Goal: Task Accomplishment & Management: Manage account settings

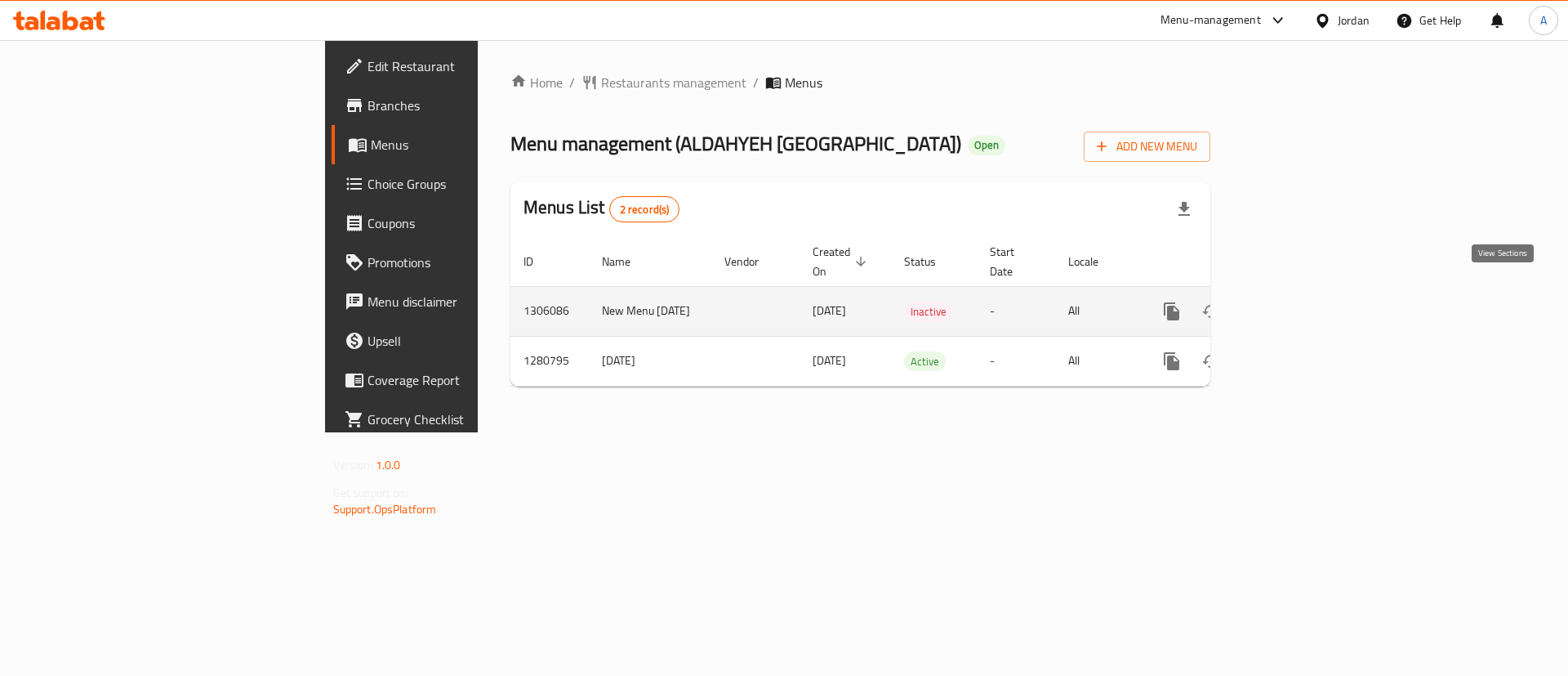
click at [1299, 301] on icon "enhanced table" at bounding box center [1290, 311] width 20 height 20
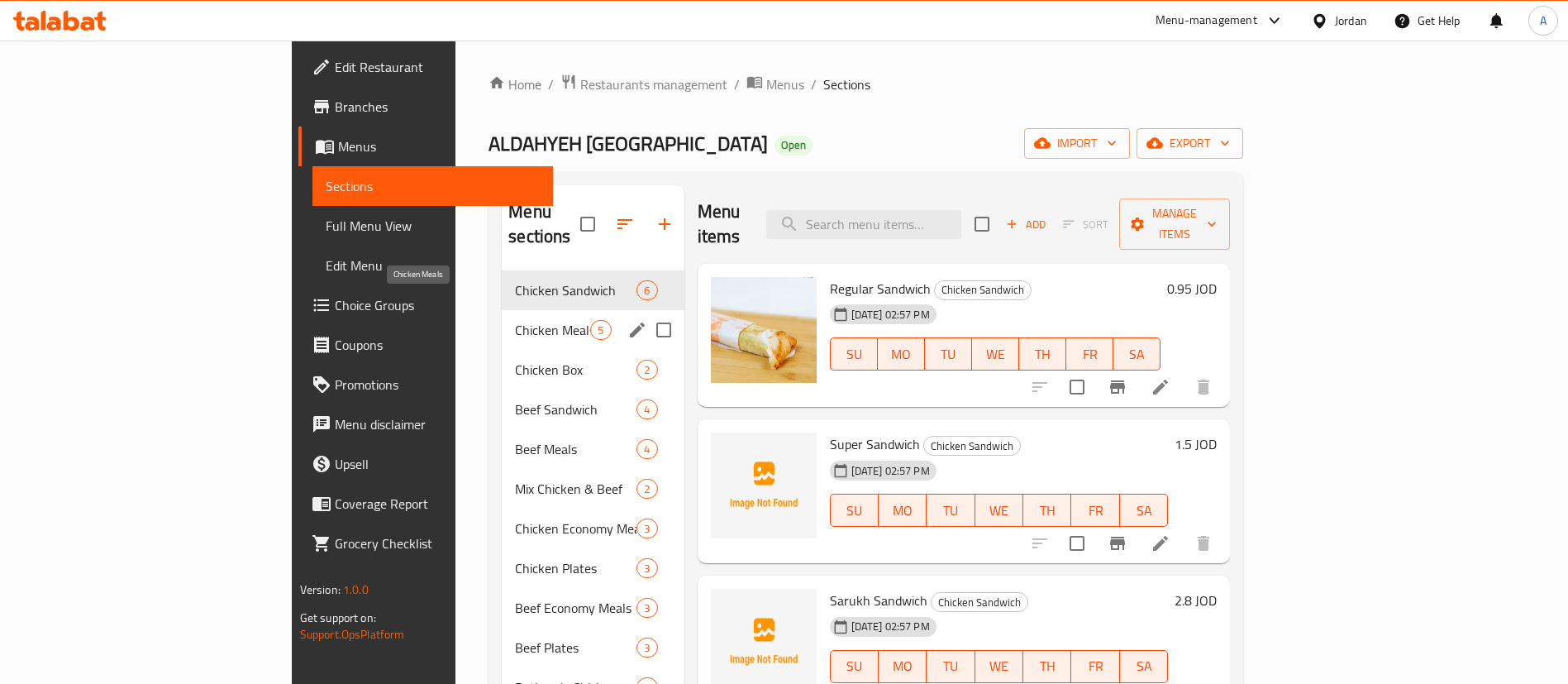
click at [515, 320] on span "Chicken Meals" at bounding box center [553, 330] width 75 height 20
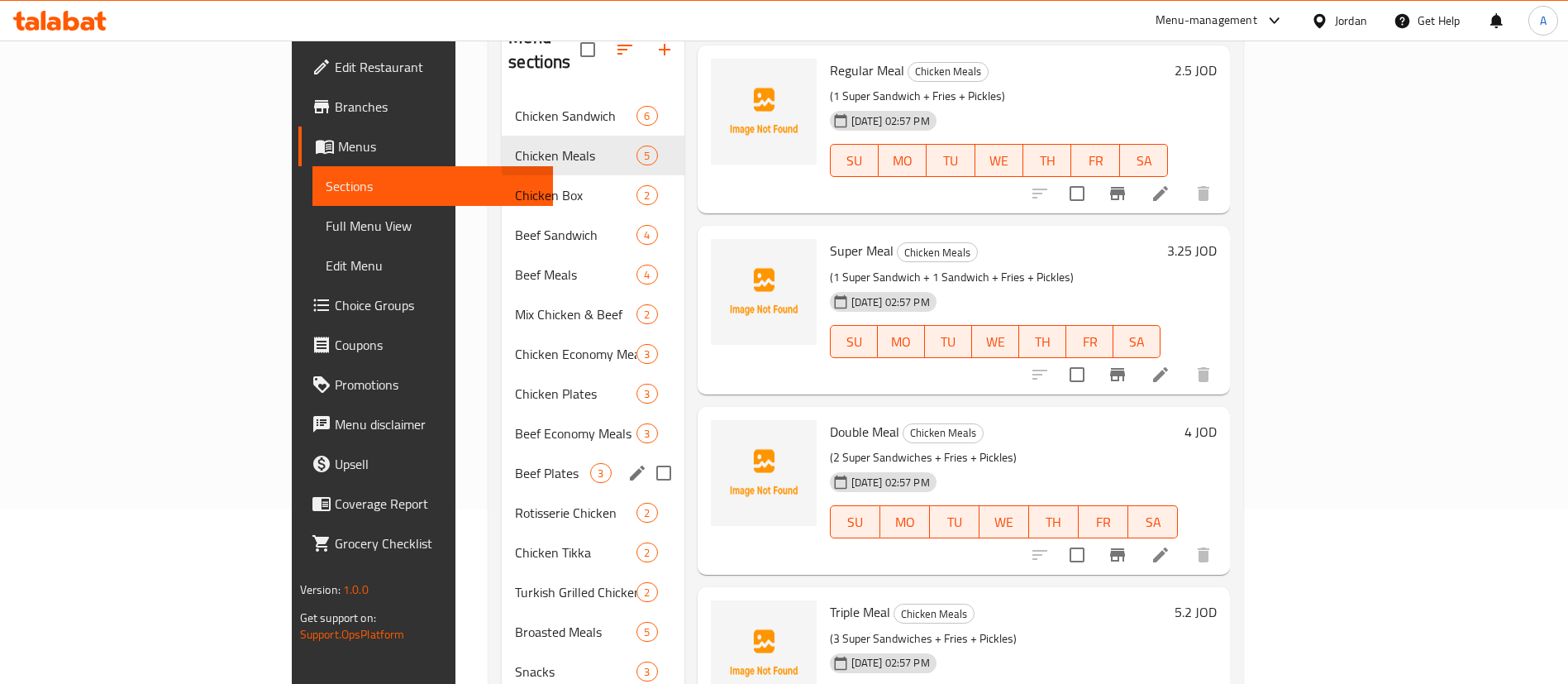
scroll to position [248, 0]
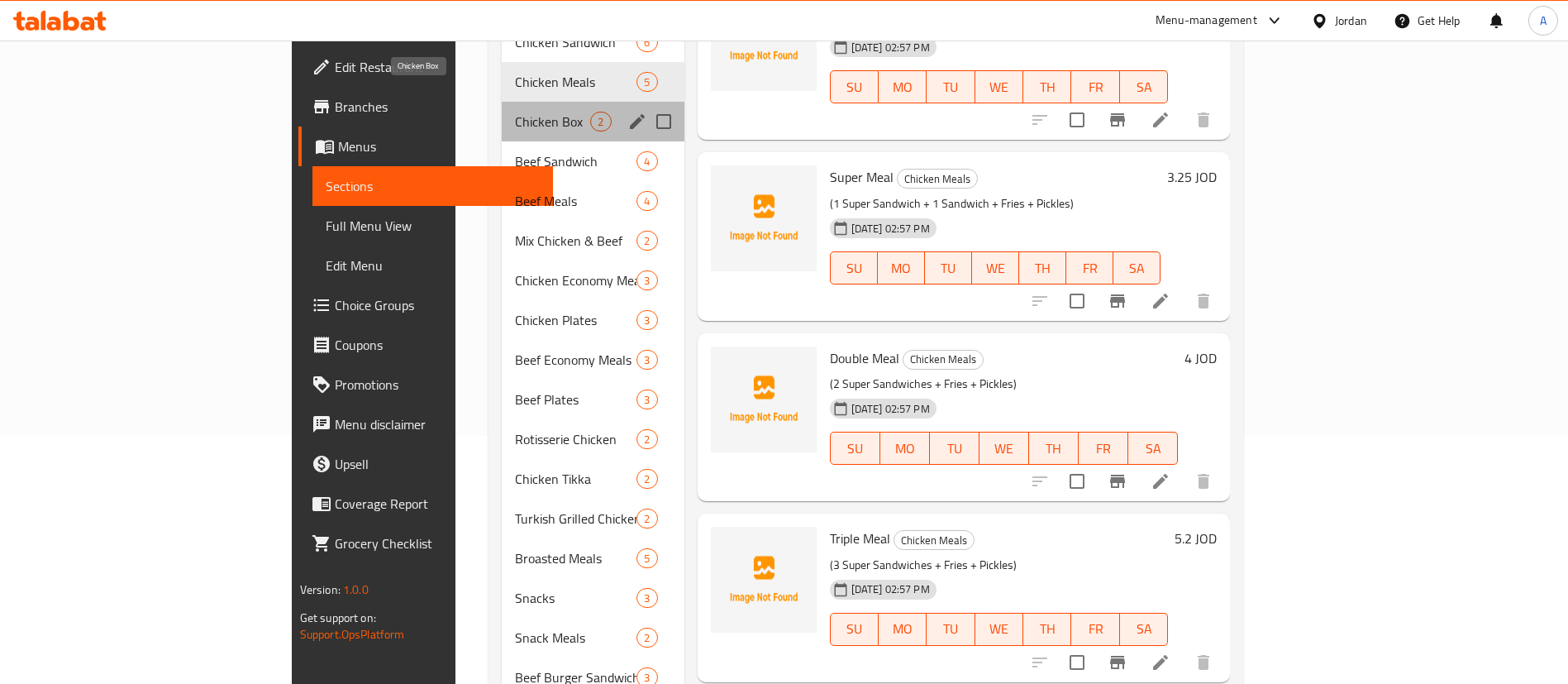
click at [515, 112] on span "Chicken Box" at bounding box center [553, 122] width 75 height 20
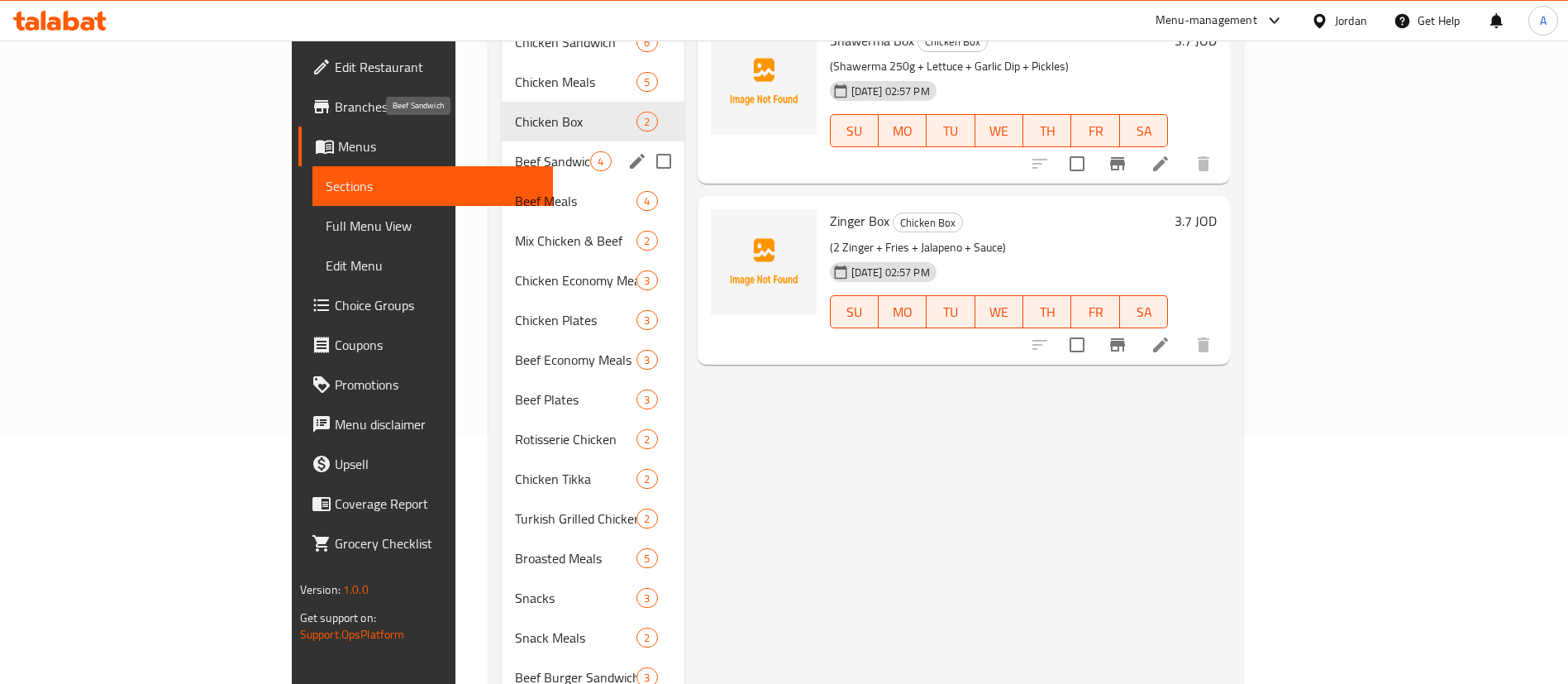
click at [515, 151] on span "Beef Sandwich" at bounding box center [553, 161] width 75 height 20
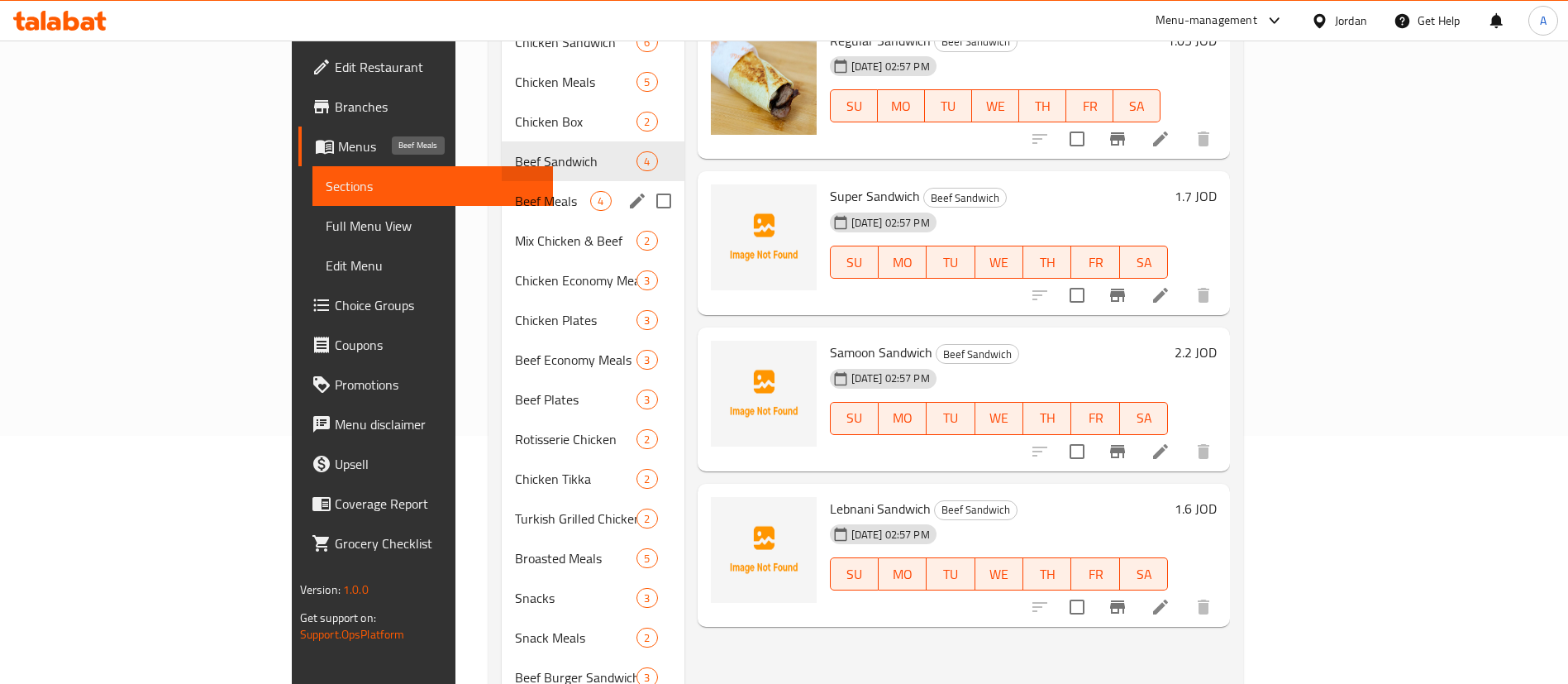
click at [515, 191] on span "Beef Meals" at bounding box center [553, 201] width 75 height 20
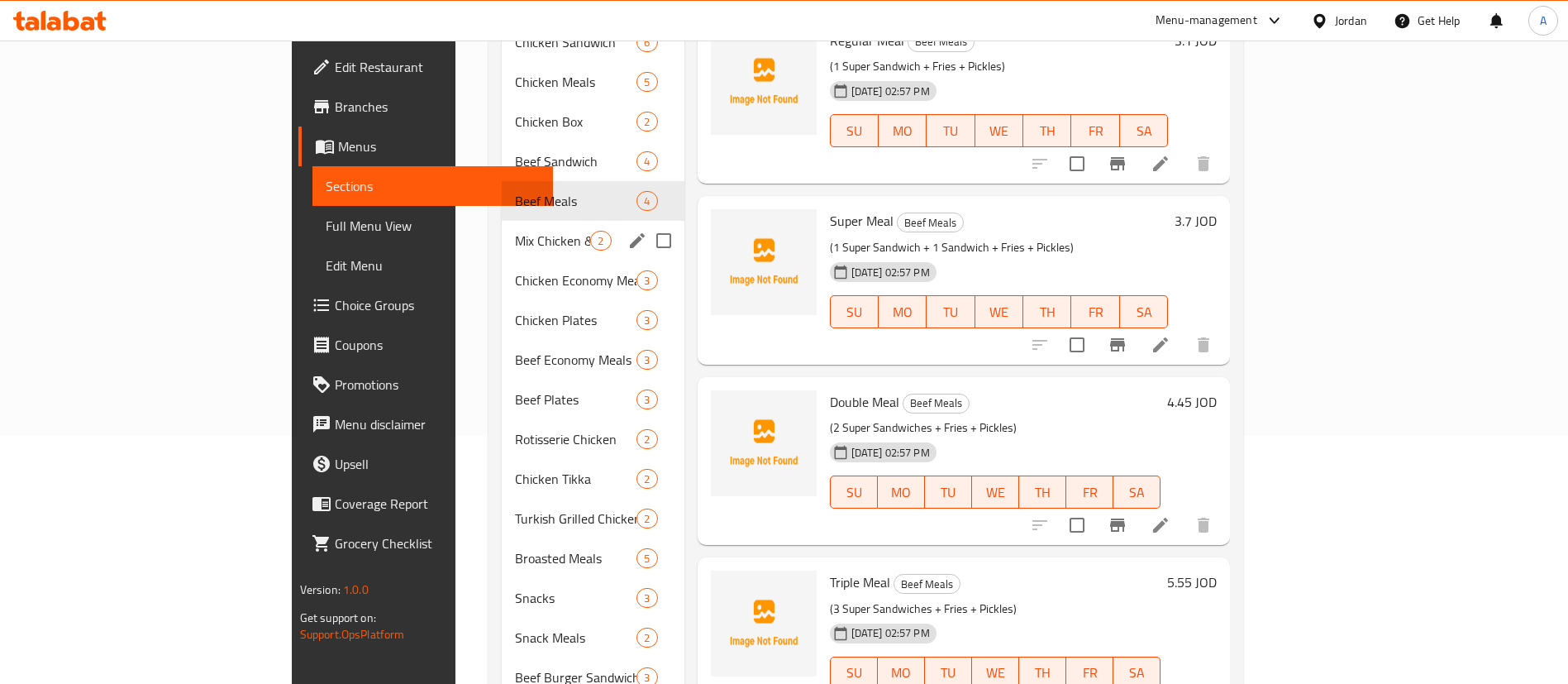
click at [501, 221] on div "Mix Chicken & Beef 2" at bounding box center [592, 240] width 182 height 40
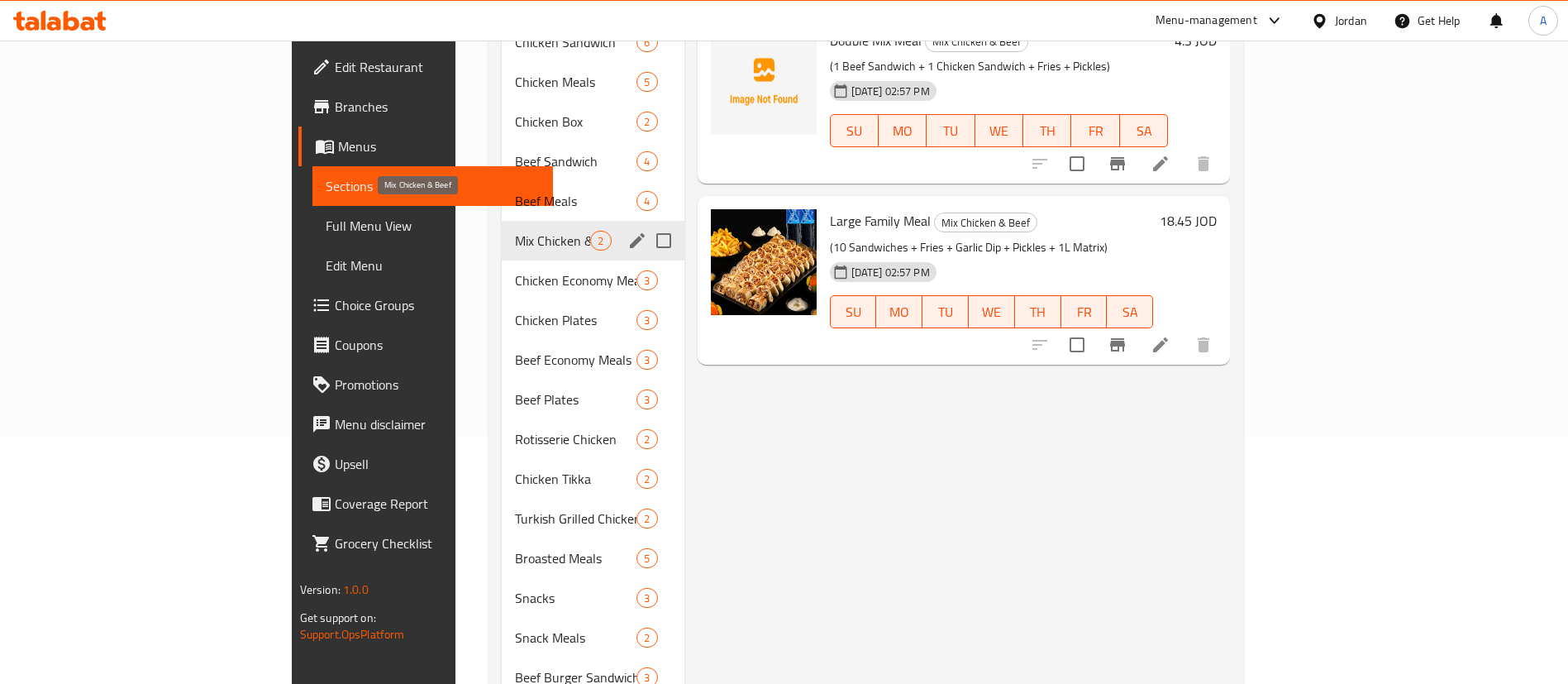
click at [515, 270] on span "Chicken Economy Meals" at bounding box center [576, 280] width 122 height 20
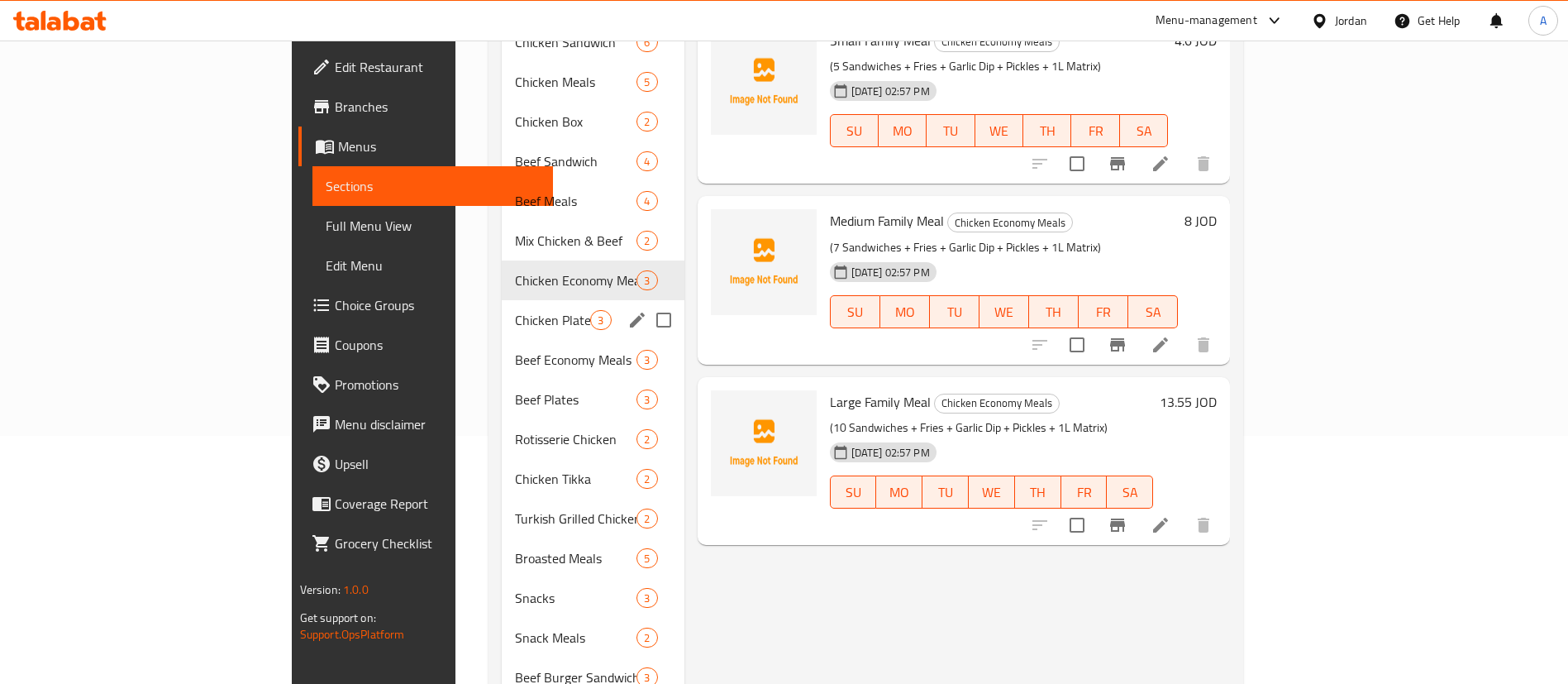
click at [515, 231] on span "Mix Chicken & Beef" at bounding box center [576, 240] width 122 height 20
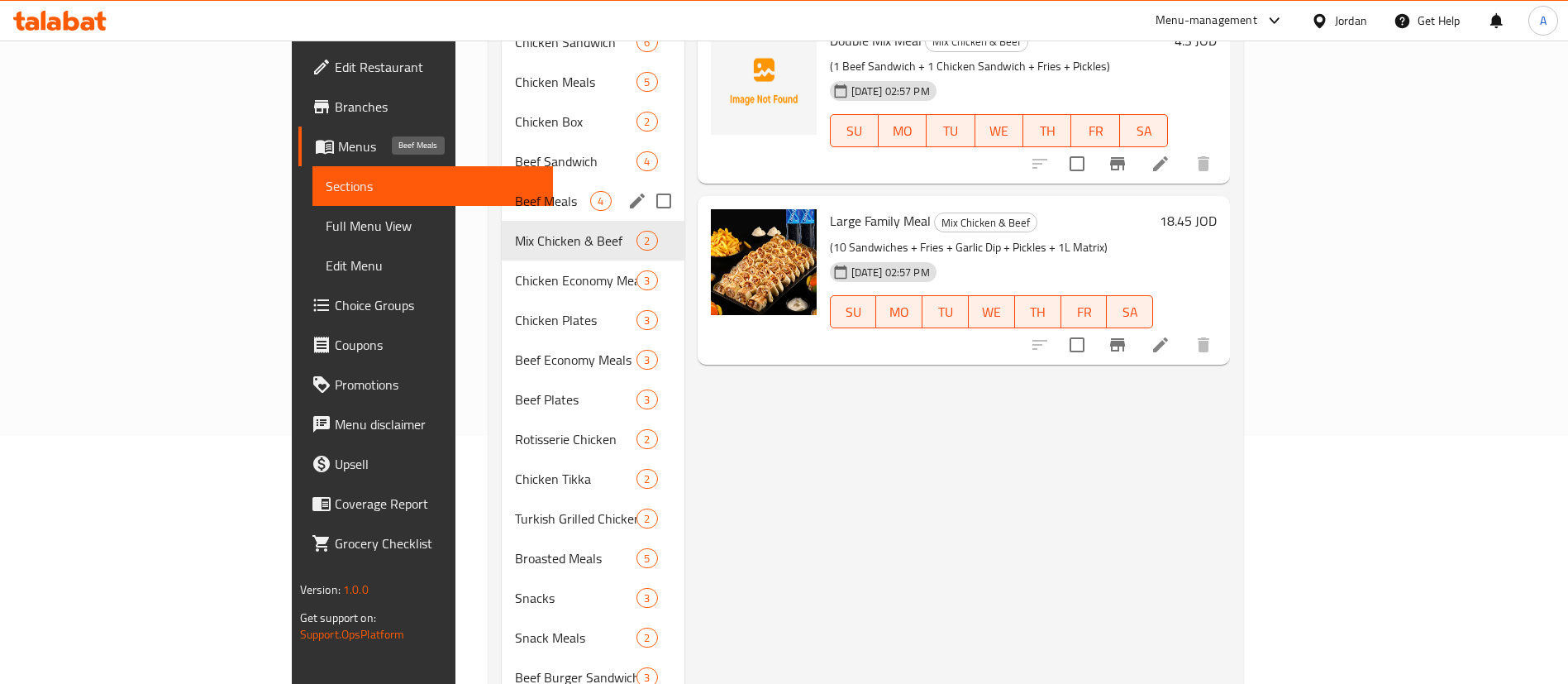
click at [515, 191] on span "Beef Meals" at bounding box center [553, 201] width 75 height 20
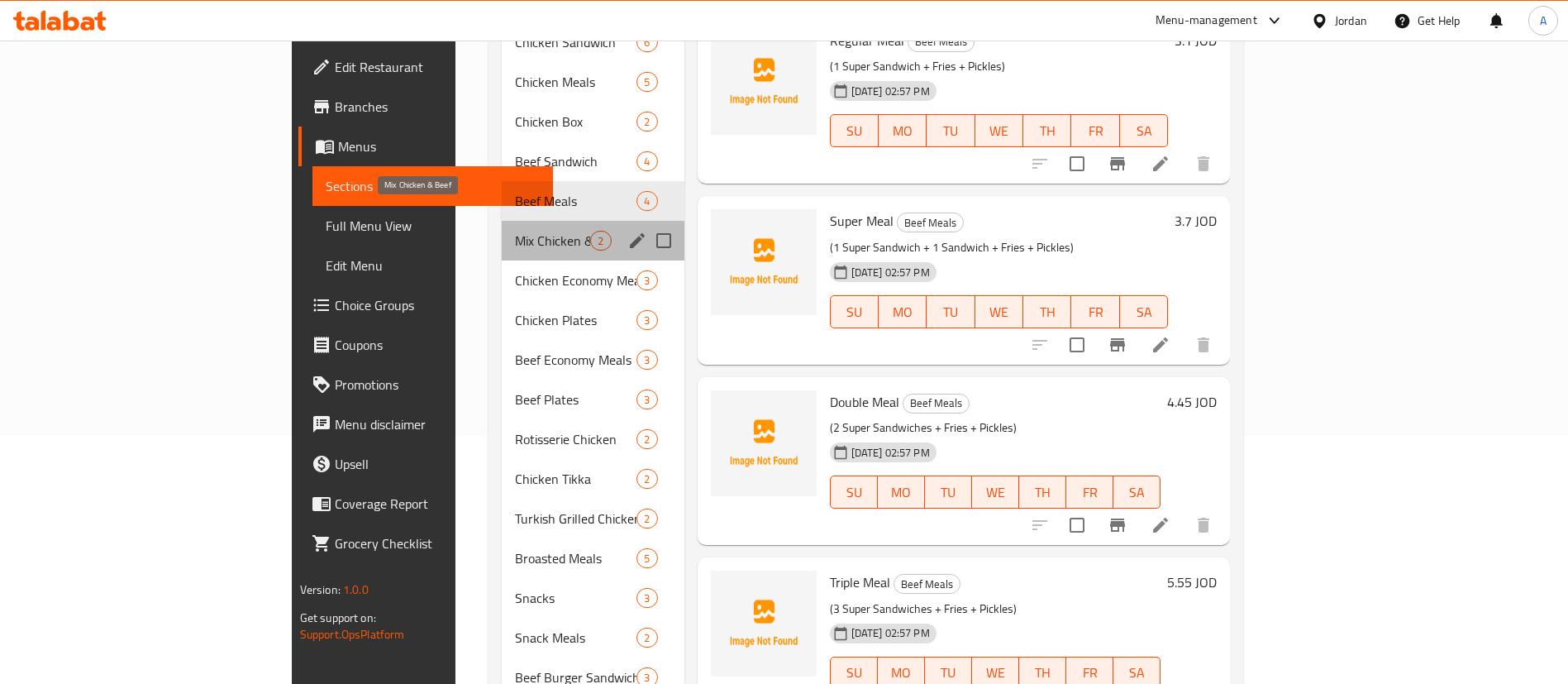
click at [515, 231] on span "Mix Chicken & Beef" at bounding box center [553, 240] width 75 height 20
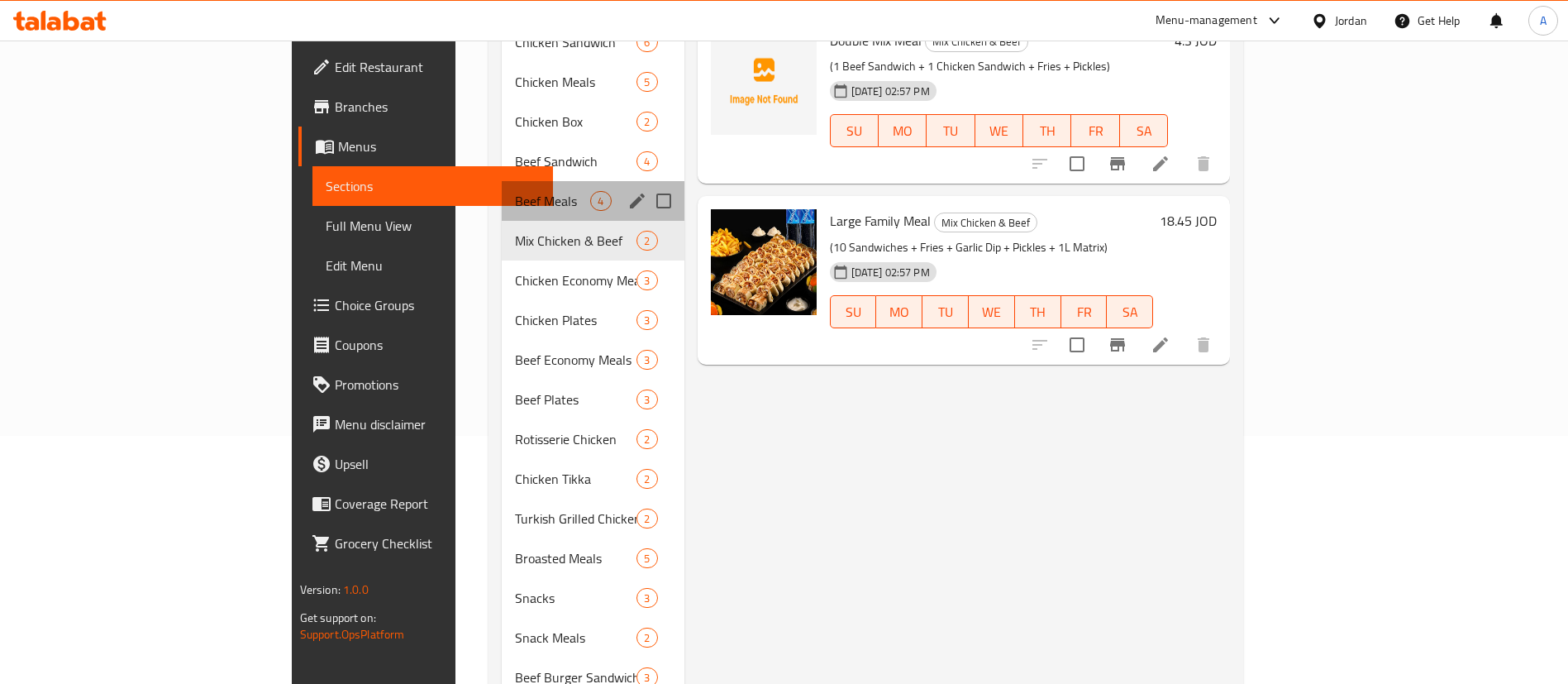
click at [501, 181] on div "Beef Meals 4" at bounding box center [592, 201] width 182 height 40
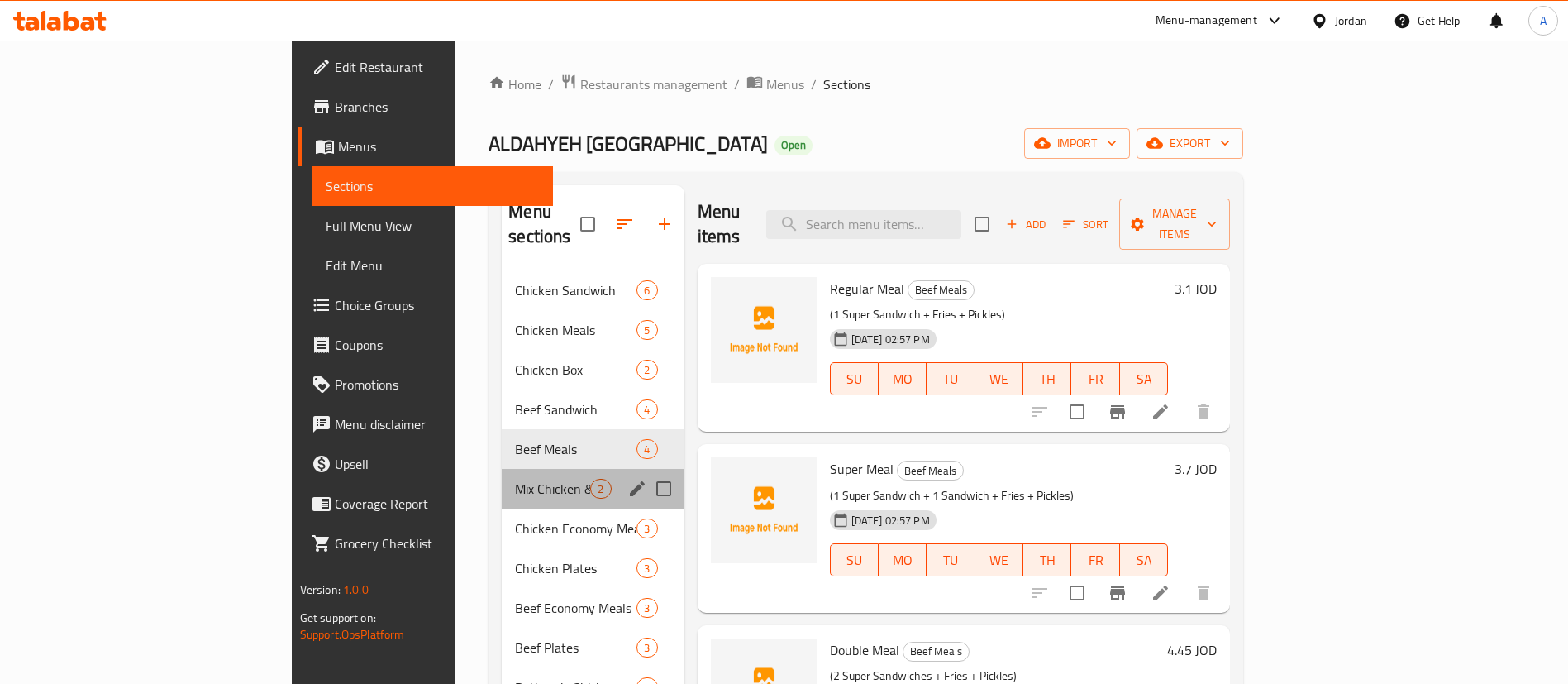
click at [501, 475] on div "Mix Chicken & Beef 2" at bounding box center [592, 488] width 182 height 40
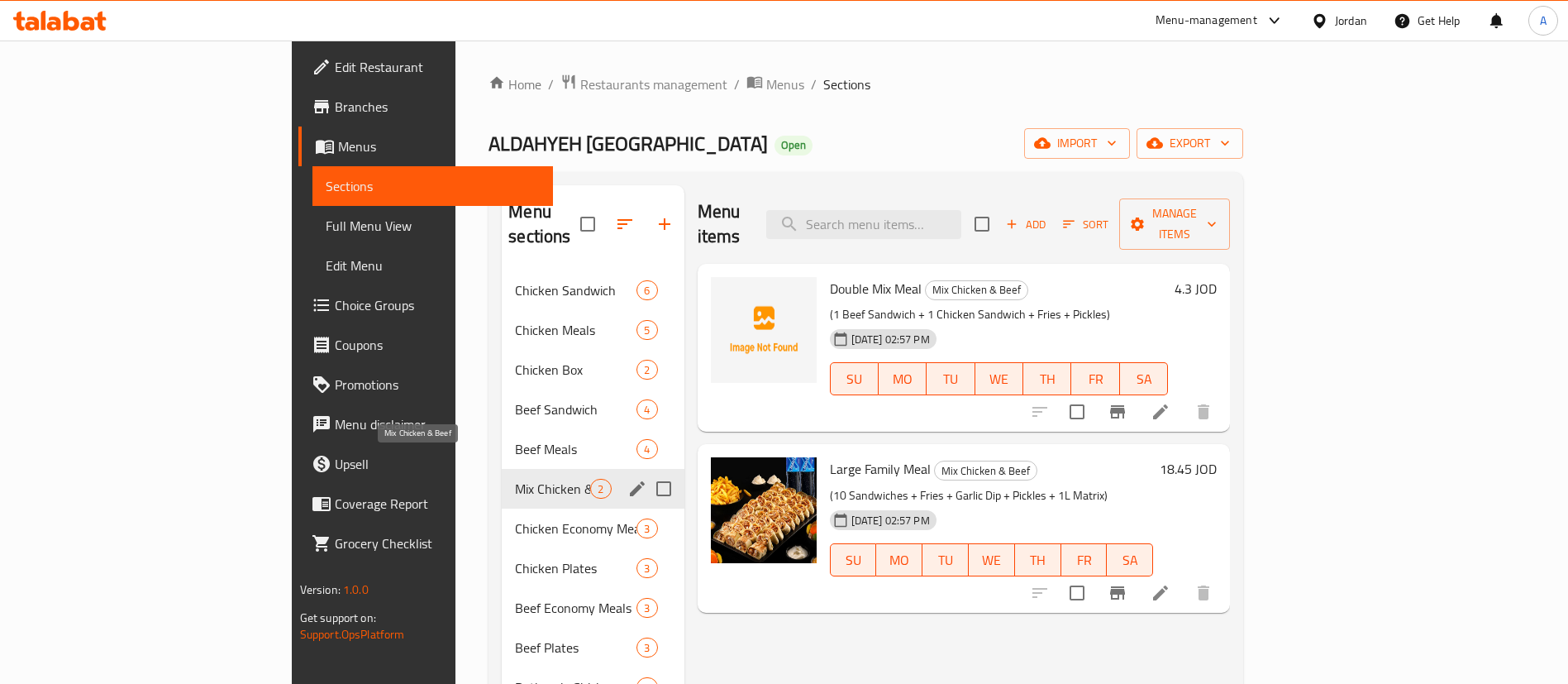
click at [501, 515] on div "Chicken Economy Meals 3" at bounding box center [592, 528] width 182 height 40
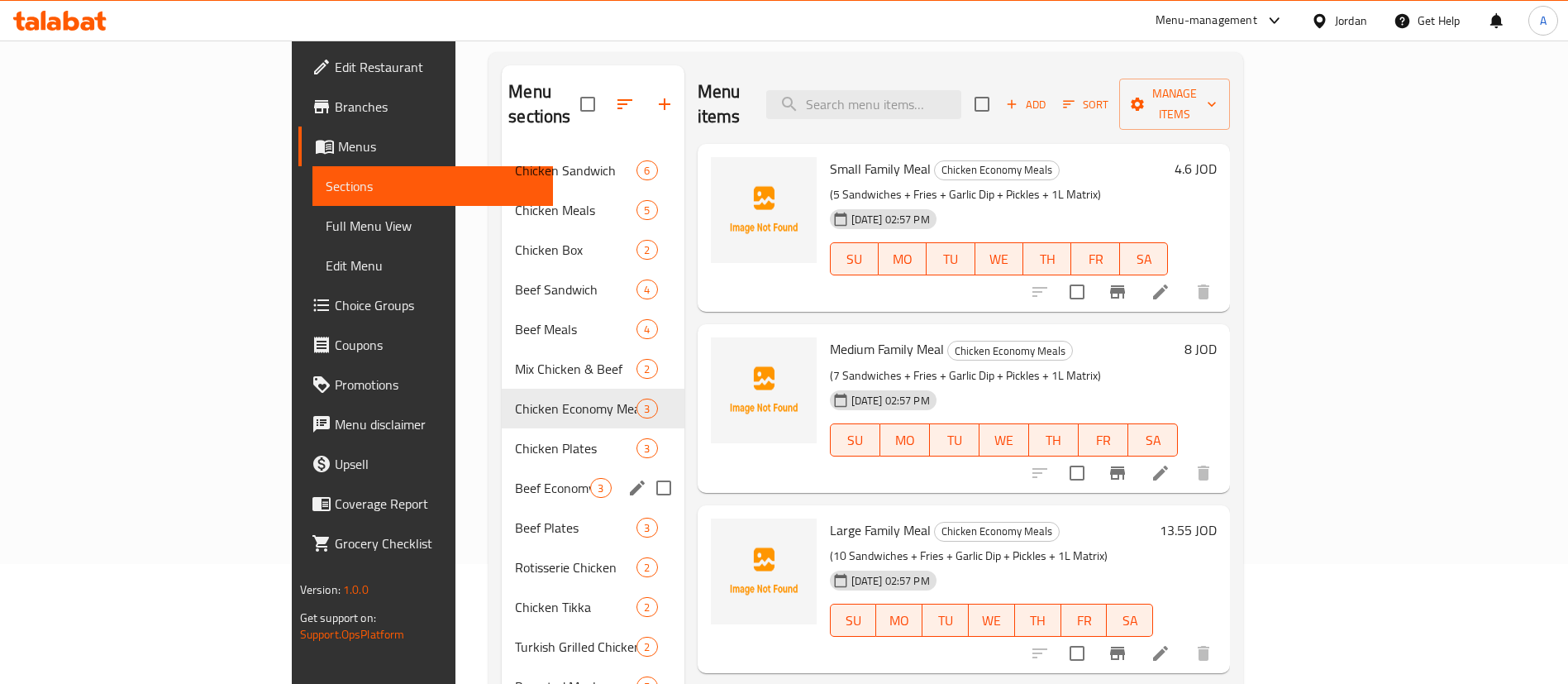
scroll to position [124, 0]
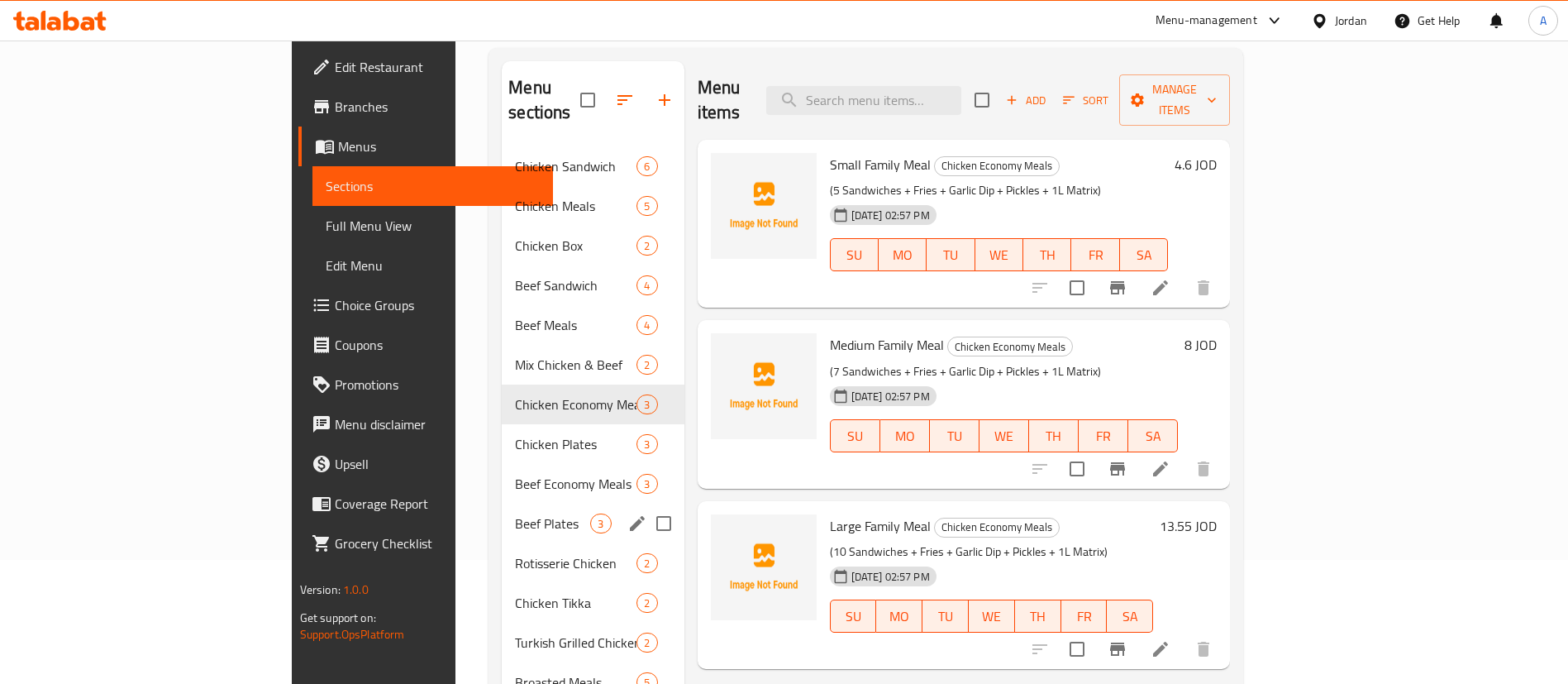
drag, startPoint x: 383, startPoint y: 474, endPoint x: 384, endPoint y: 464, distance: 10.0
click at [501, 471] on div "Beef Economy Meals 3" at bounding box center [592, 483] width 182 height 40
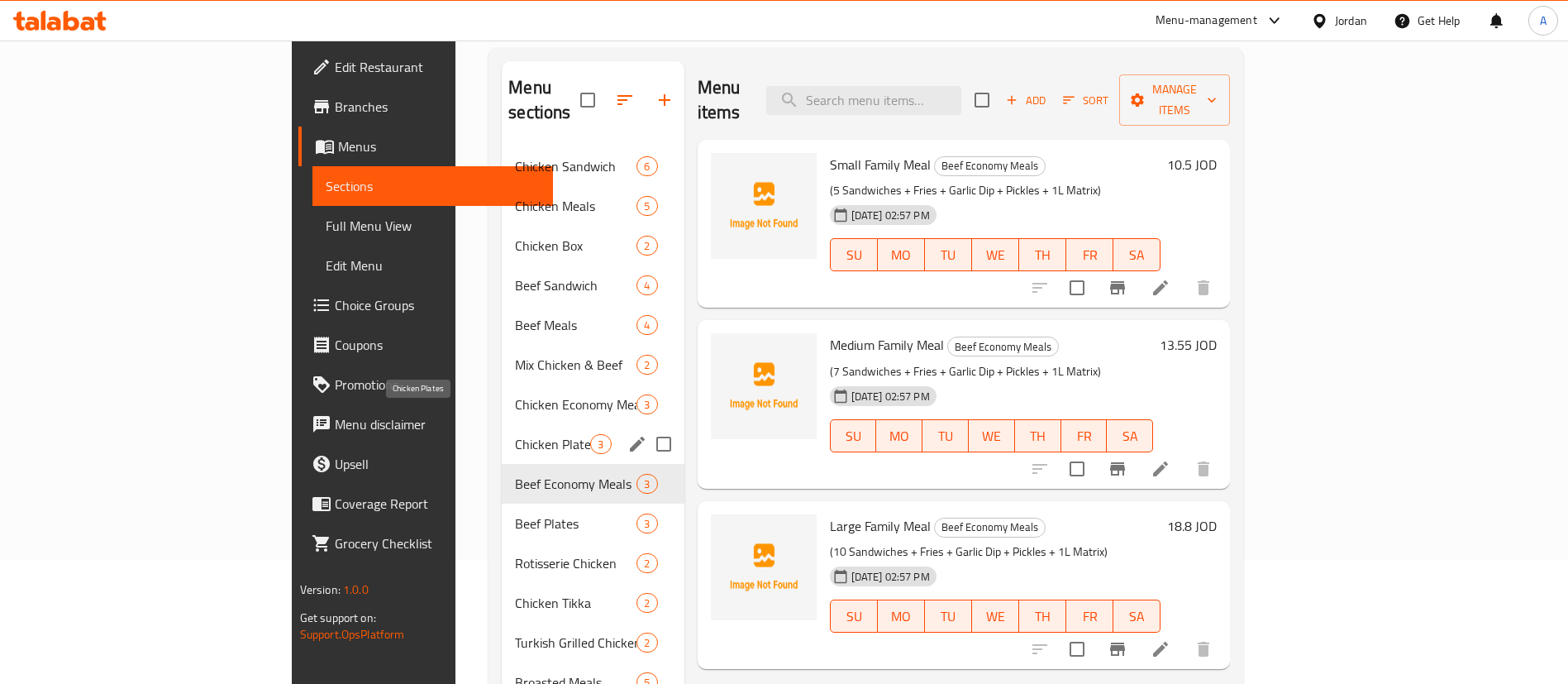
click at [515, 434] on span "Chicken Plates" at bounding box center [553, 444] width 75 height 20
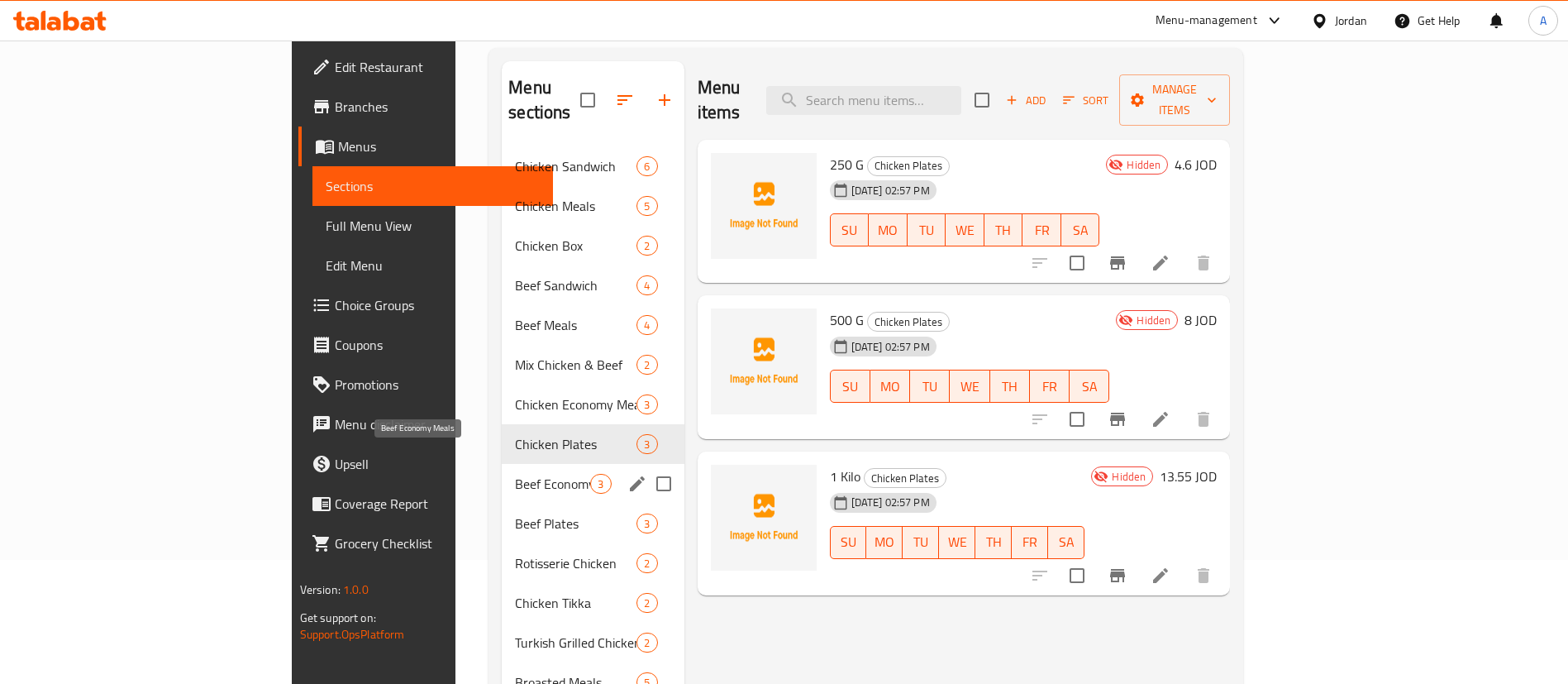
click at [515, 513] on span "Beef Plates" at bounding box center [576, 523] width 122 height 20
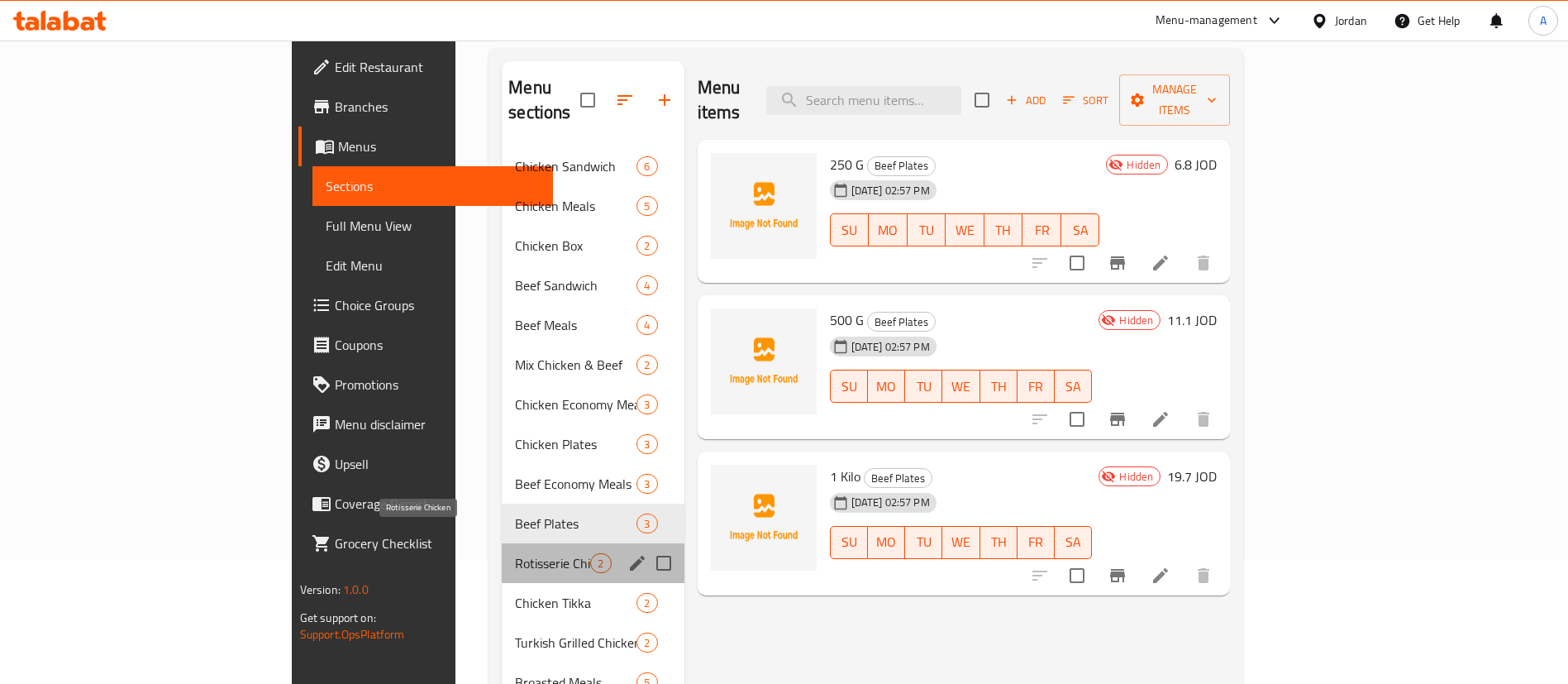
drag, startPoint x: 373, startPoint y: 538, endPoint x: 388, endPoint y: 571, distance: 36.2
click at [515, 553] on span "Rotisserie Chicken" at bounding box center [553, 562] width 75 height 20
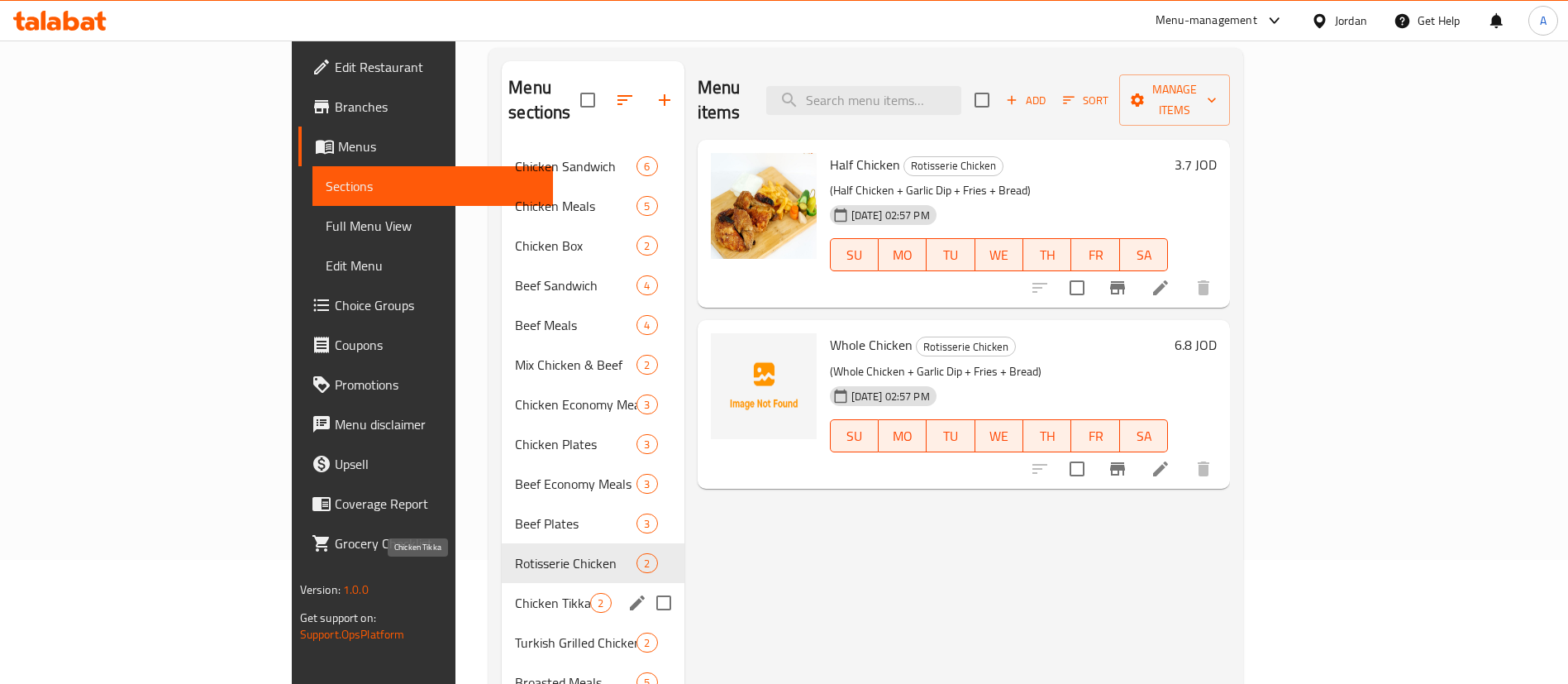
click at [501, 604] on div "Chicken Sandwich 6 Chicken Meals 5 Chicken Box 2 Beef Sandwich 4 Beef Meals 4 M…" at bounding box center [592, 563] width 182 height 834
click at [515, 633] on span "Turkish Grilled Chicken" at bounding box center [553, 643] width 75 height 20
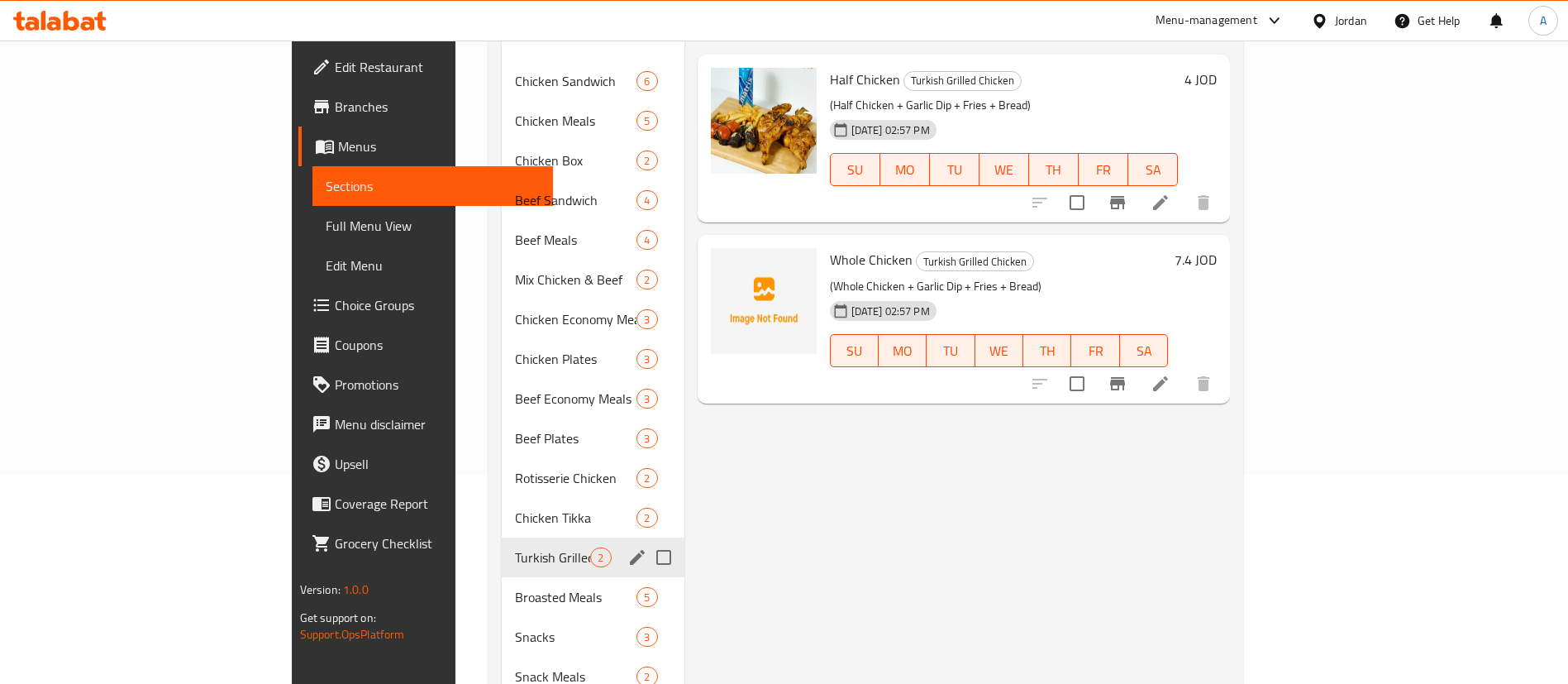
scroll to position [248, 0]
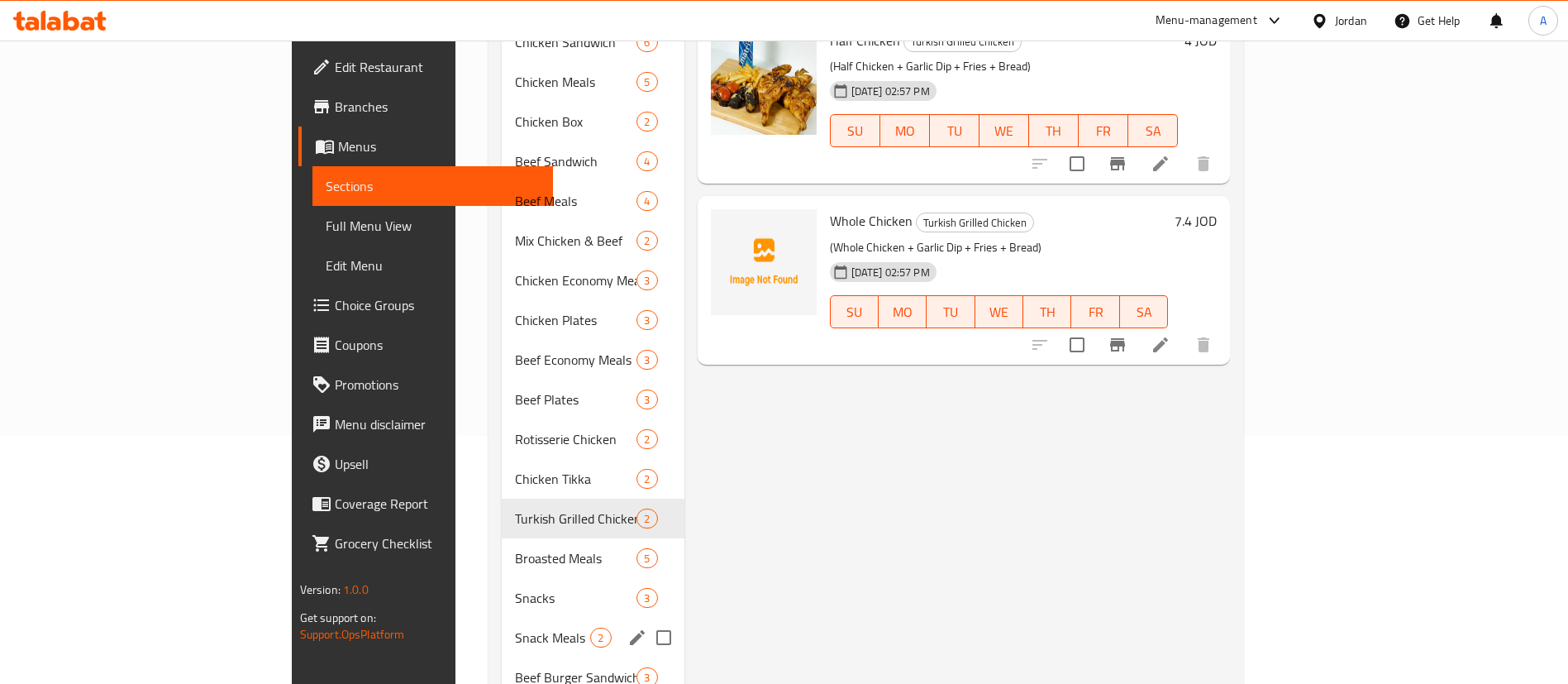
click at [501, 578] on div "Snacks 3" at bounding box center [592, 597] width 182 height 40
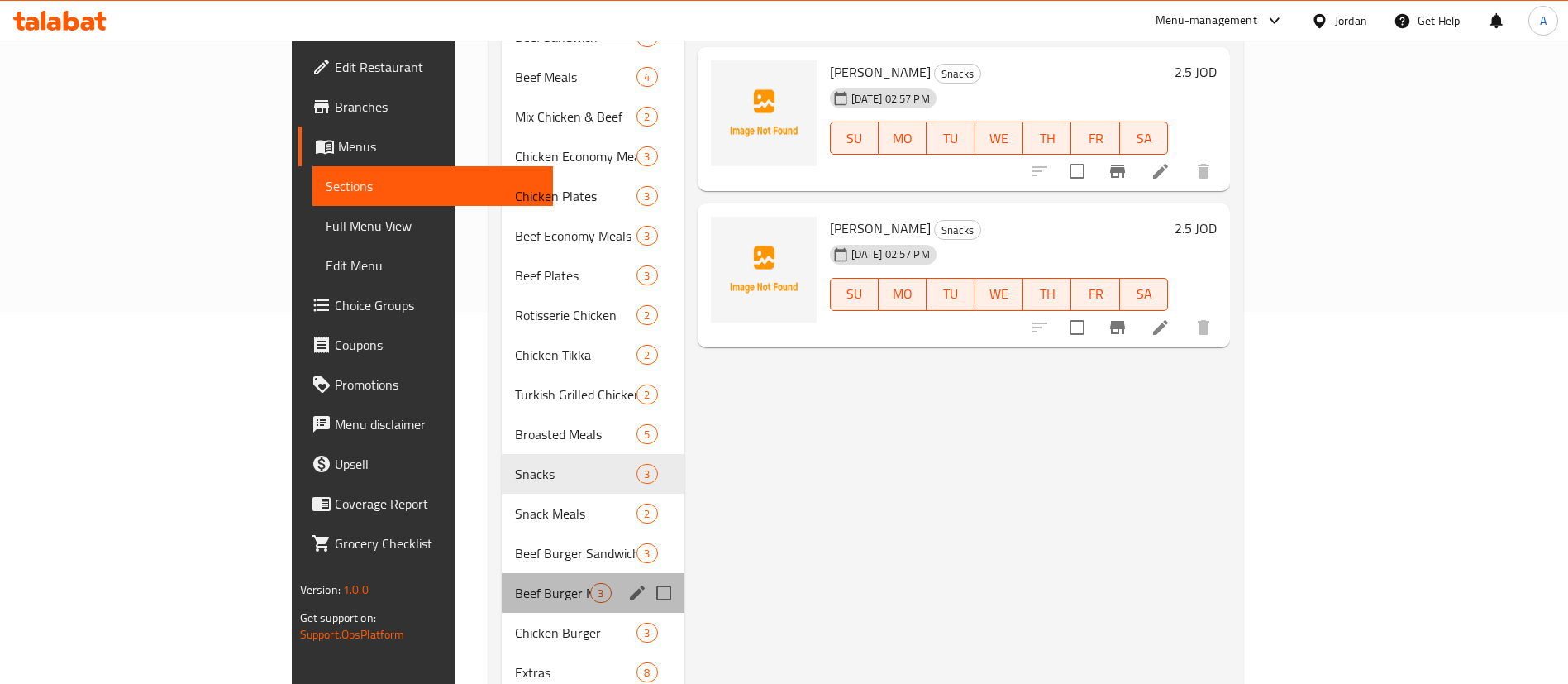
drag, startPoint x: 403, startPoint y: 547, endPoint x: 413, endPoint y: 521, distance: 27.9
click at [501, 546] on div "Chicken Sandwich 6 Chicken Meals 5 Chicken Box 2 Beef Sandwich 4 Beef Meals 4 M…" at bounding box center [592, 315] width 182 height 834
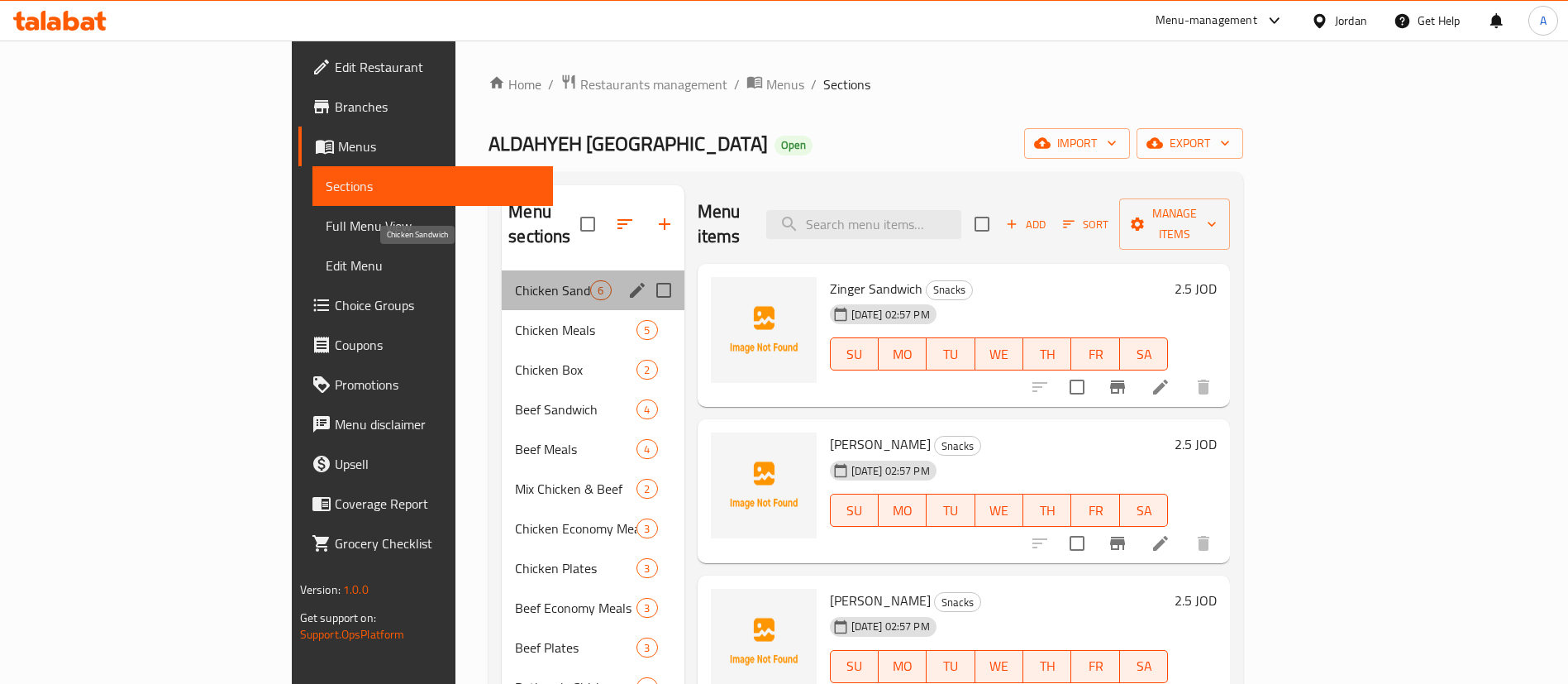
click at [515, 281] on span "Chicken Sandwich" at bounding box center [553, 290] width 75 height 20
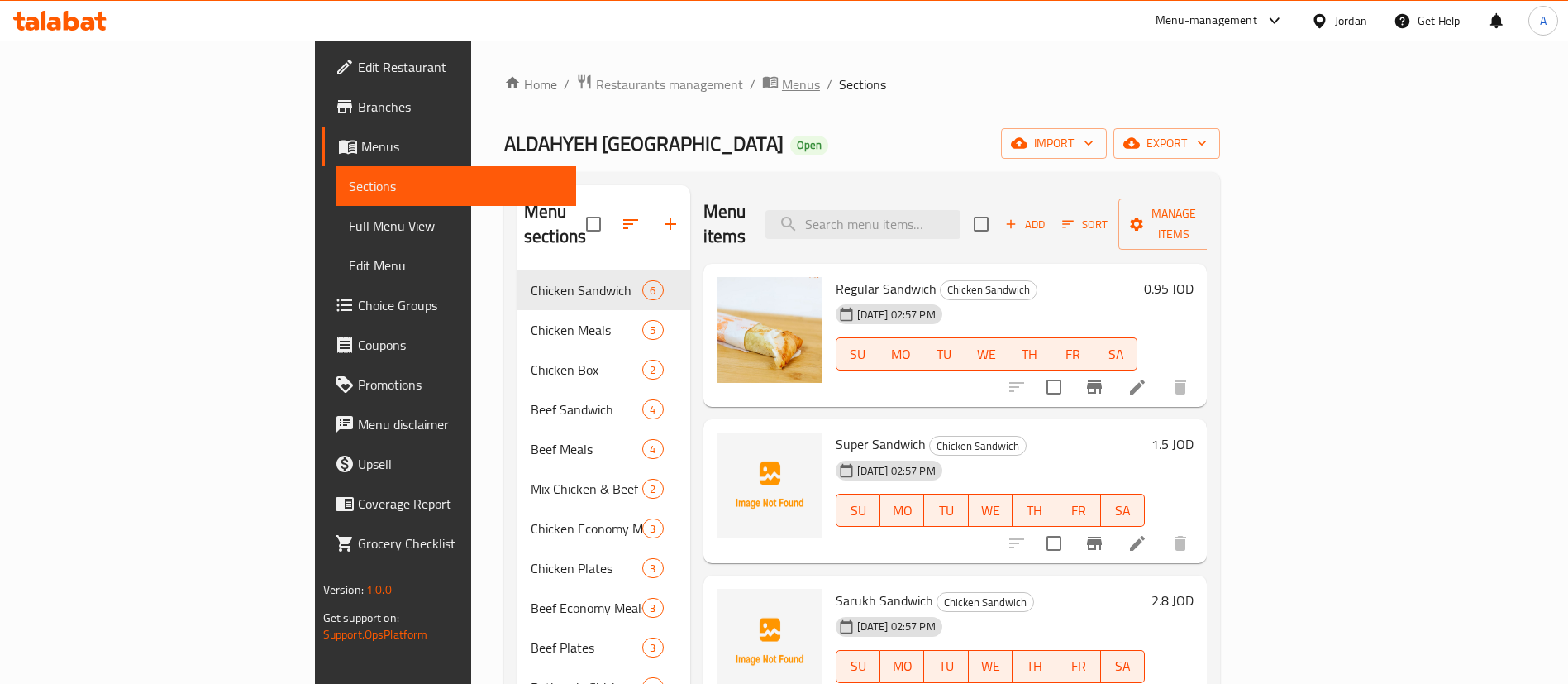
click at [782, 87] on span "Menus" at bounding box center [800, 84] width 38 height 20
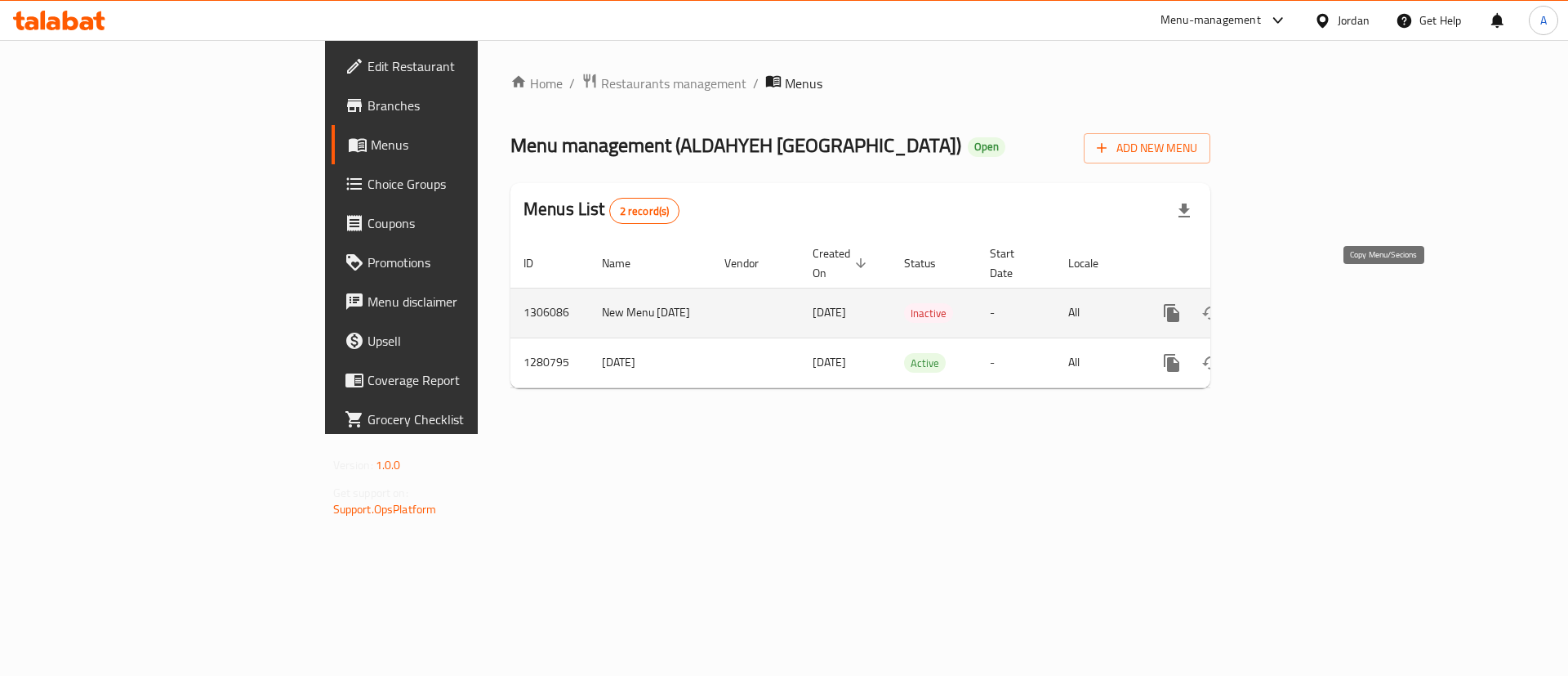
click at [1180, 304] on icon "more" at bounding box center [1171, 313] width 15 height 18
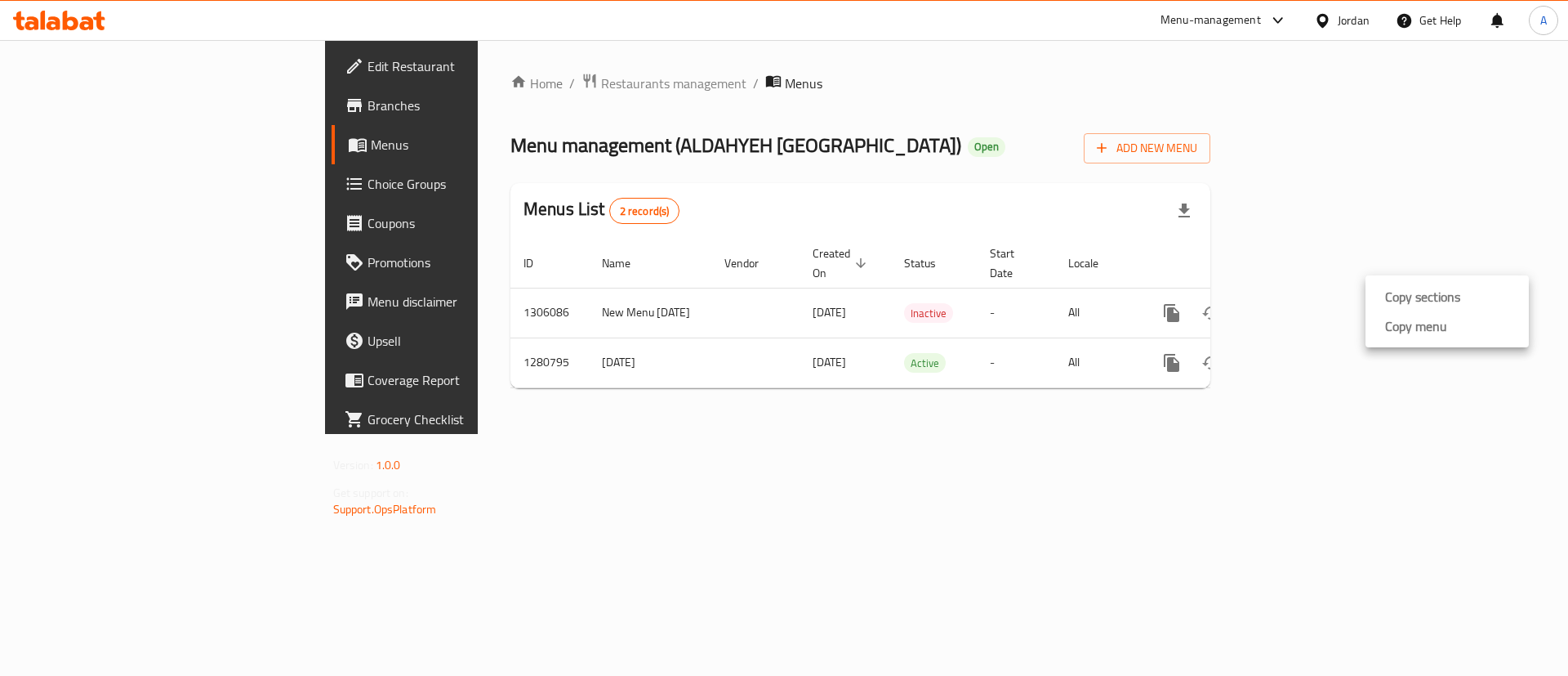
drag, startPoint x: 1349, startPoint y: 368, endPoint x: 1390, endPoint y: 312, distance: 69.4
click at [1350, 362] on div at bounding box center [784, 338] width 1568 height 676
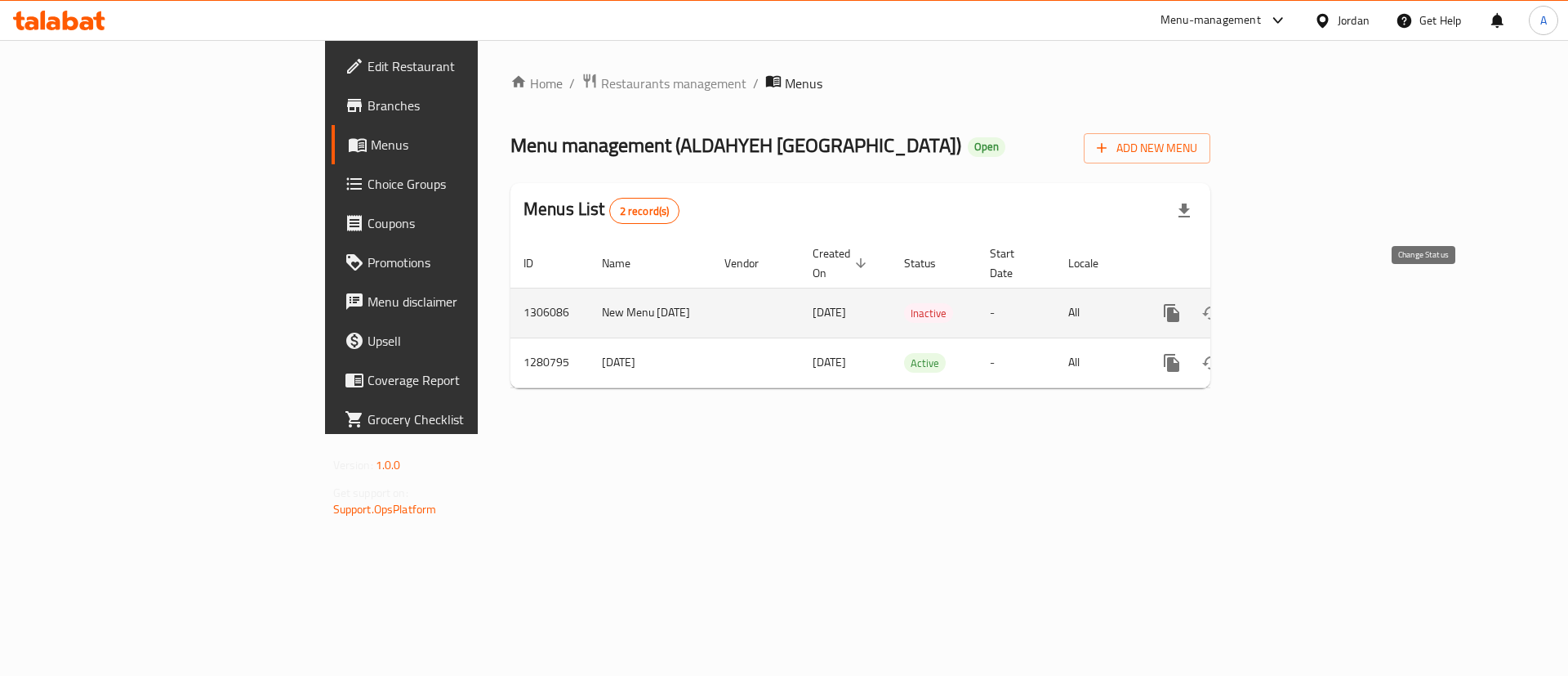
click at [1220, 306] on icon "enhanced table" at bounding box center [1212, 313] width 18 height 13
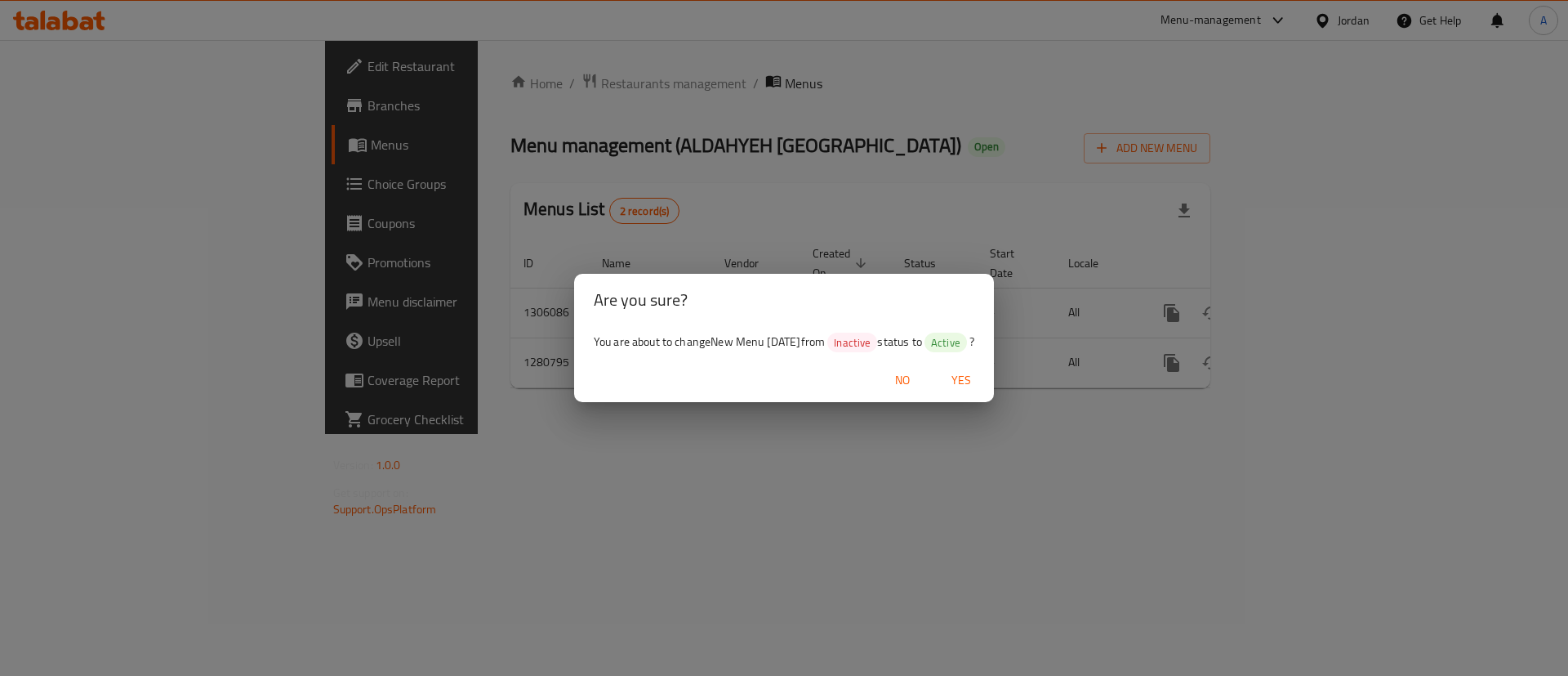
click at [981, 370] on button "Yes" at bounding box center [961, 380] width 52 height 31
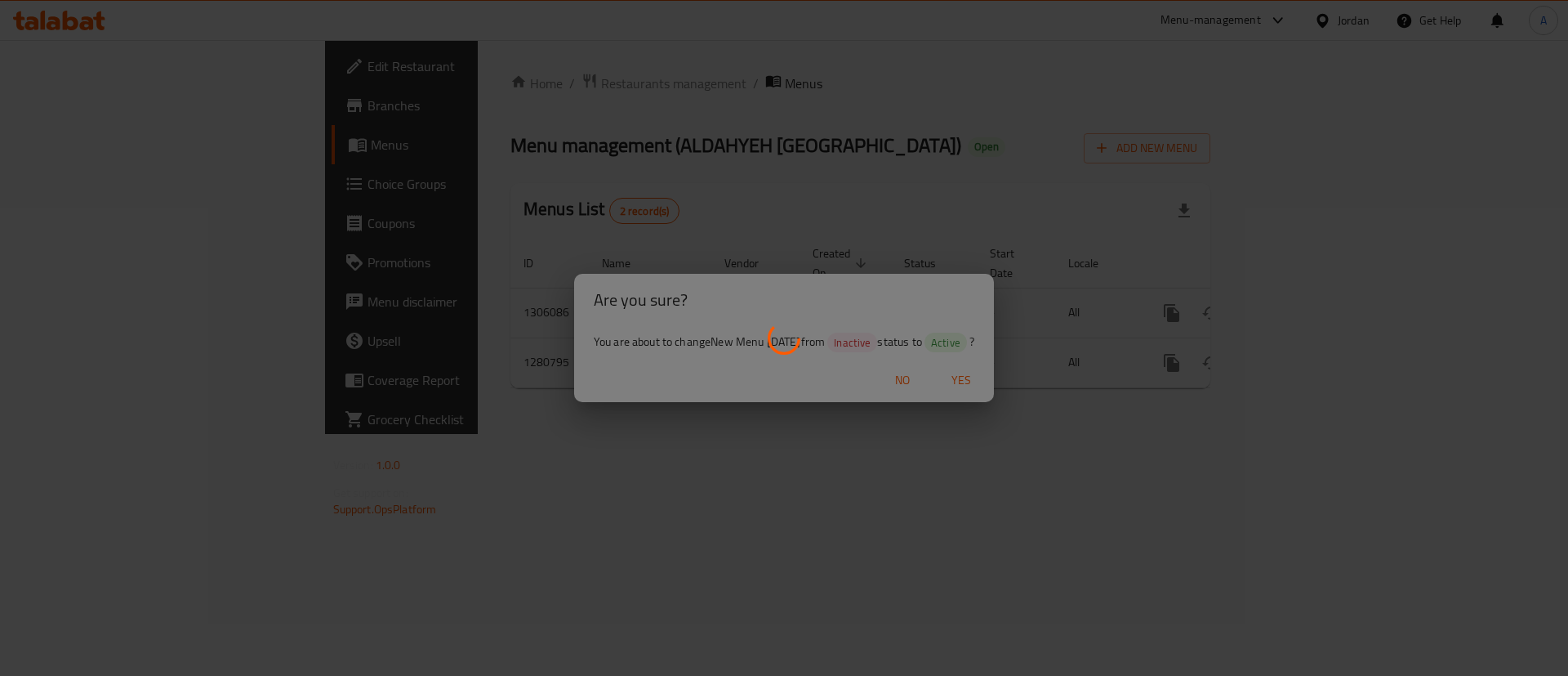
click at [980, 373] on div at bounding box center [784, 338] width 1568 height 676
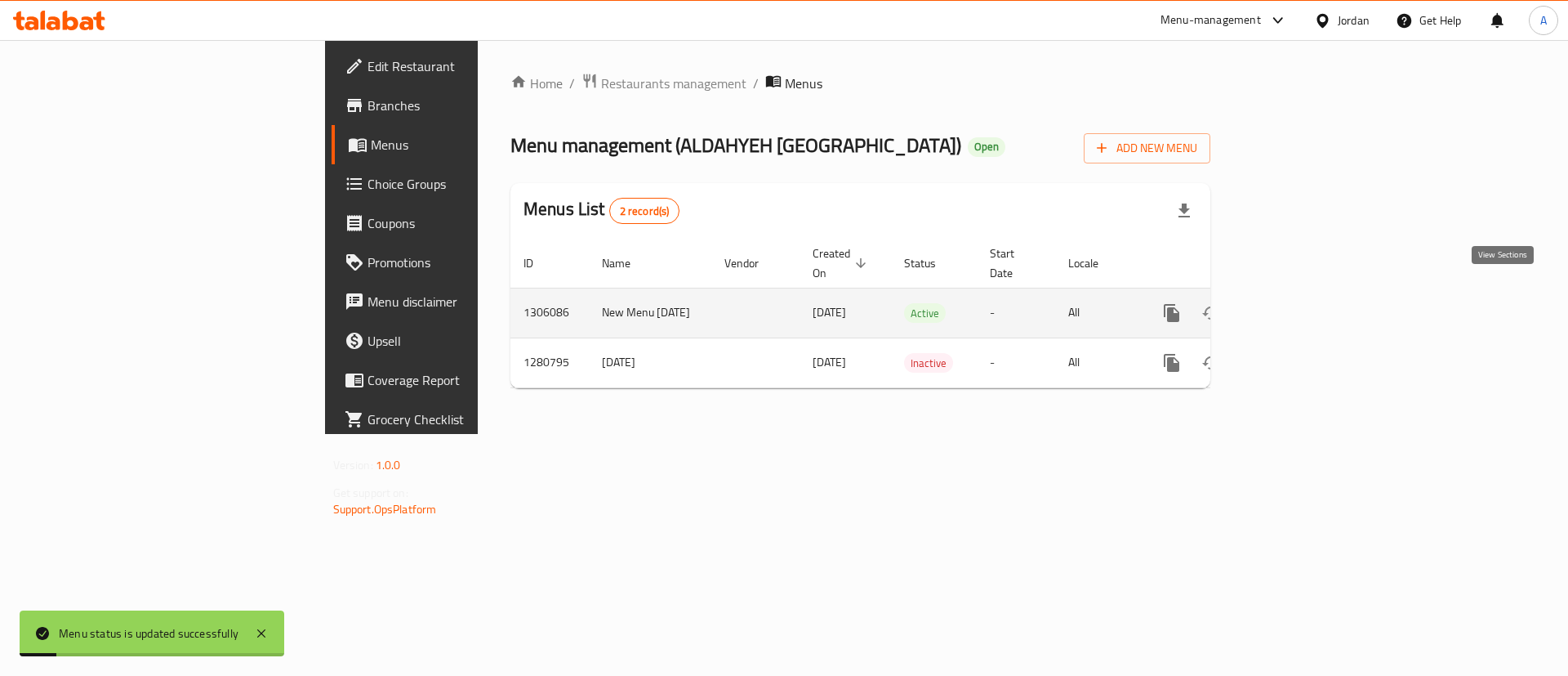
click at [1299, 303] on icon "enhanced table" at bounding box center [1290, 313] width 20 height 20
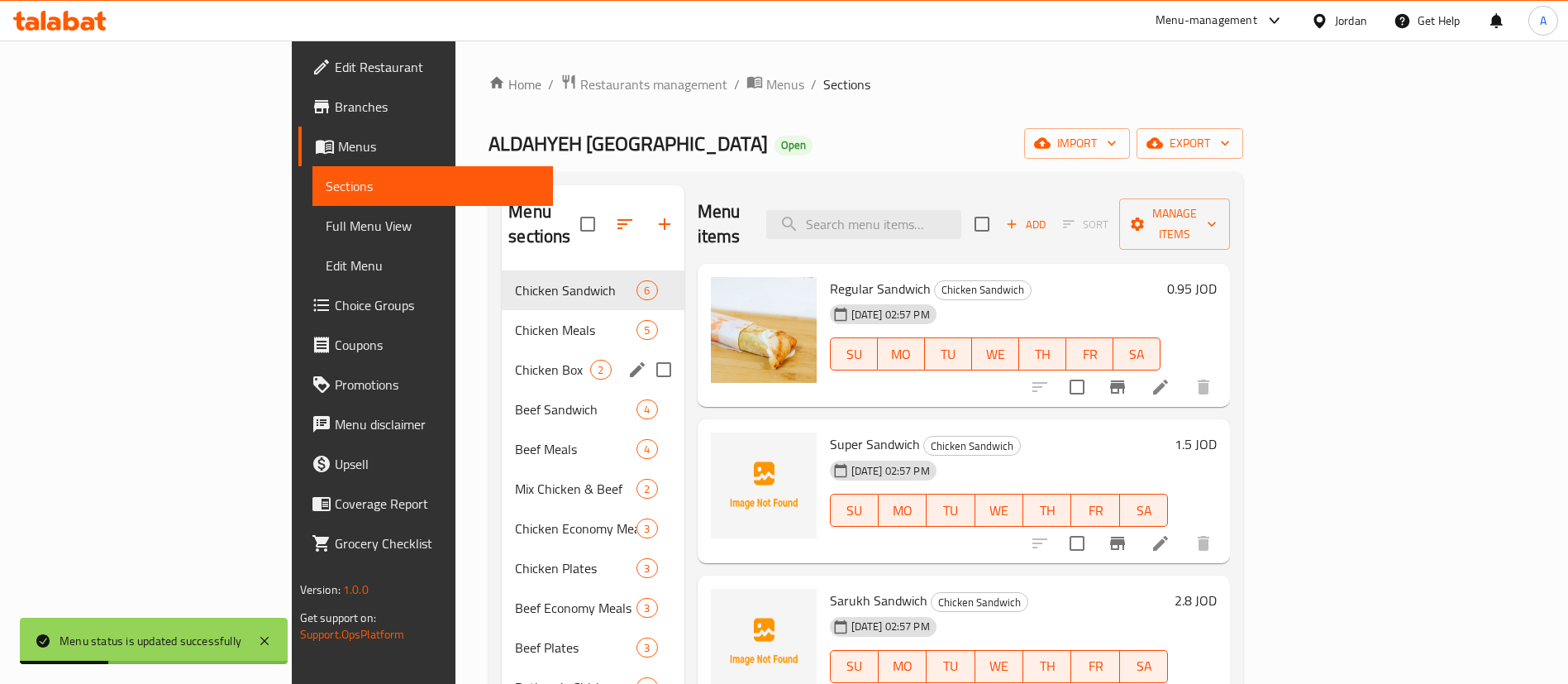
click at [501, 321] on div "Chicken Meals 5" at bounding box center [592, 329] width 182 height 40
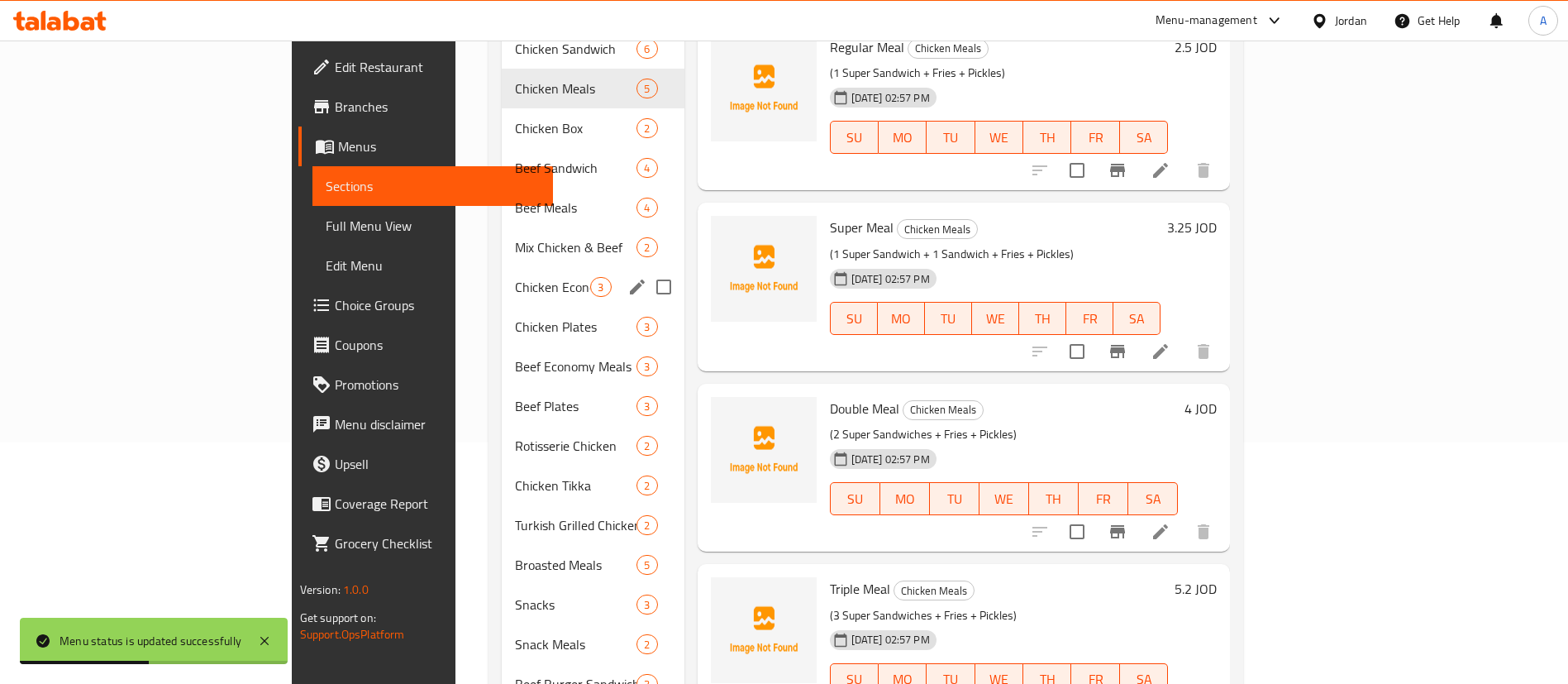
scroll to position [248, 0]
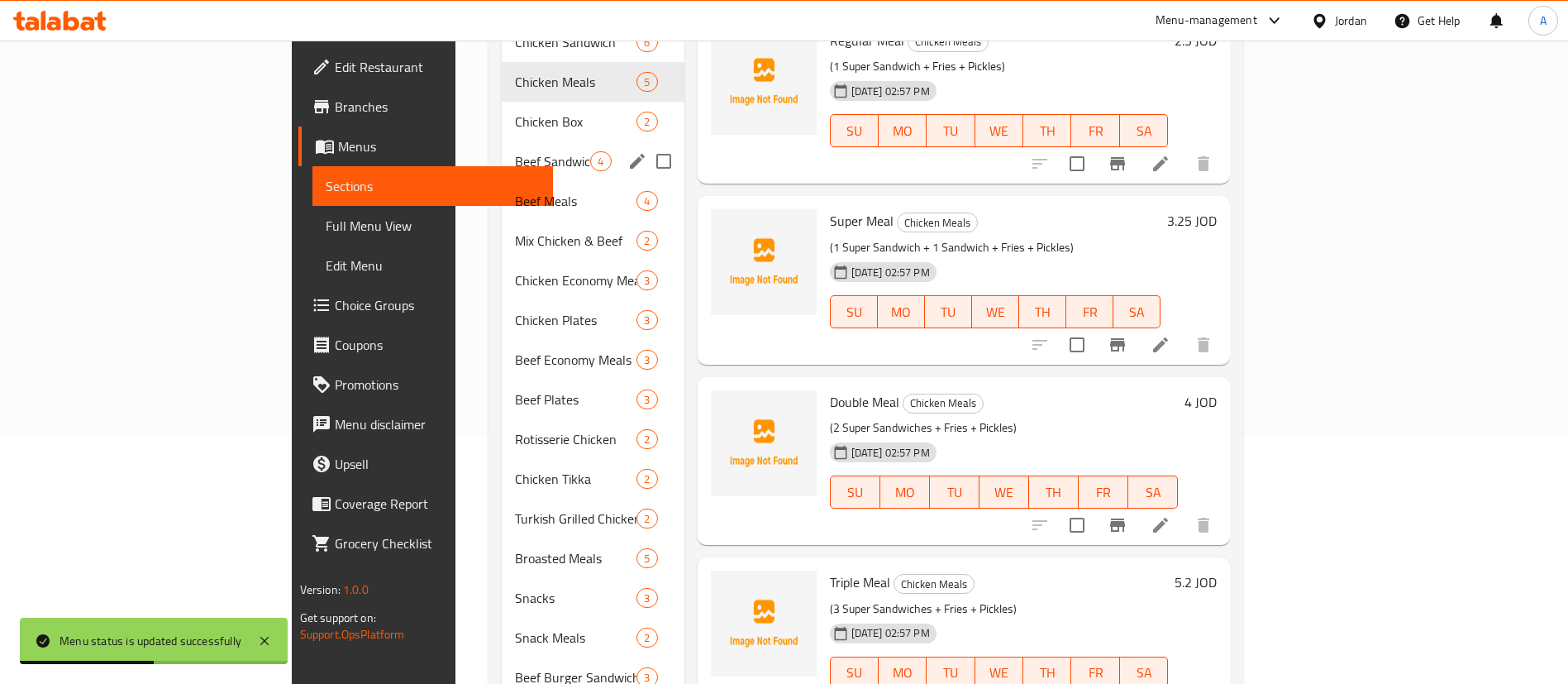
click at [515, 112] on span "Chicken Box" at bounding box center [576, 122] width 122 height 20
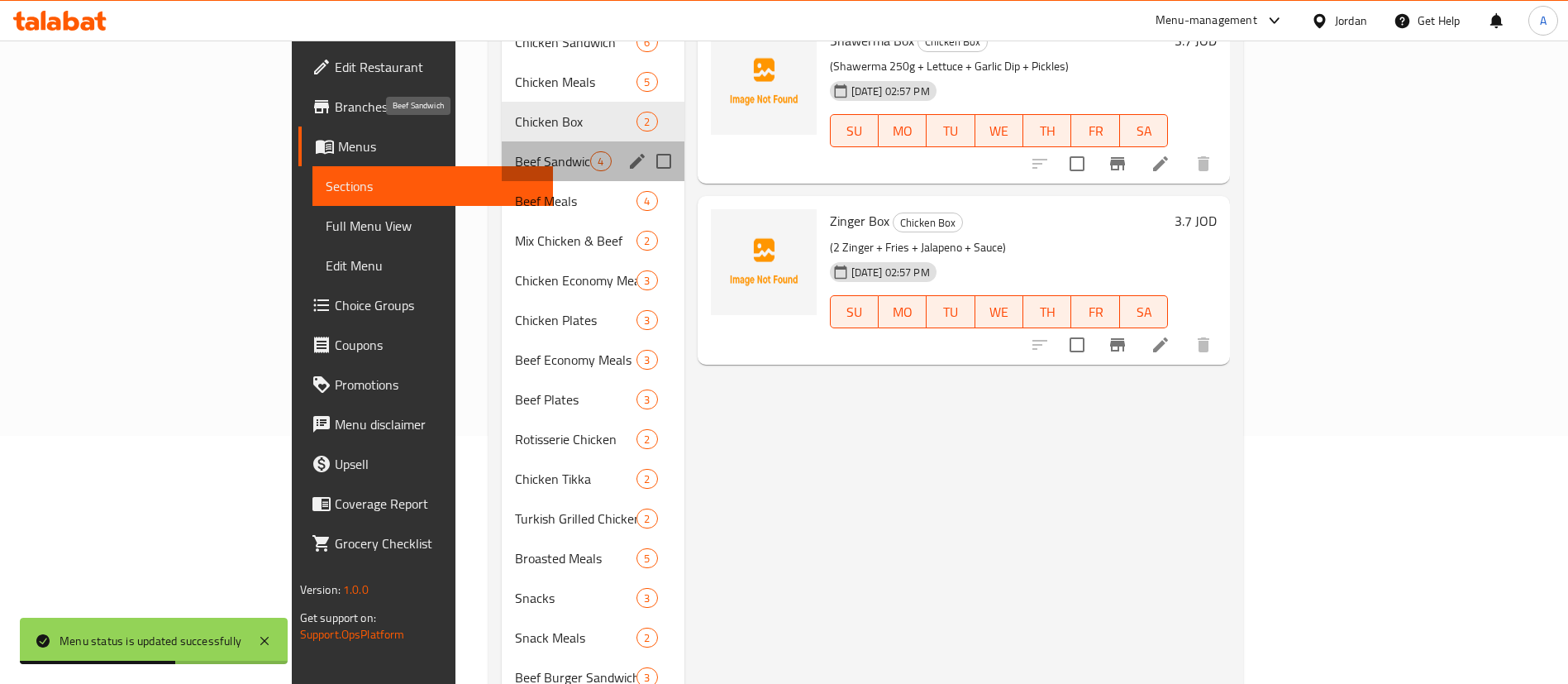
click at [515, 151] on span "Beef Sandwich" at bounding box center [553, 161] width 75 height 20
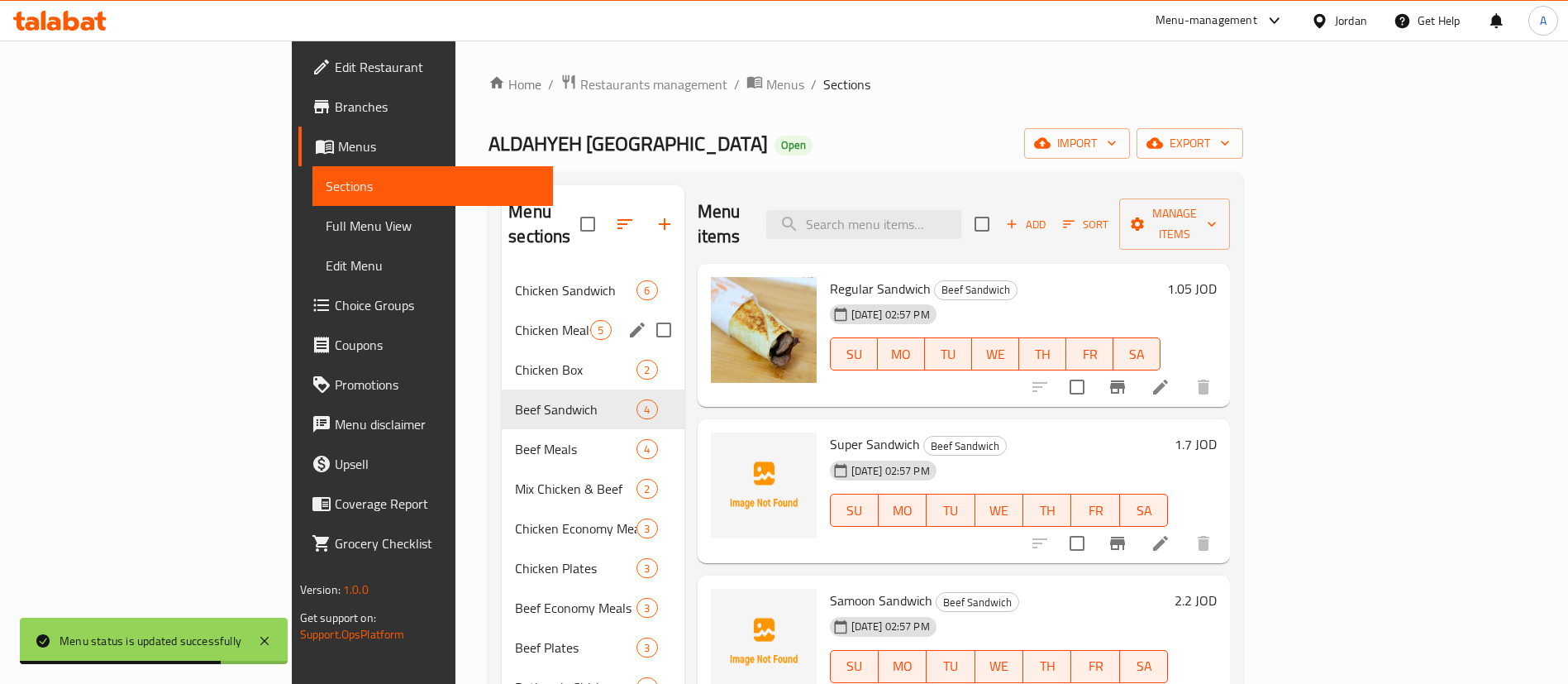
click at [501, 270] on div "Chicken Sandwich 6" at bounding box center [592, 289] width 182 height 40
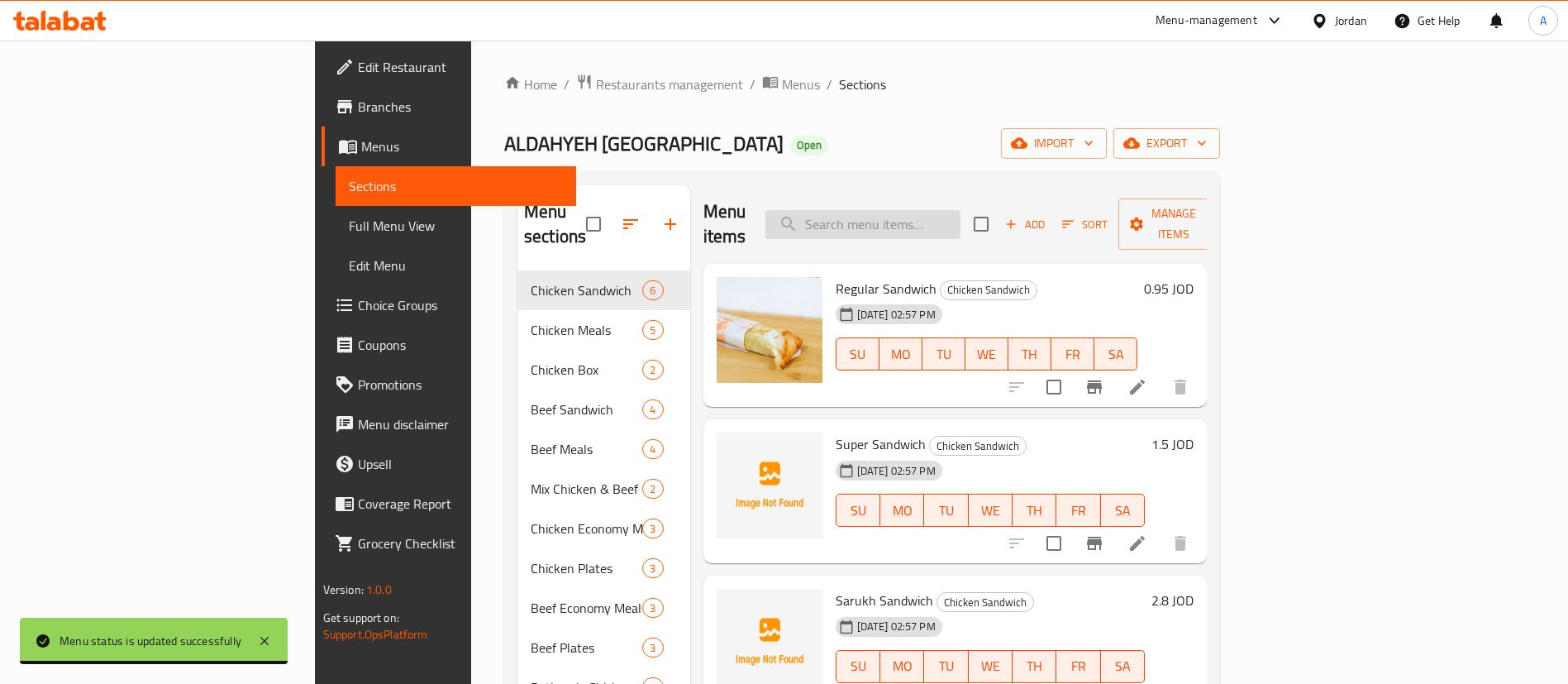
click at [941, 210] on input "search" at bounding box center [863, 225] width 195 height 29
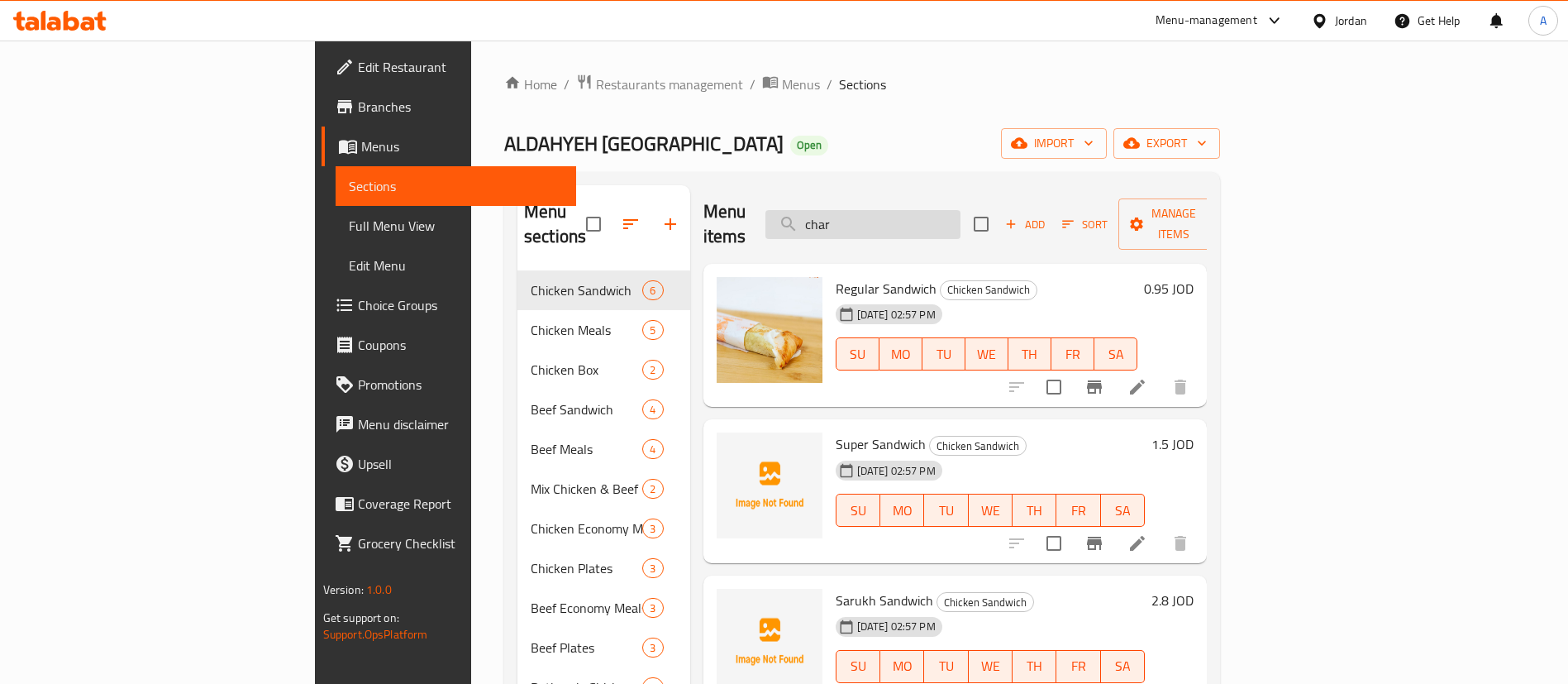
type input "charc"
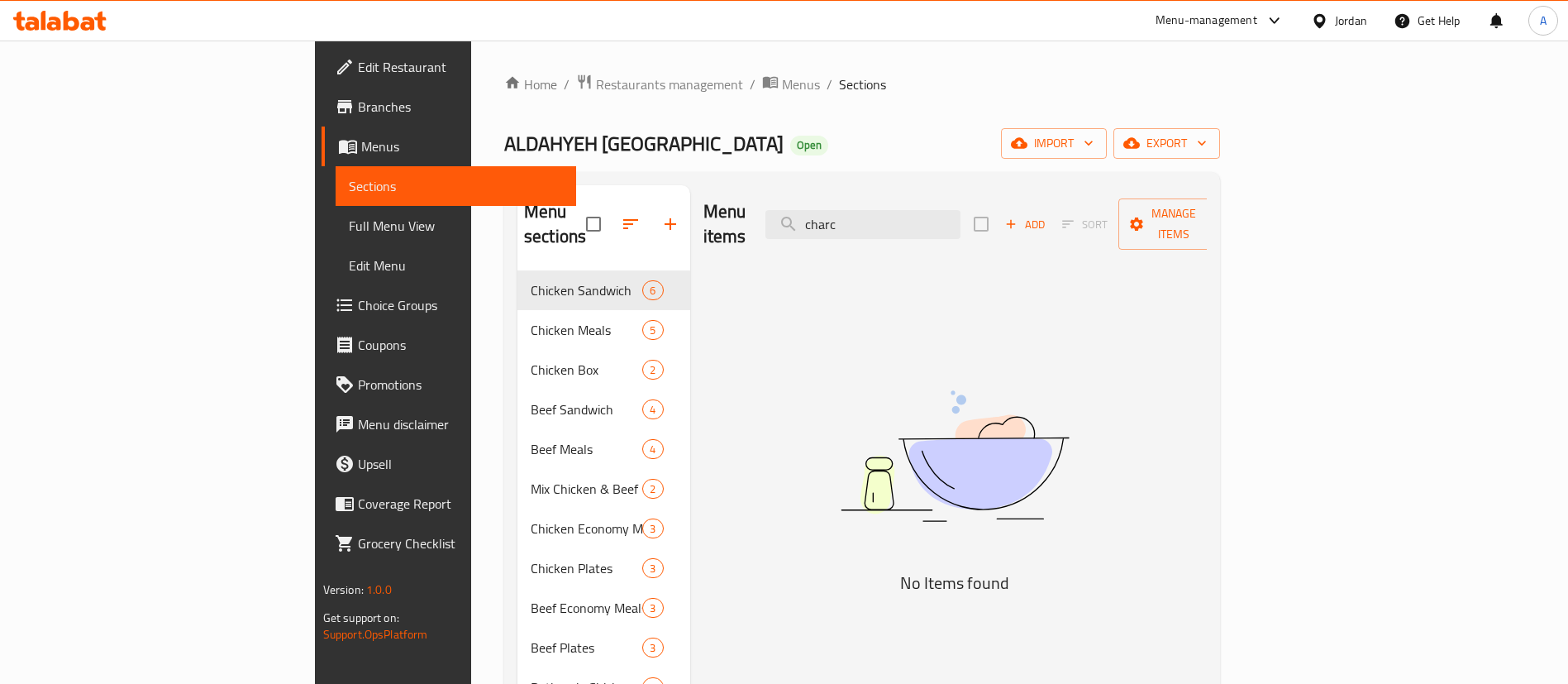
drag, startPoint x: 995, startPoint y: 217, endPoint x: 755, endPoint y: 224, distance: 240.1
click at [777, 238] on div "Menu items charc Add Sort Manage items" at bounding box center [955, 224] width 504 height 78
type input "ف"
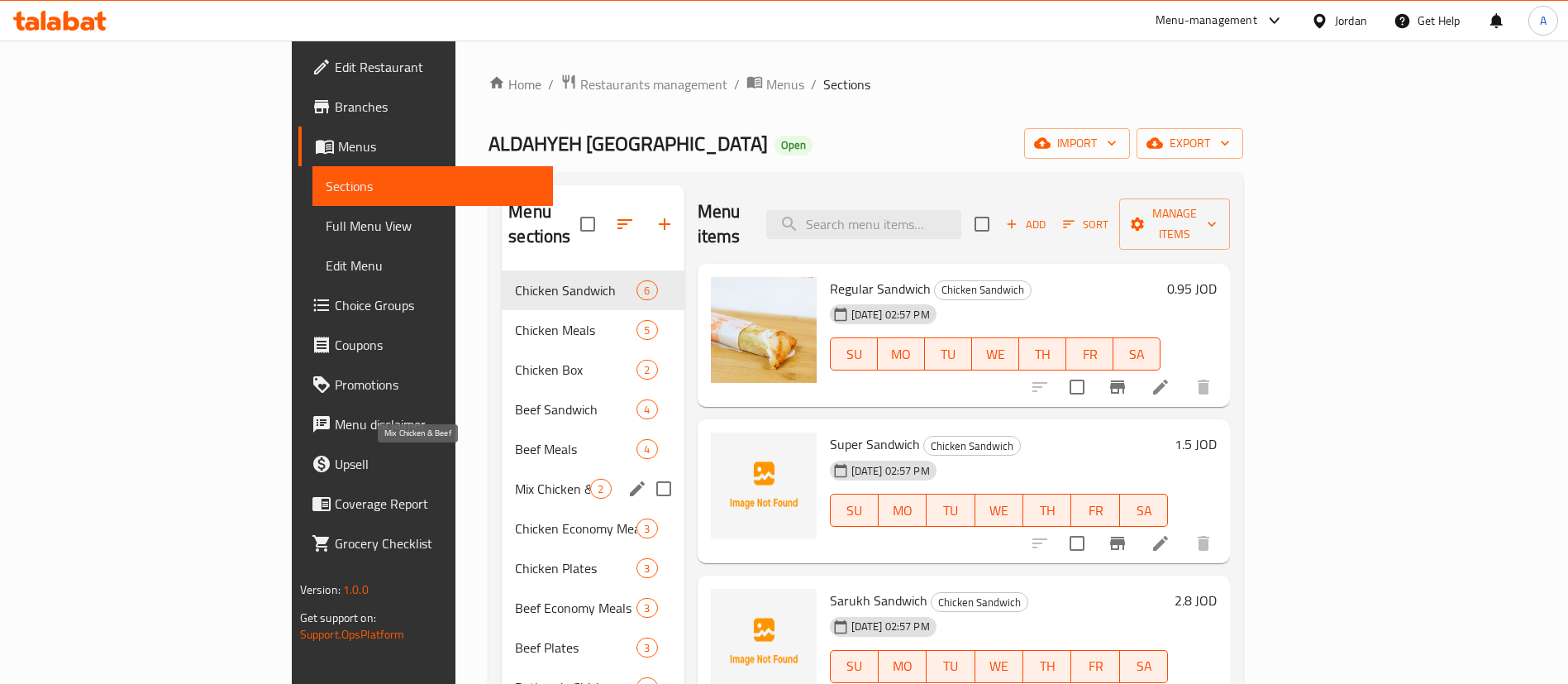
click at [515, 479] on span "Mix Chicken & Beef" at bounding box center [553, 488] width 75 height 20
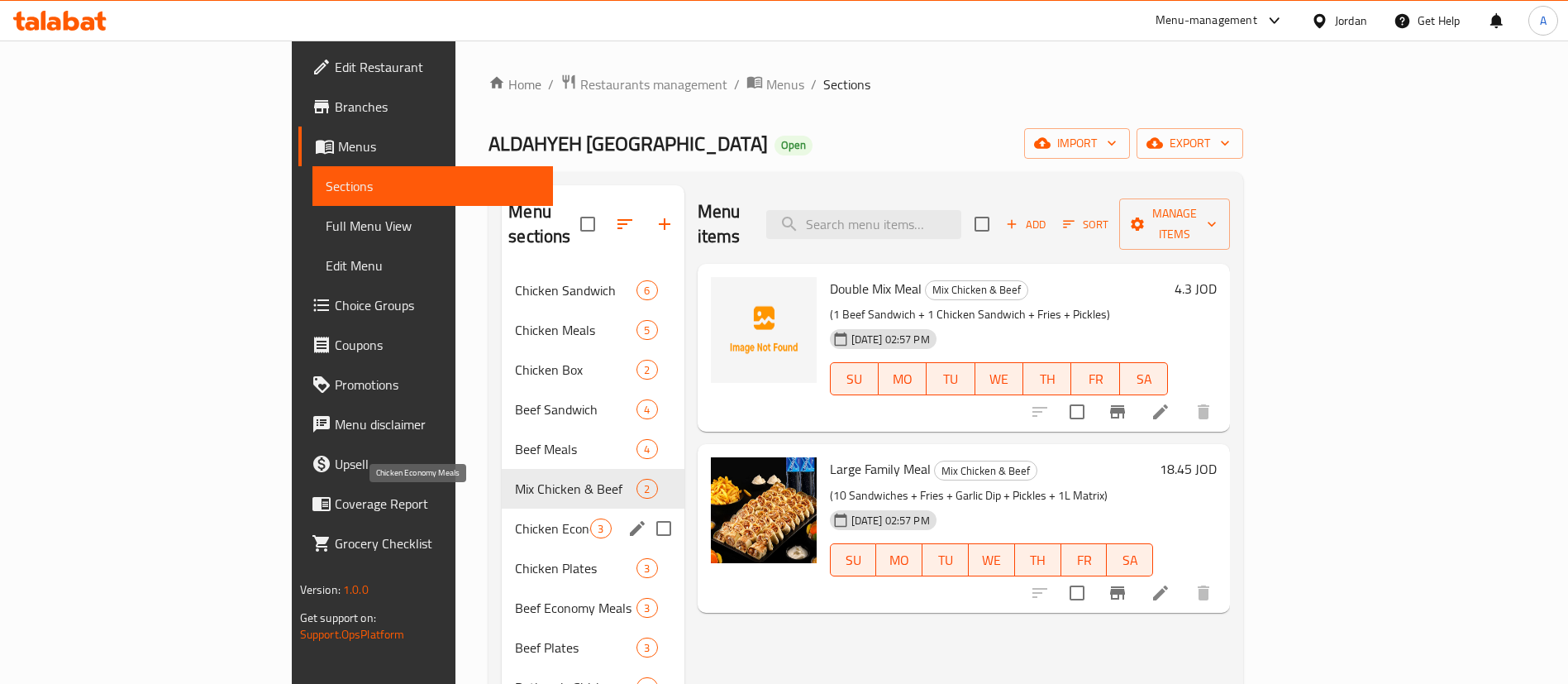
click at [515, 558] on span "Chicken Plates" at bounding box center [576, 567] width 122 height 20
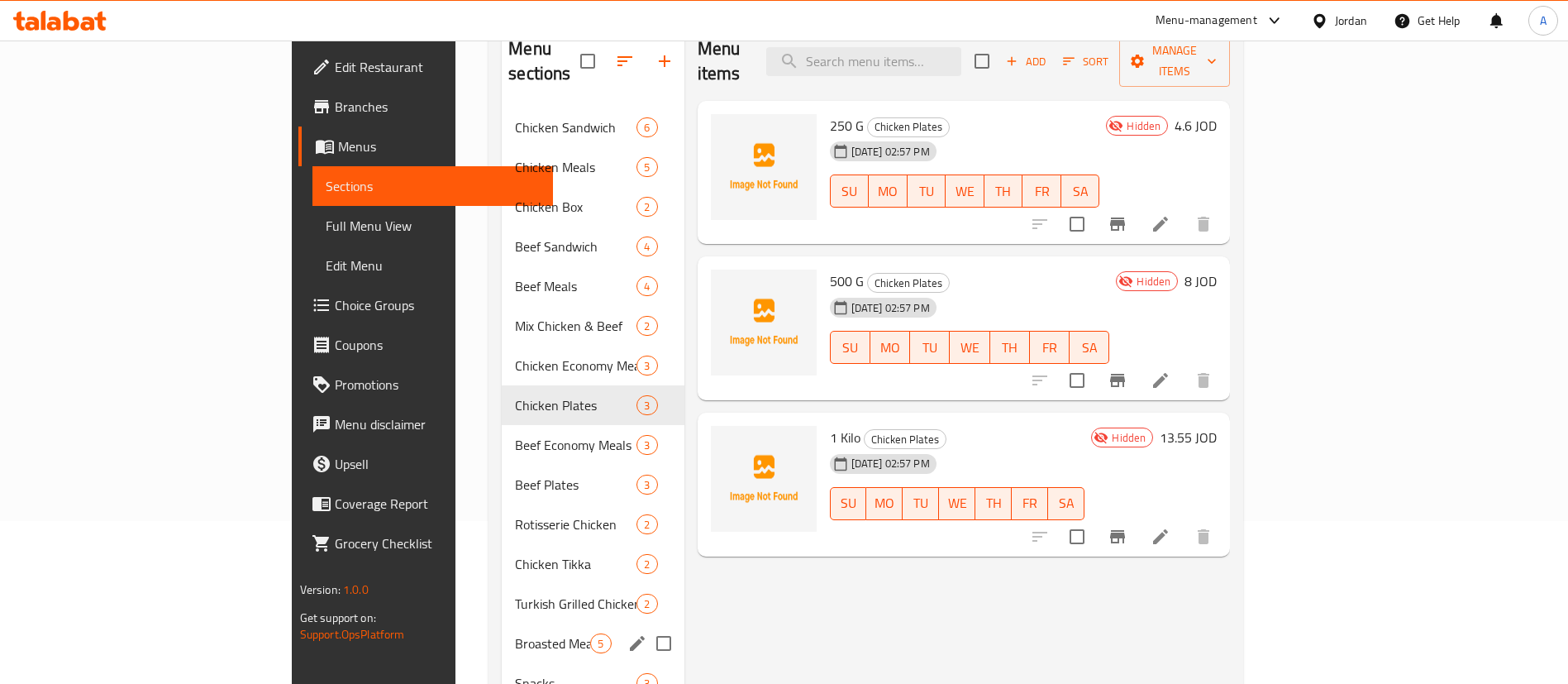
scroll to position [124, 0]
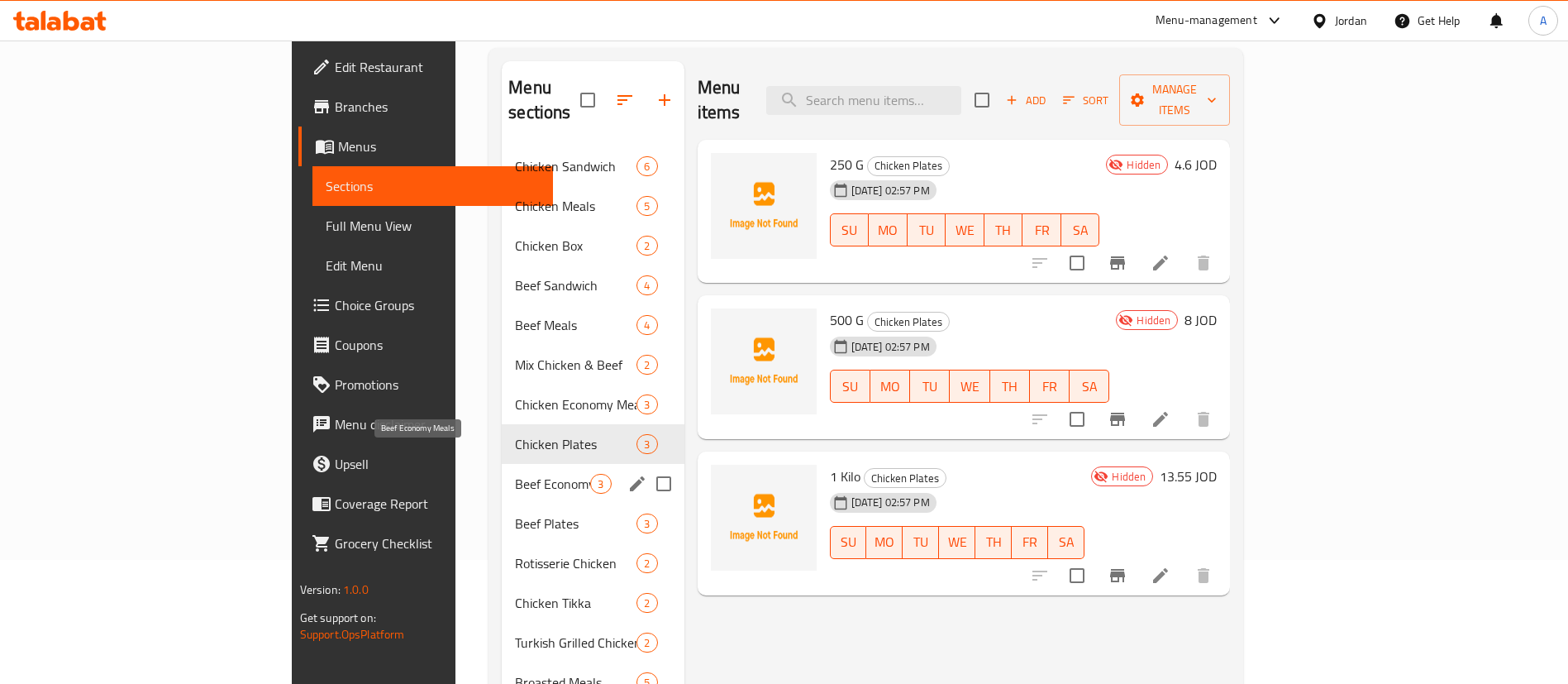
click at [515, 474] on span "Beef Economy Meals" at bounding box center [553, 483] width 75 height 20
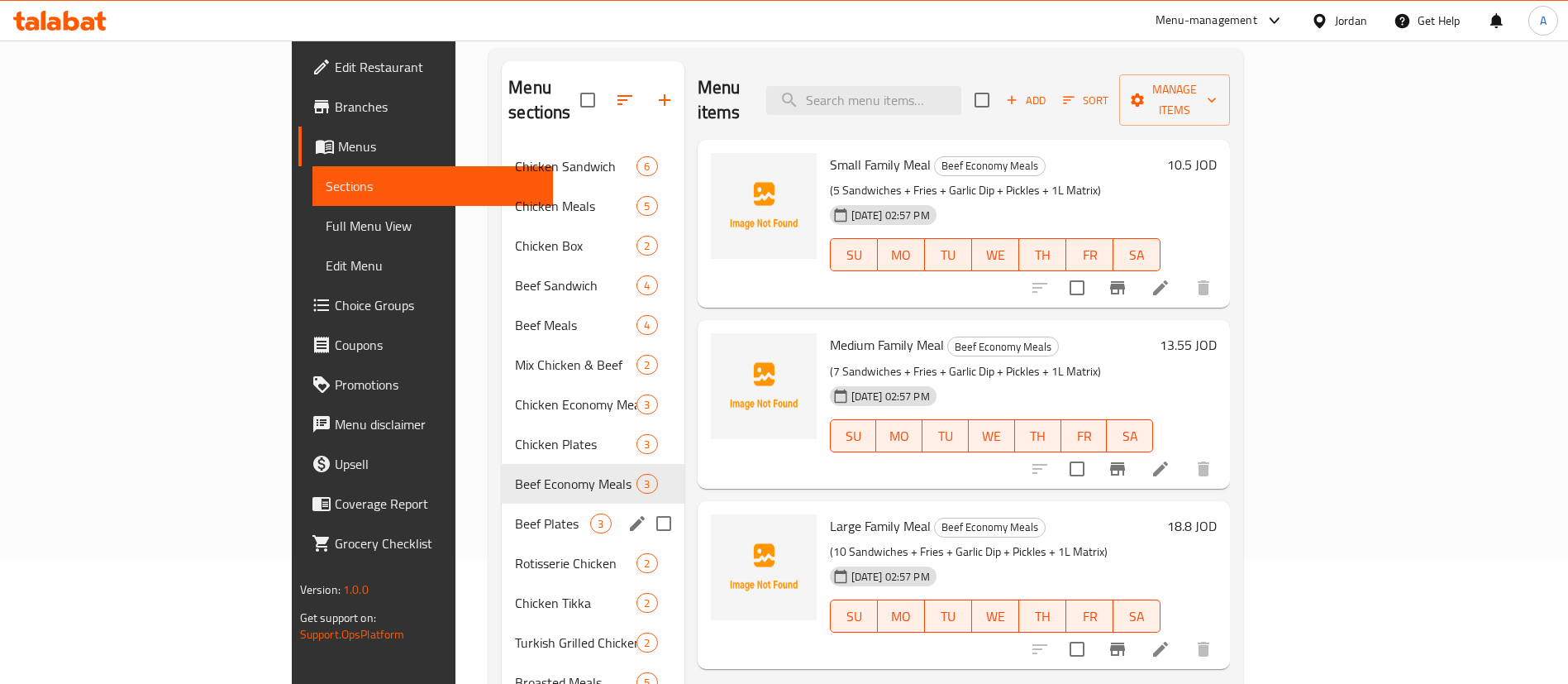
click at [515, 513] on span "Beef Plates" at bounding box center [553, 523] width 75 height 20
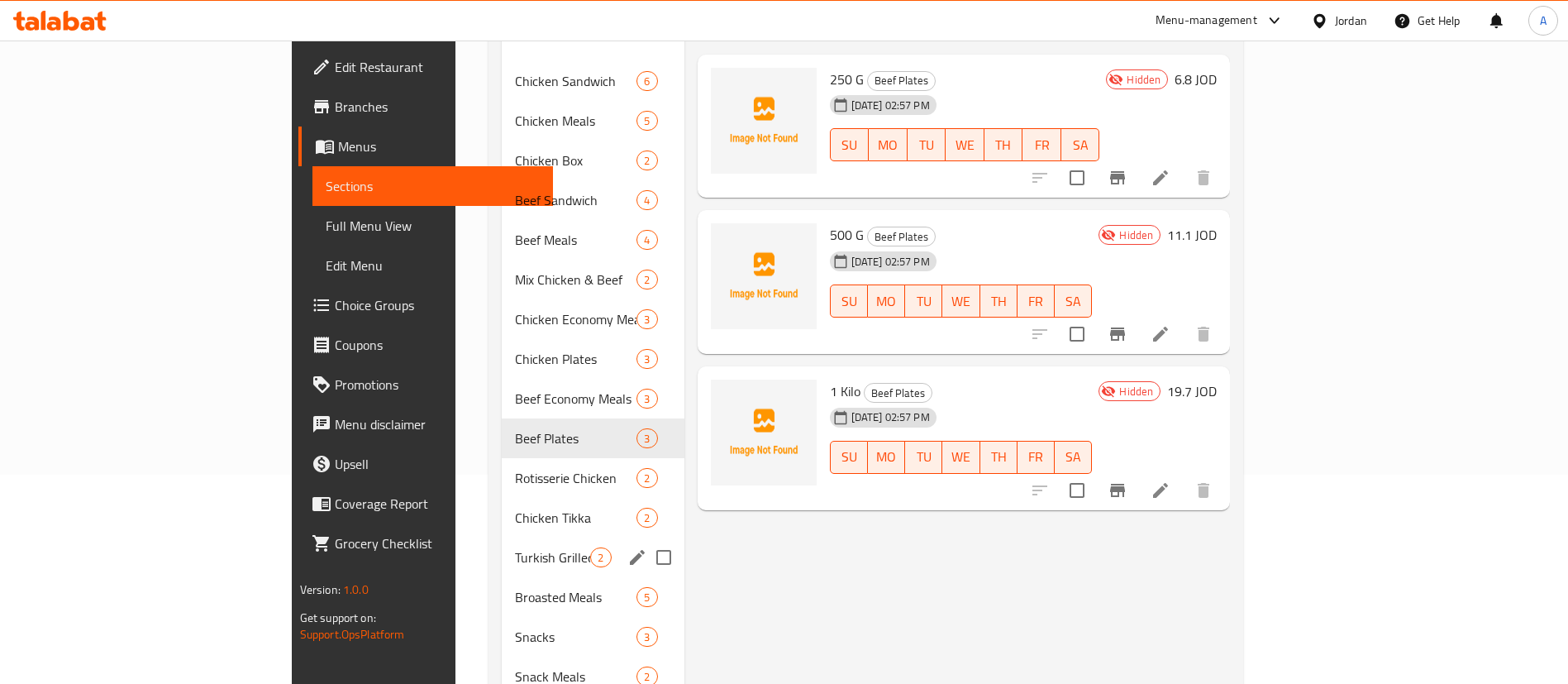
scroll to position [248, 0]
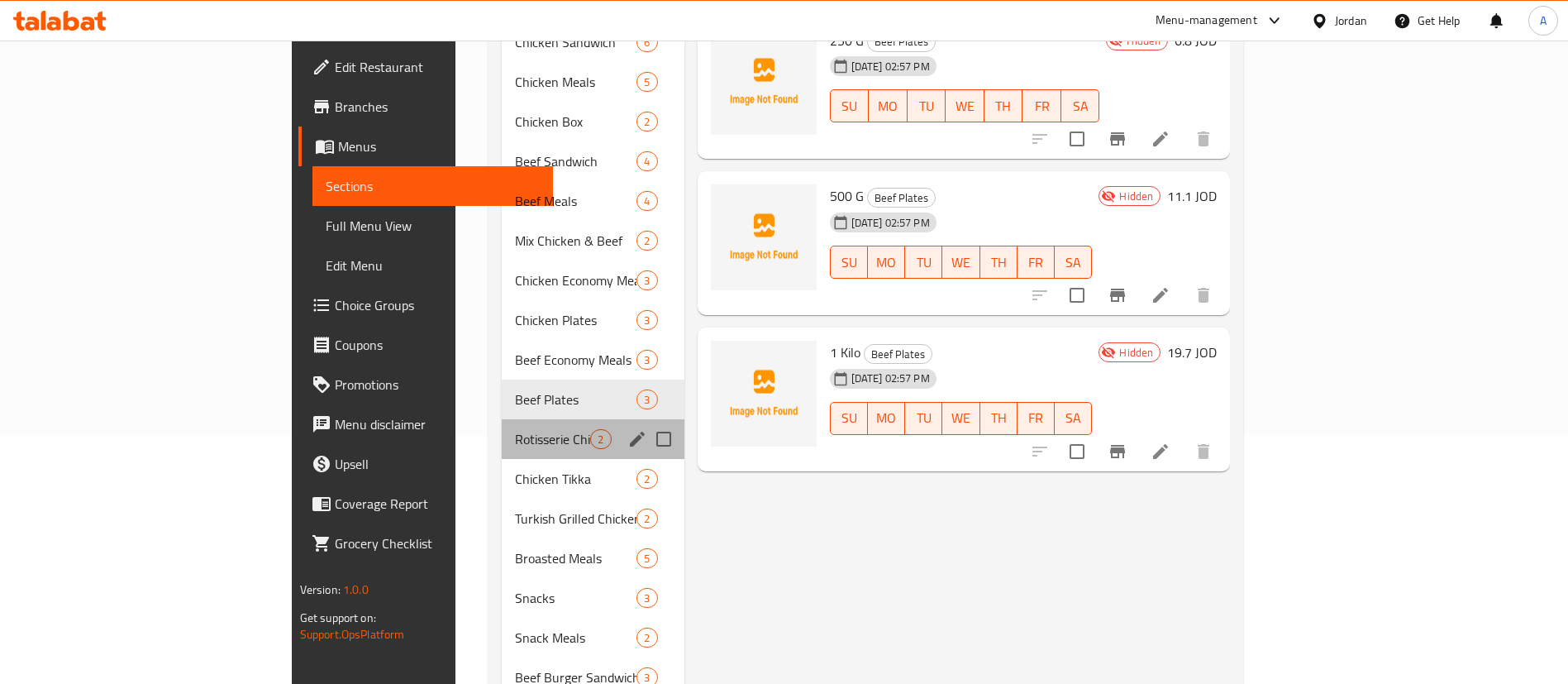
click at [501, 420] on div "Rotisserie Chicken 2" at bounding box center [592, 439] width 182 height 40
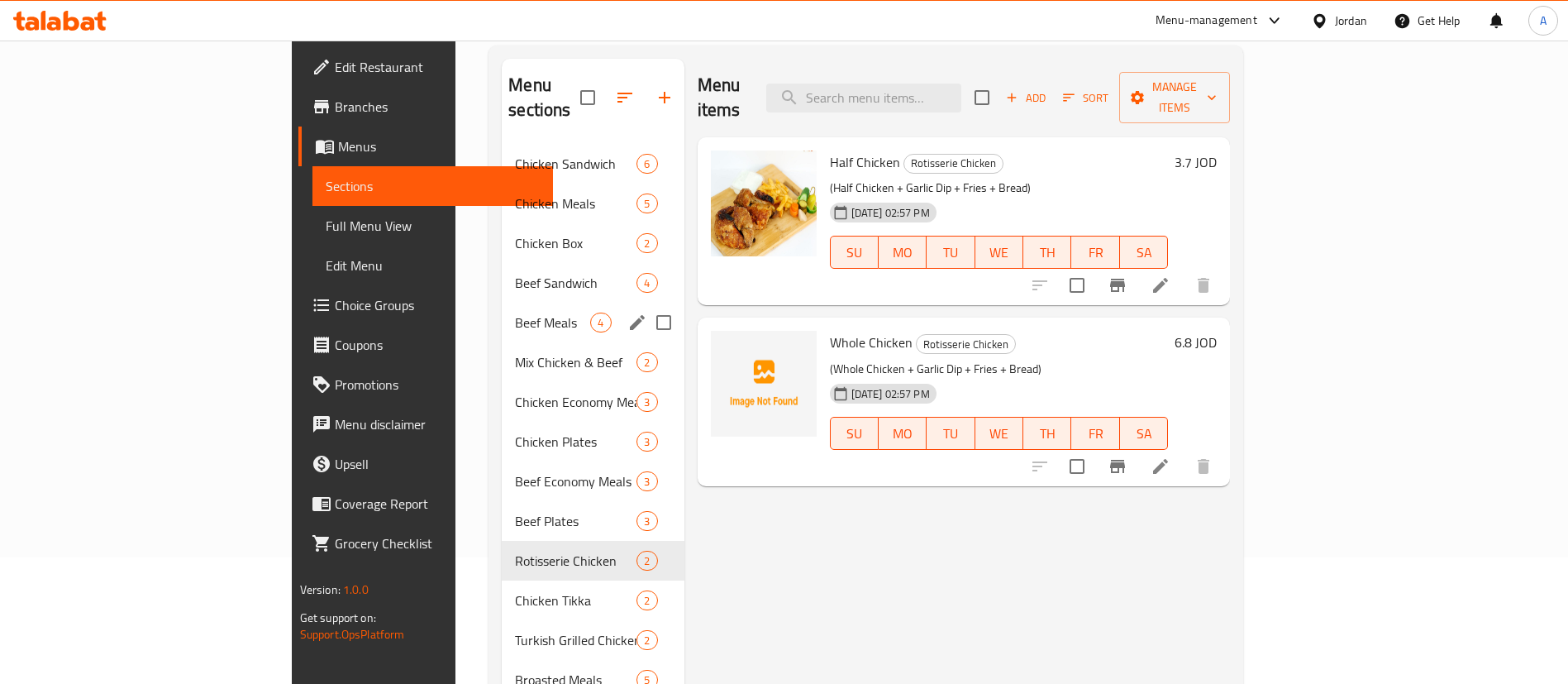
scroll to position [248, 0]
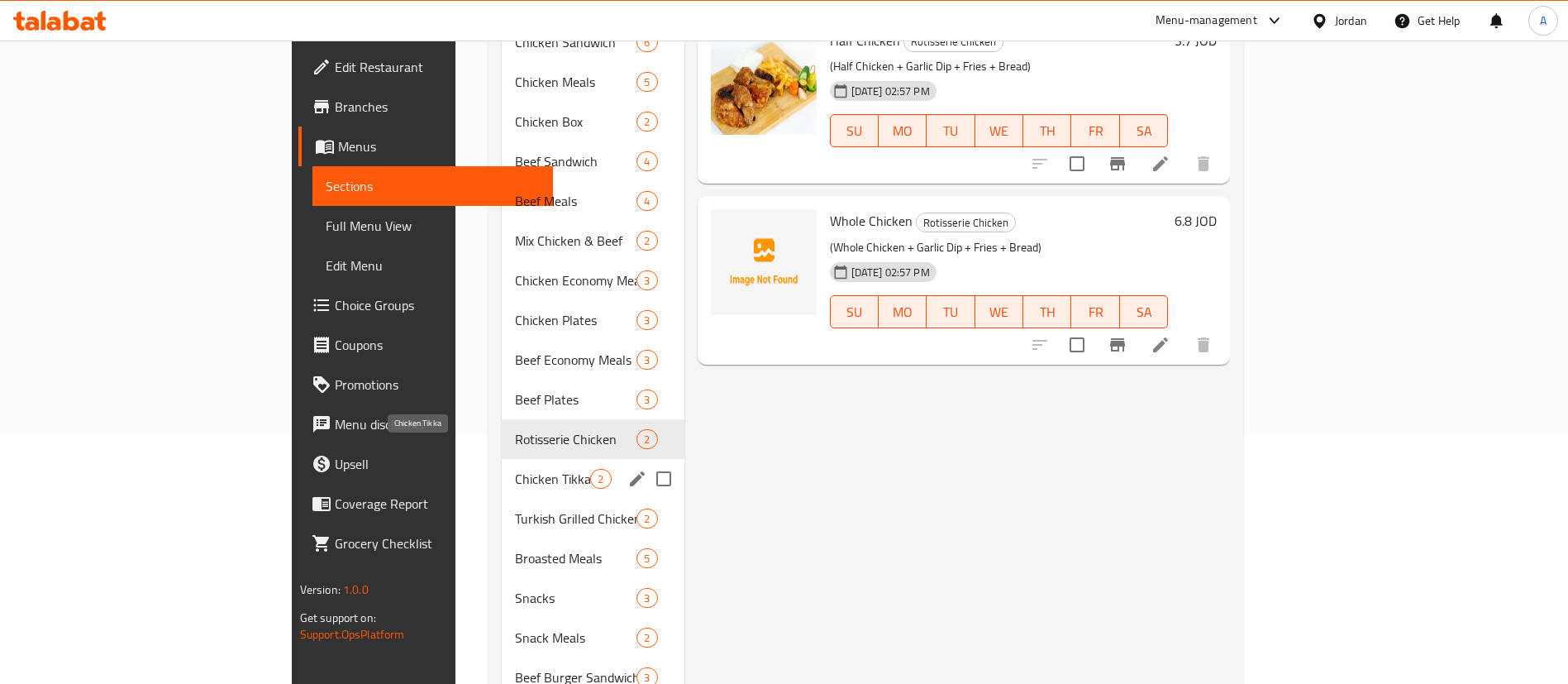
click at [515, 469] on span "Chicken Tikka" at bounding box center [553, 479] width 75 height 20
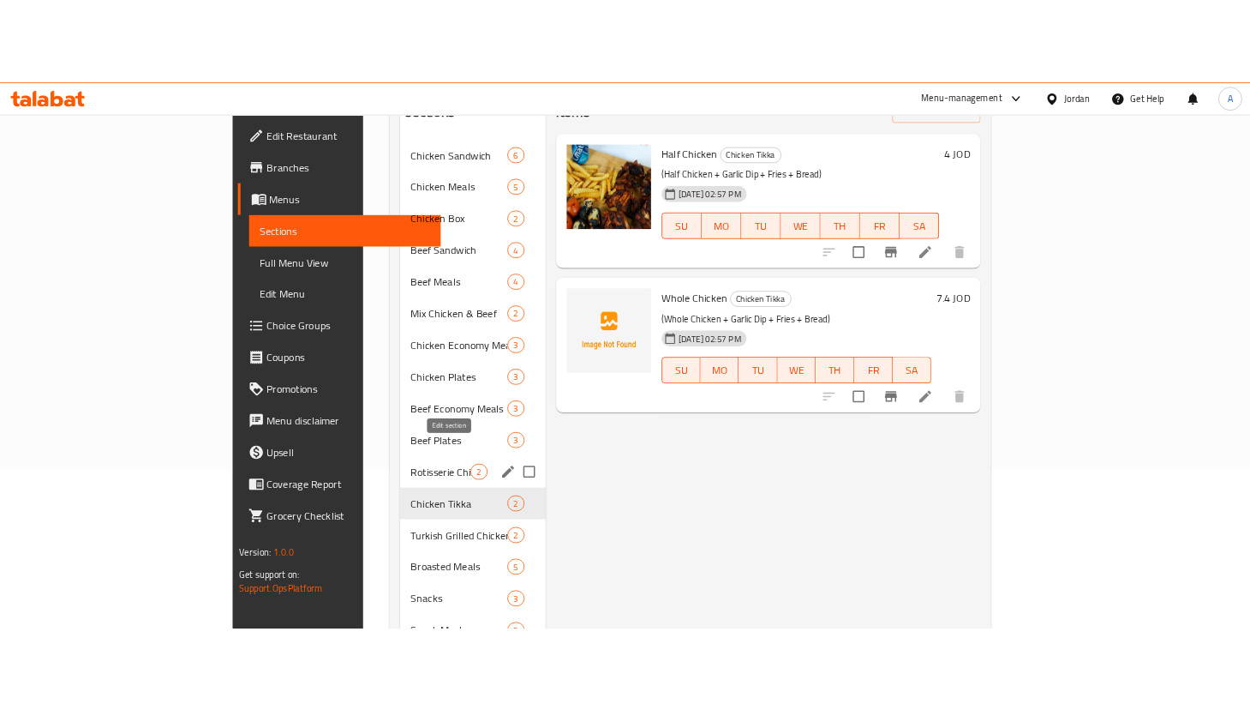
scroll to position [129, 0]
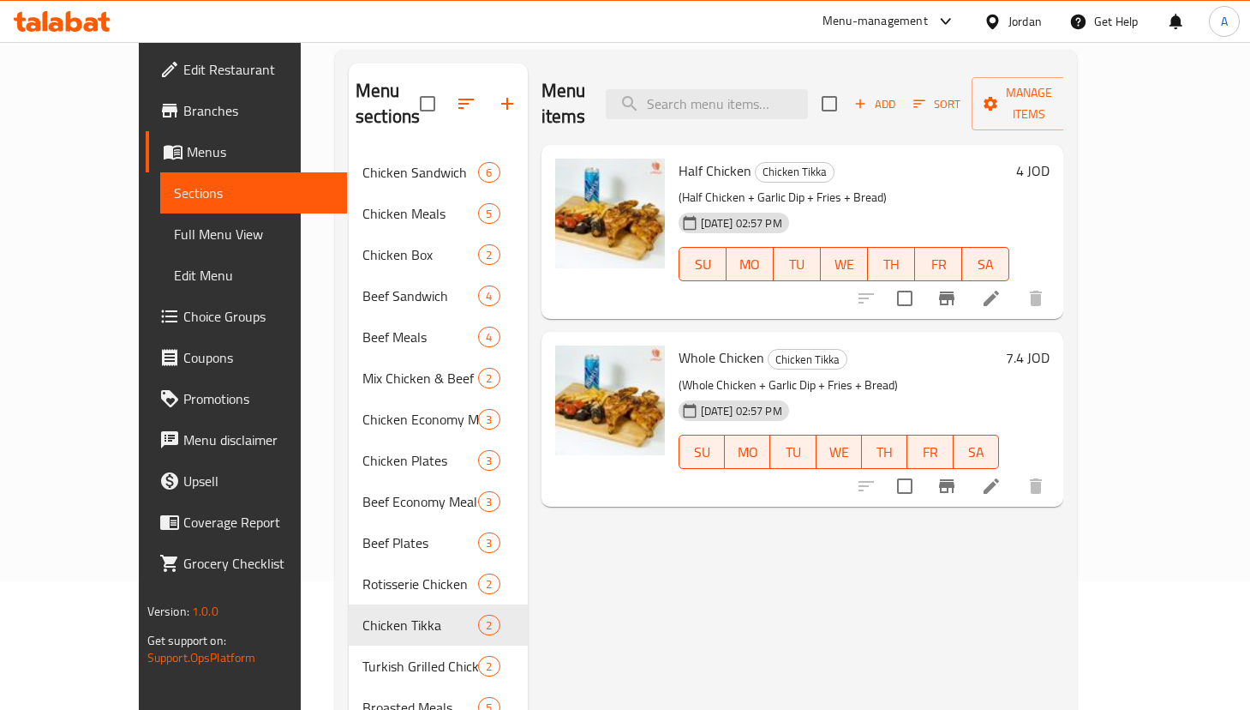
click at [797, 69] on div "Menu items Add Sort Manage items" at bounding box center [803, 103] width 523 height 81
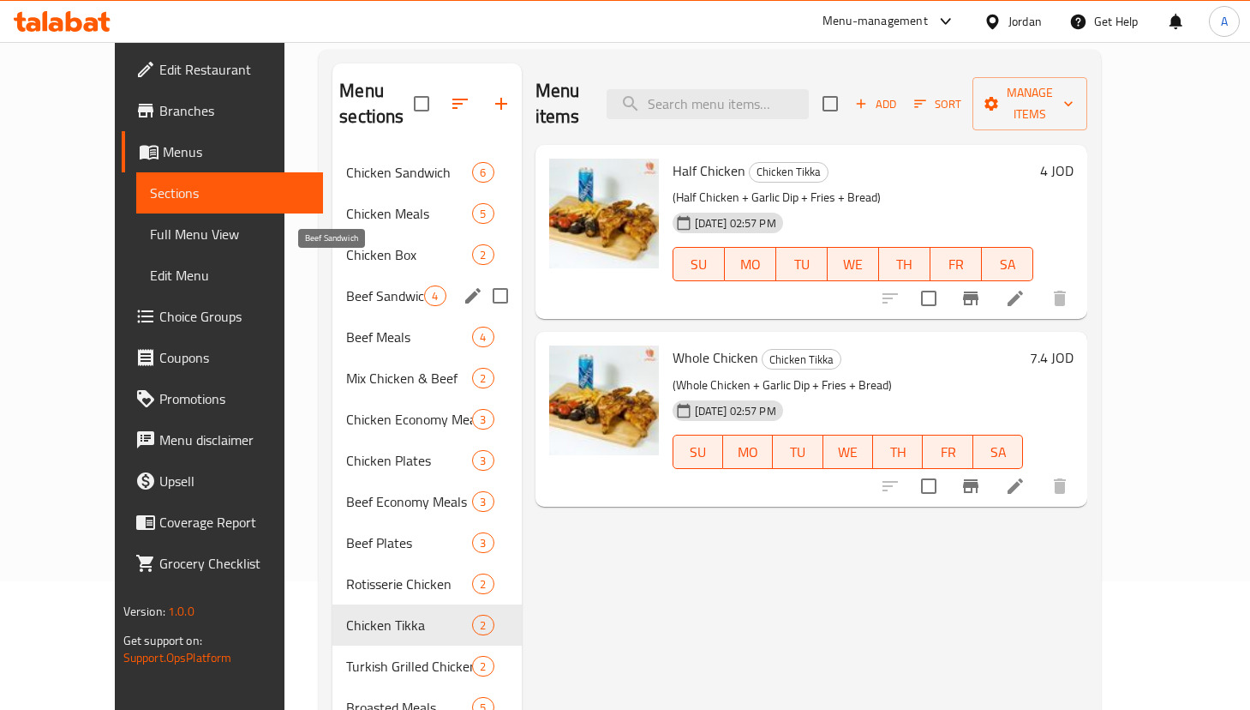
click at [360, 285] on span "Beef Sandwich" at bounding box center [385, 295] width 78 height 21
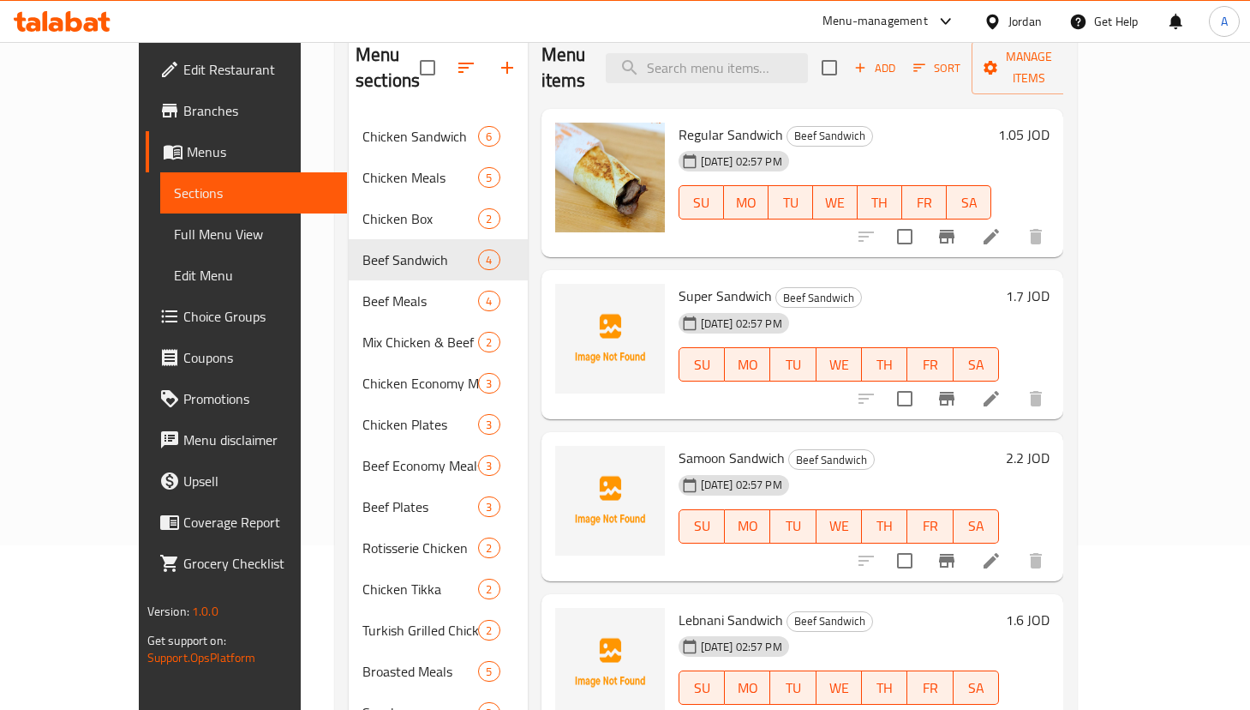
scroll to position [257, 0]
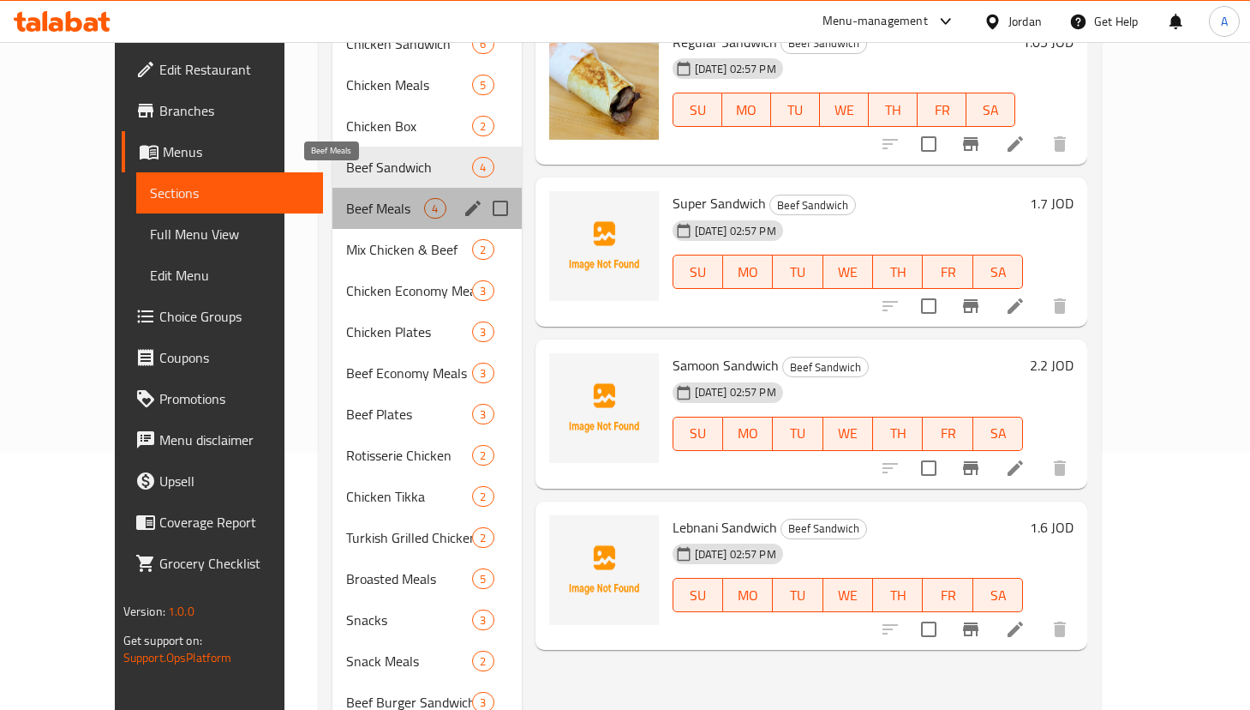
click at [346, 198] on span "Beef Meals" at bounding box center [385, 208] width 78 height 21
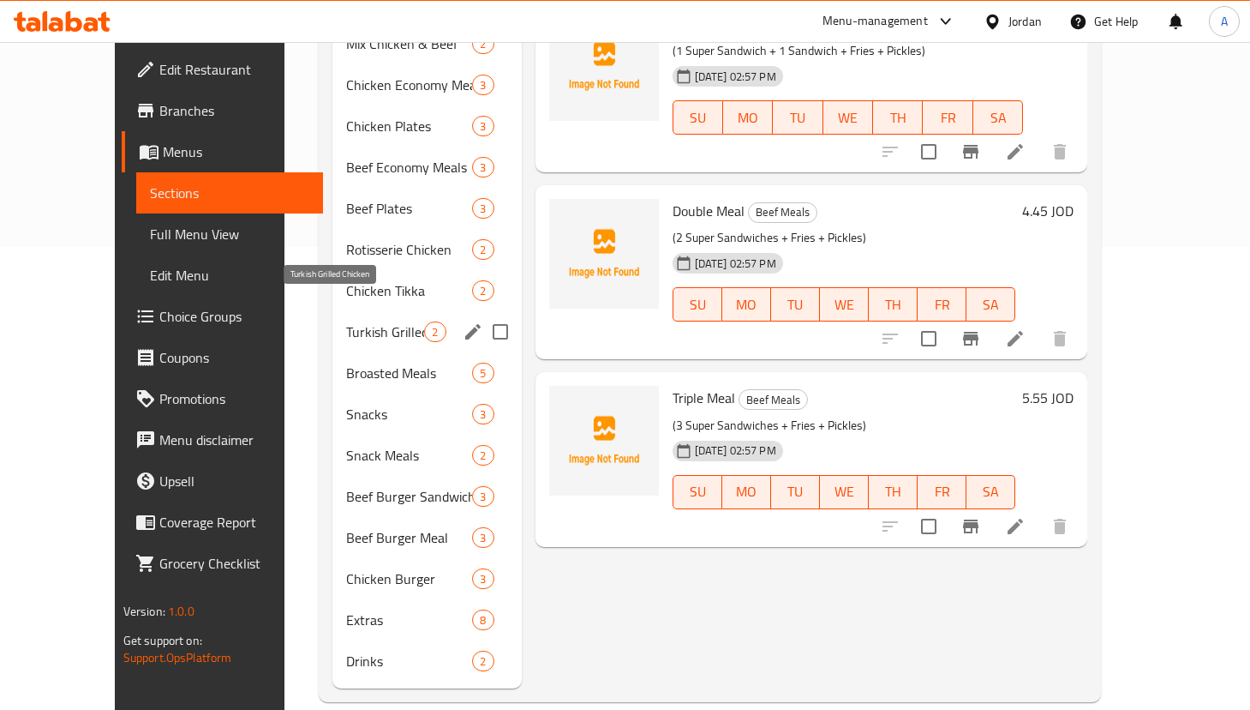
scroll to position [464, 0]
click at [339, 447] on div "Snack Meals 2" at bounding box center [427, 454] width 189 height 41
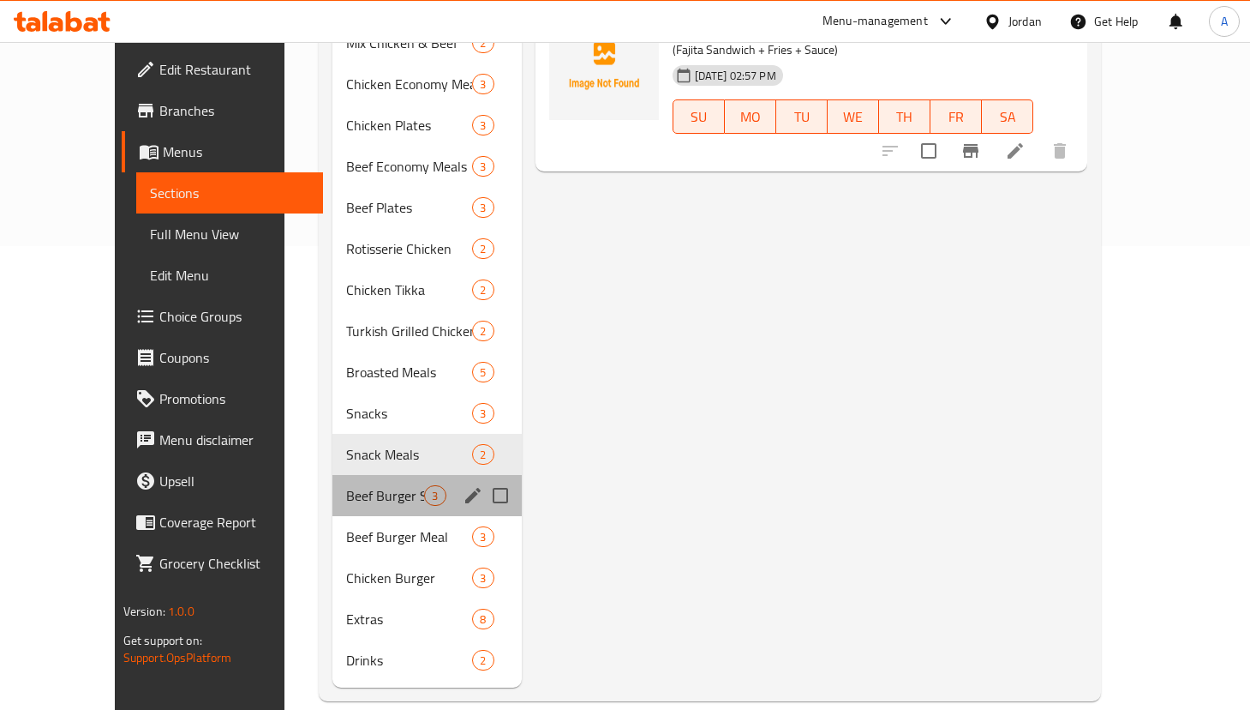
click at [342, 475] on div "Beef Burger Sandwich 3" at bounding box center [427, 495] width 189 height 41
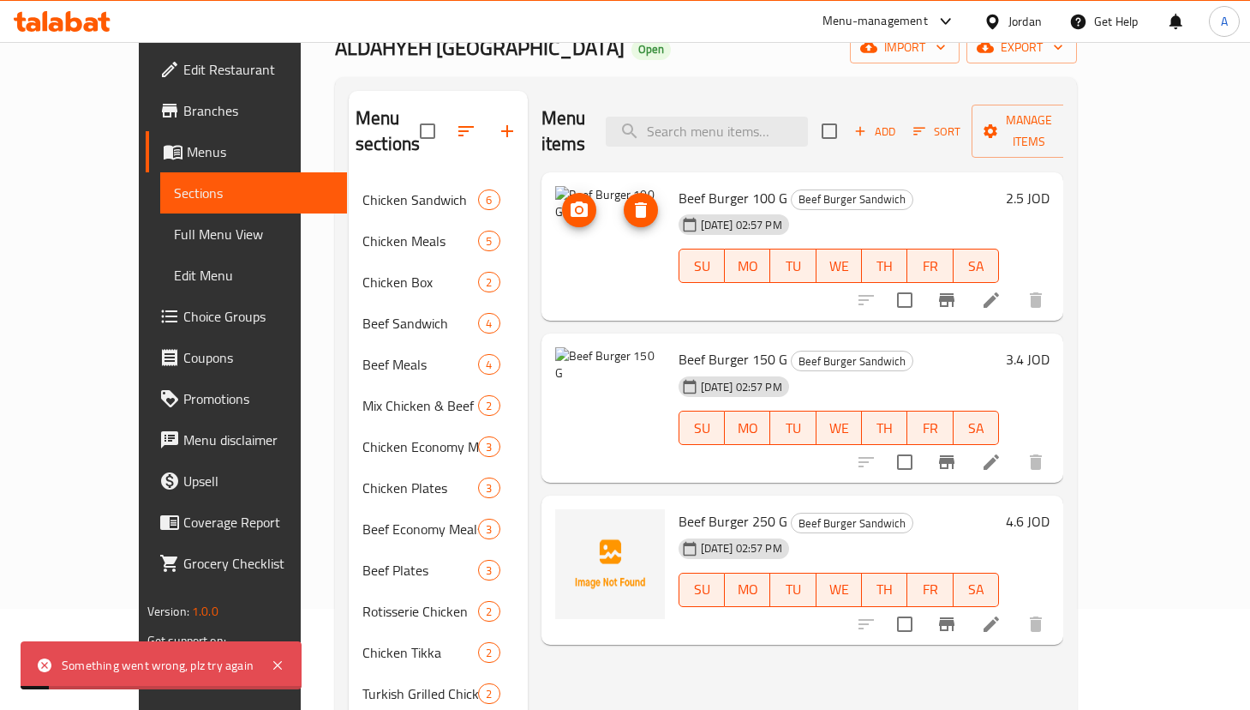
scroll to position [78, 0]
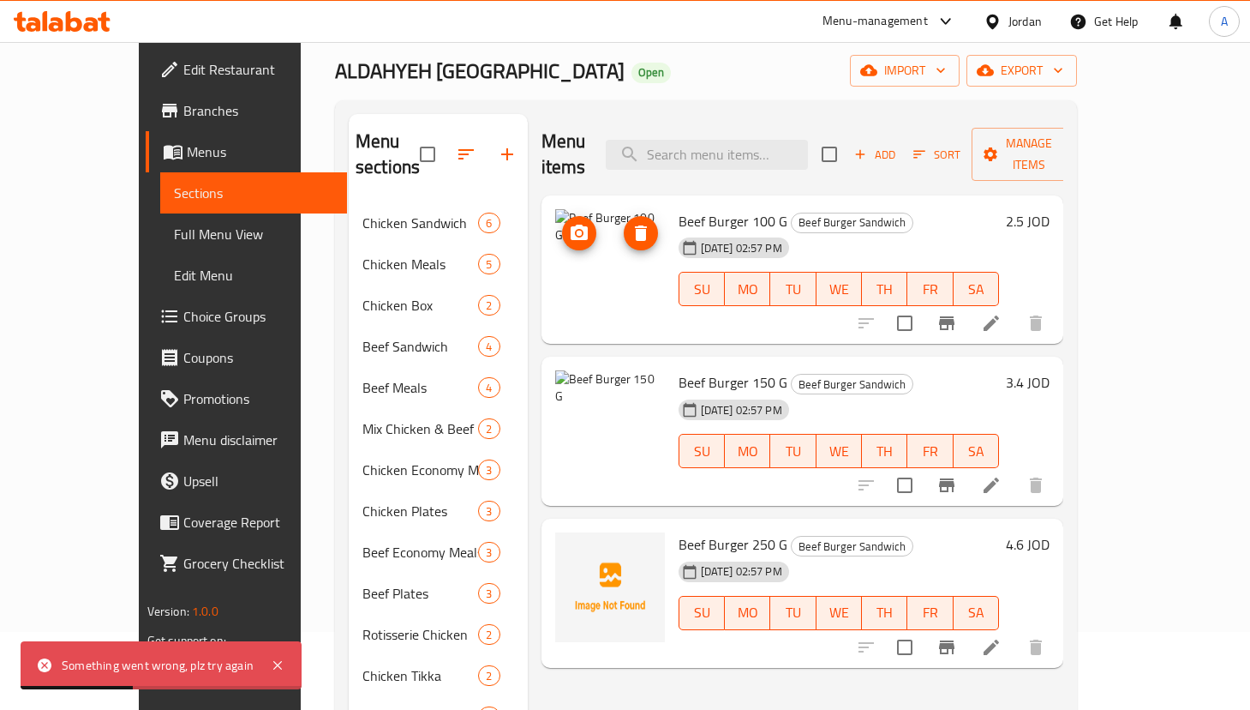
click at [624, 219] on button "delete image" at bounding box center [641, 233] width 34 height 34
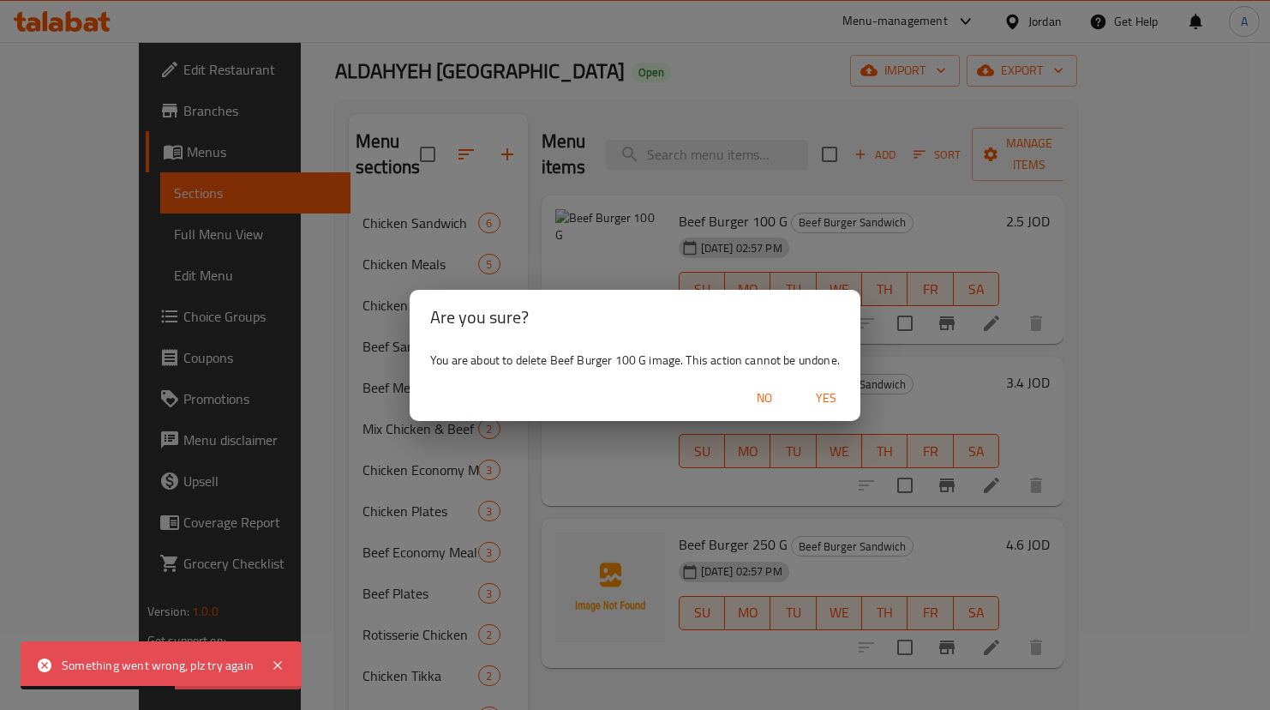
click at [856, 391] on div "No Yes" at bounding box center [635, 397] width 451 height 45
click at [830, 395] on span "Yes" at bounding box center [826, 397] width 41 height 21
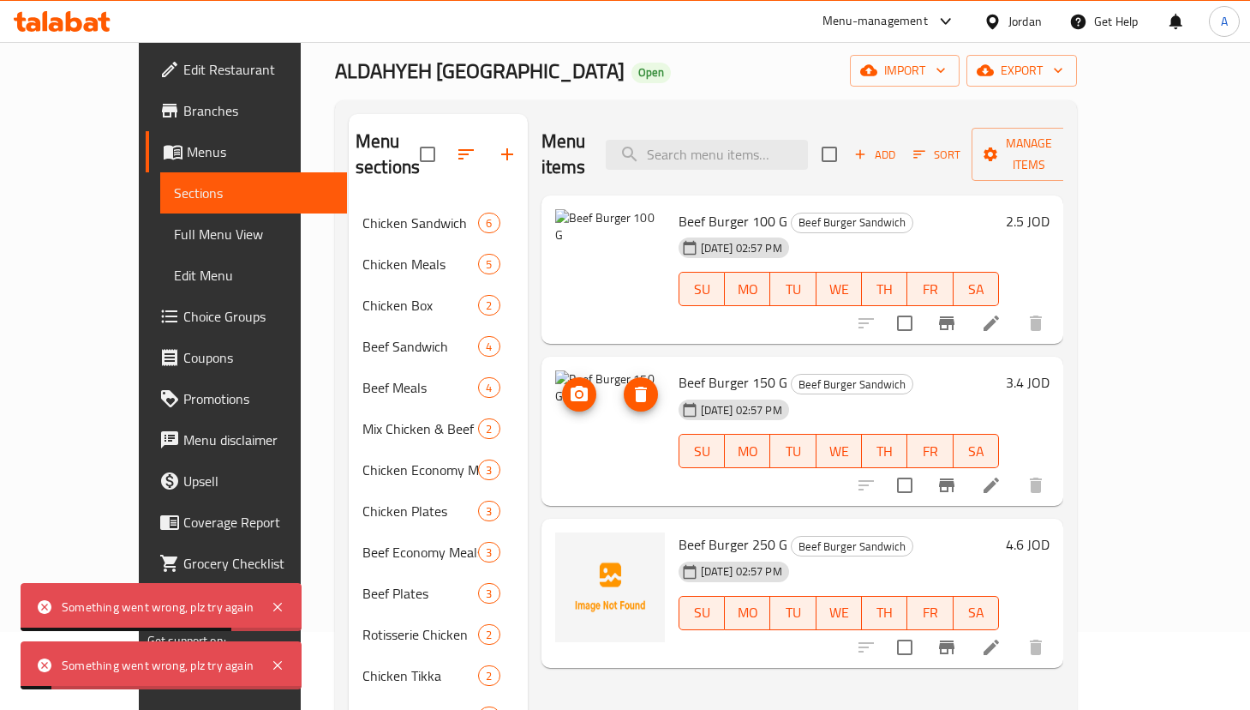
click at [631, 384] on icon "delete image" at bounding box center [641, 394] width 21 height 21
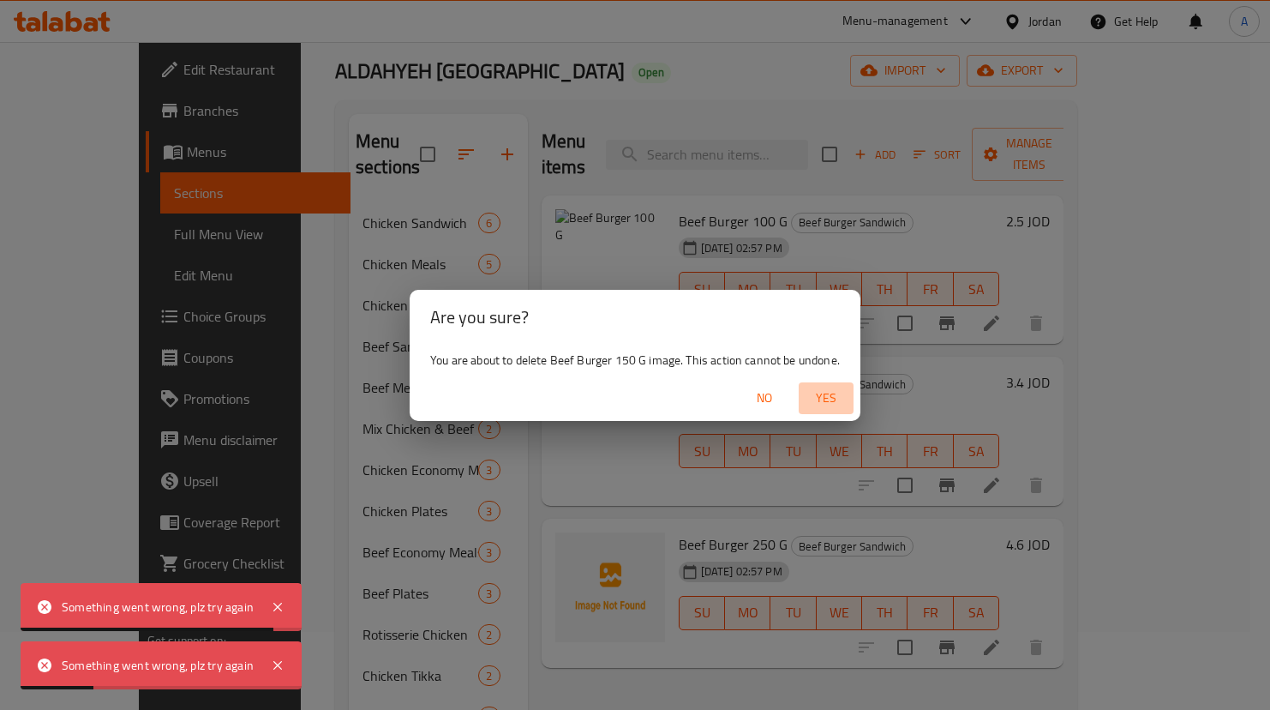
drag, startPoint x: 842, startPoint y: 393, endPoint x: 829, endPoint y: 397, distance: 13.6
click at [842, 392] on span "Yes" at bounding box center [826, 397] width 41 height 21
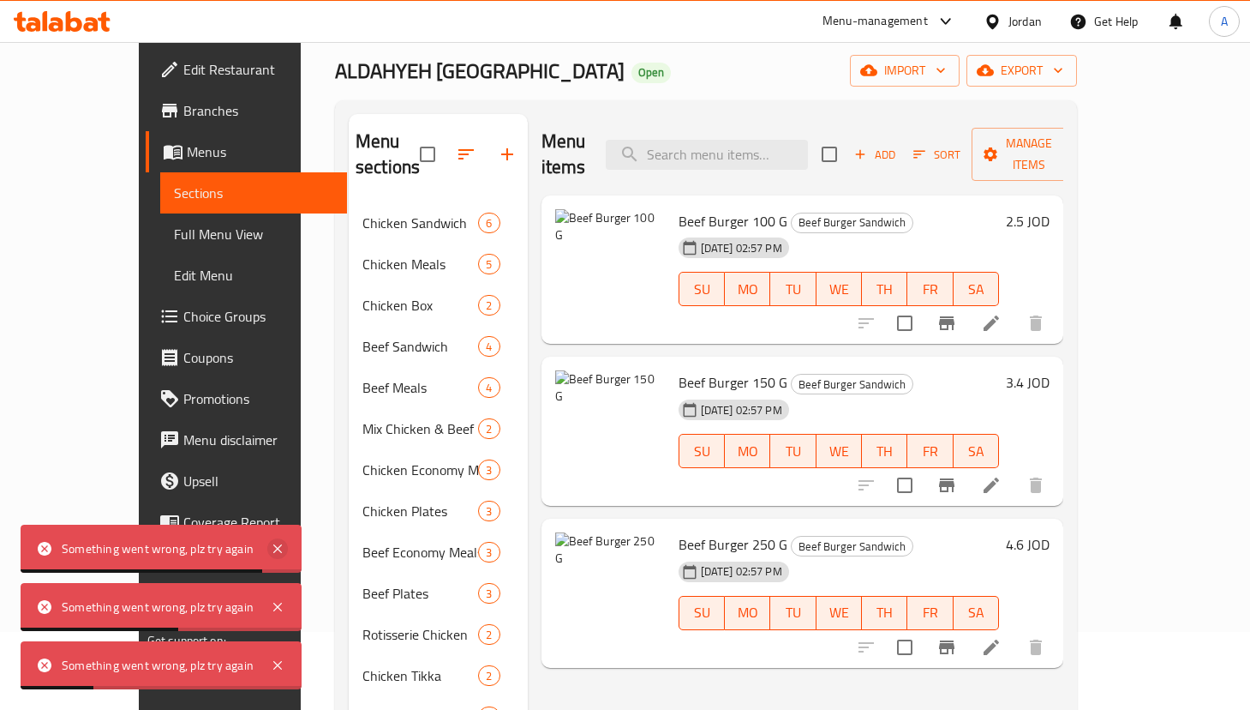
click at [278, 548] on icon at bounding box center [277, 548] width 9 height 9
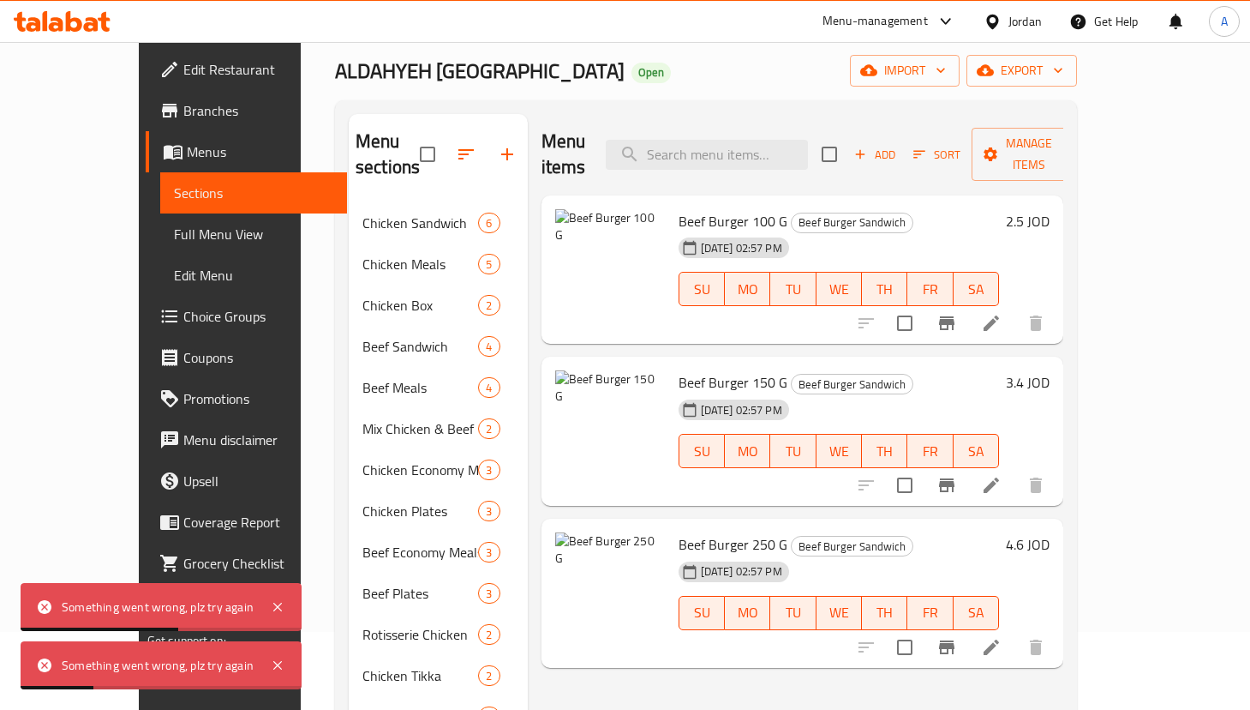
click at [278, 587] on div "Something went wrong, plz try again" at bounding box center [161, 607] width 281 height 48
click at [276, 602] on icon at bounding box center [277, 606] width 21 height 21
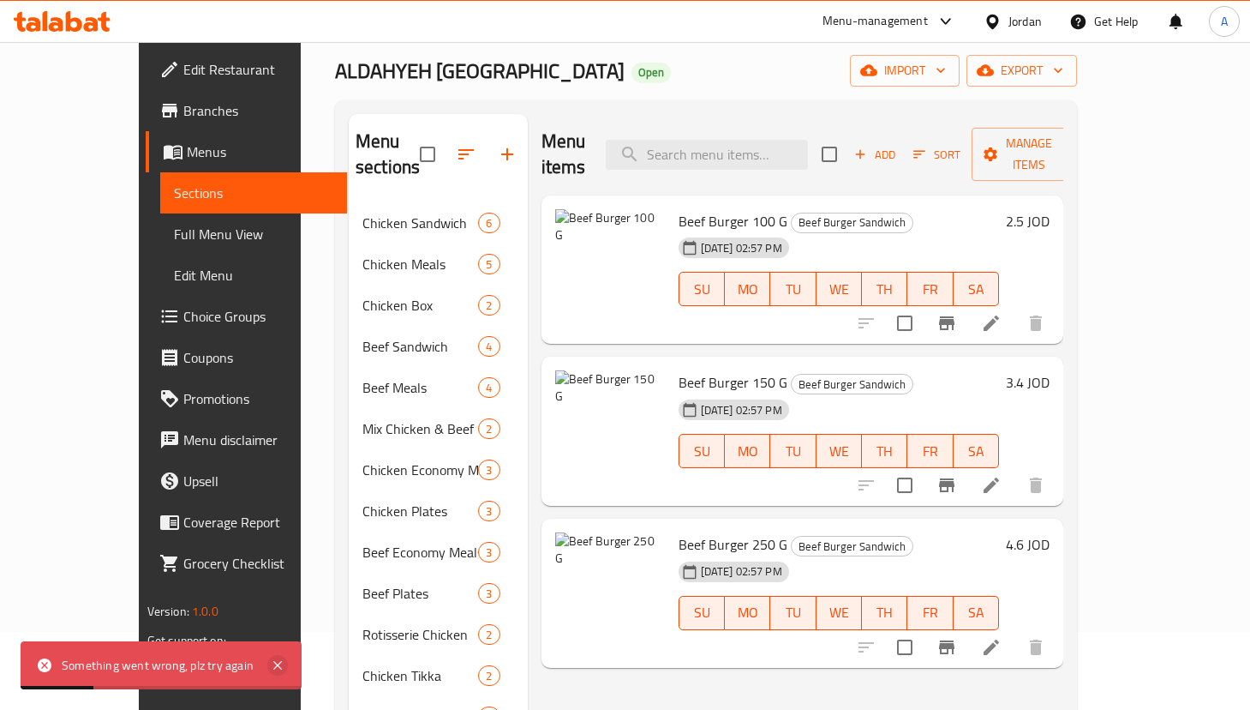
click at [279, 660] on icon at bounding box center [277, 665] width 21 height 21
click at [275, 666] on icon at bounding box center [277, 665] width 9 height 9
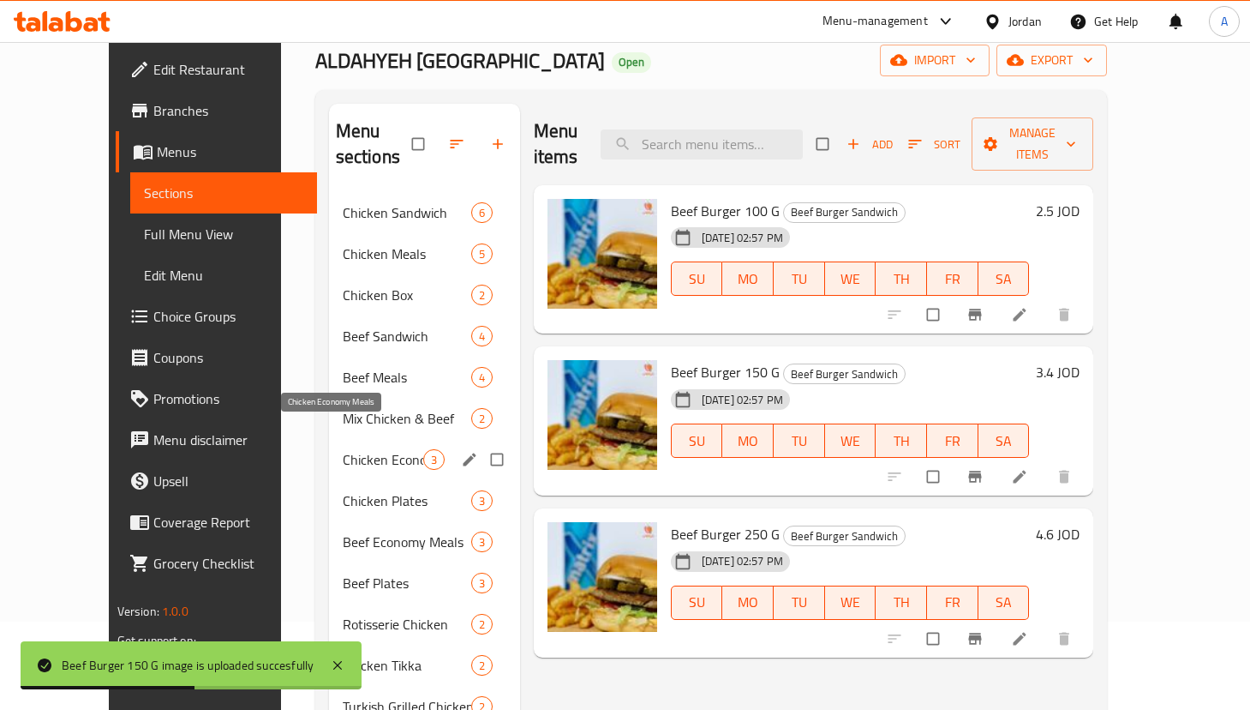
scroll to position [129, 0]
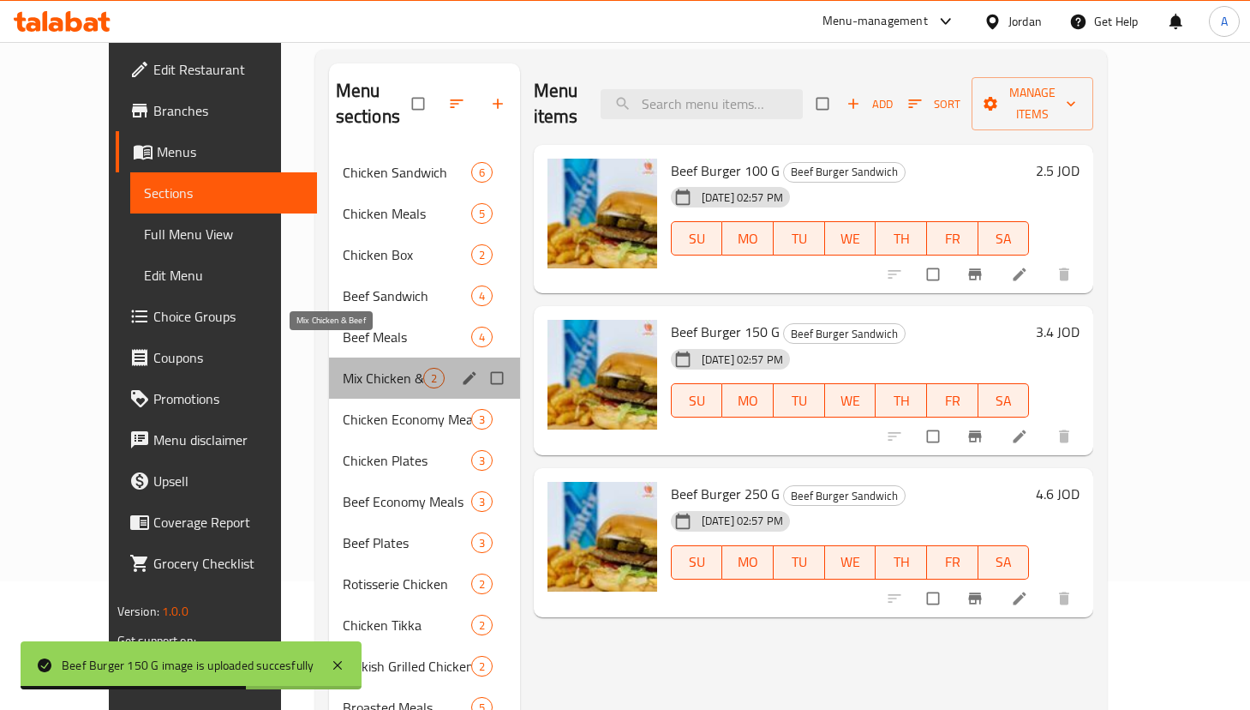
drag, startPoint x: 342, startPoint y: 355, endPoint x: 369, endPoint y: 346, distance: 28.7
click at [343, 368] on span "Mix Chicken & Beef" at bounding box center [383, 378] width 81 height 21
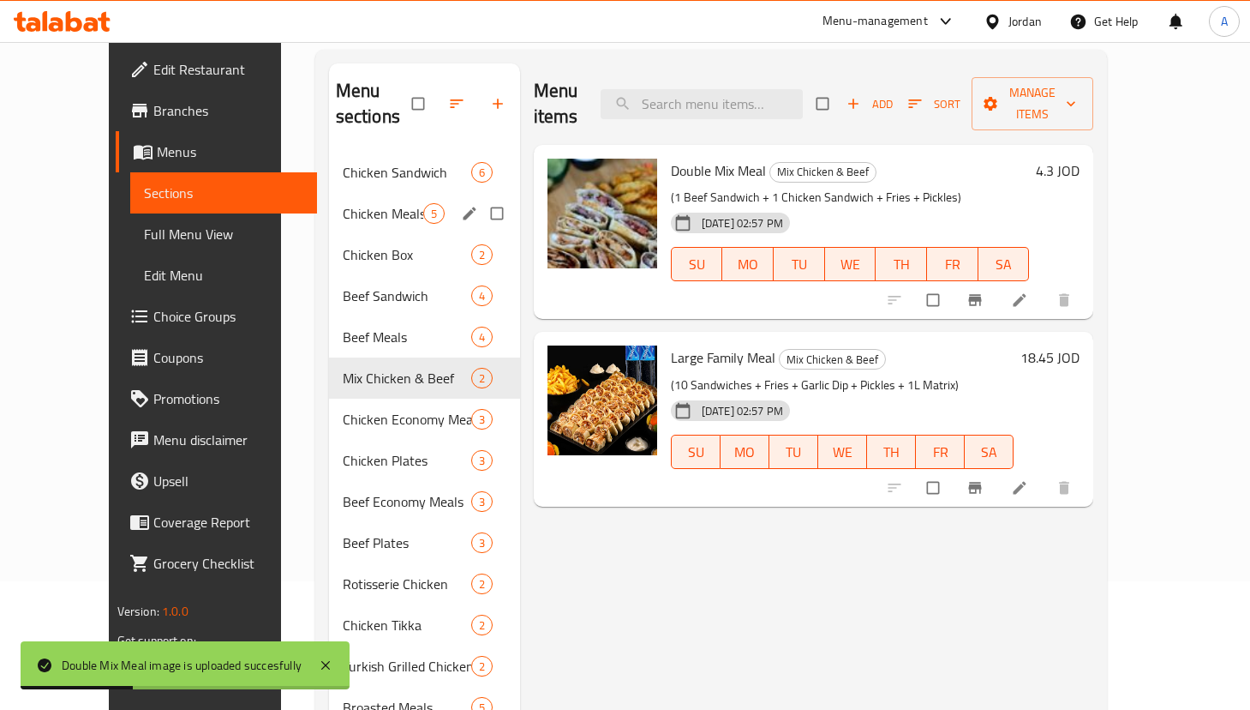
click at [355, 203] on span "Chicken Meals" at bounding box center [383, 213] width 81 height 21
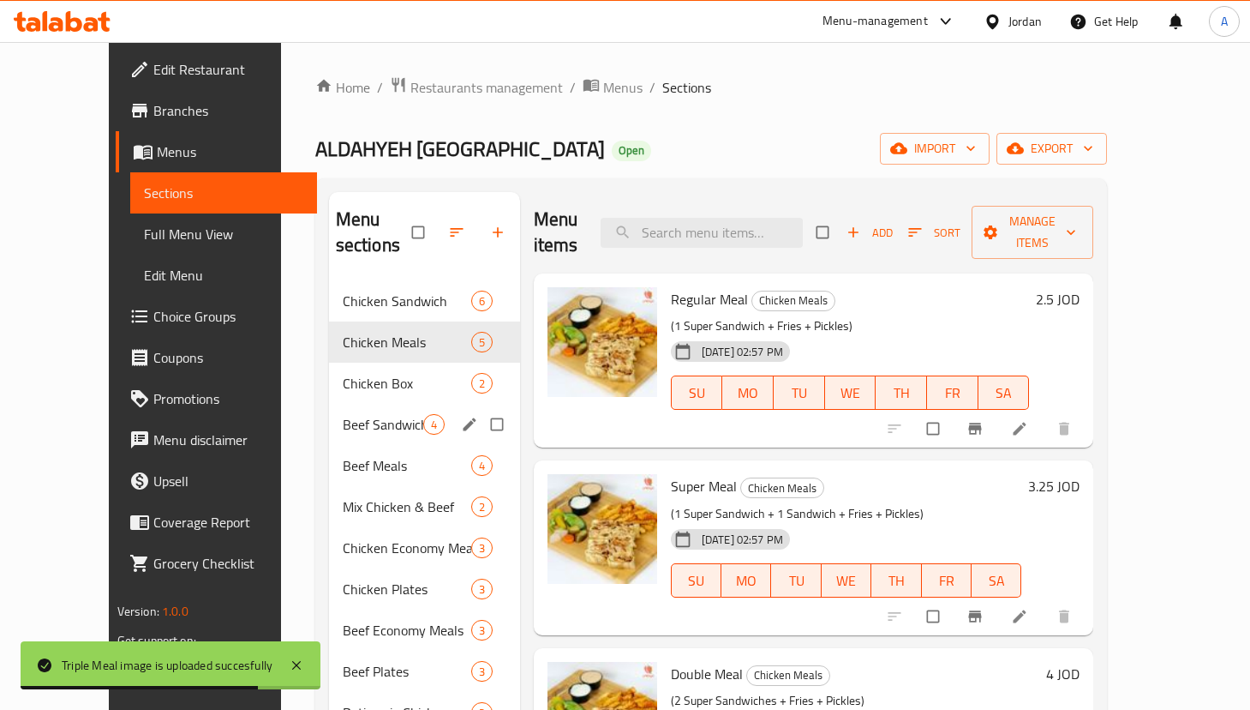
click at [343, 414] on span "Beef Sandwich" at bounding box center [383, 424] width 81 height 21
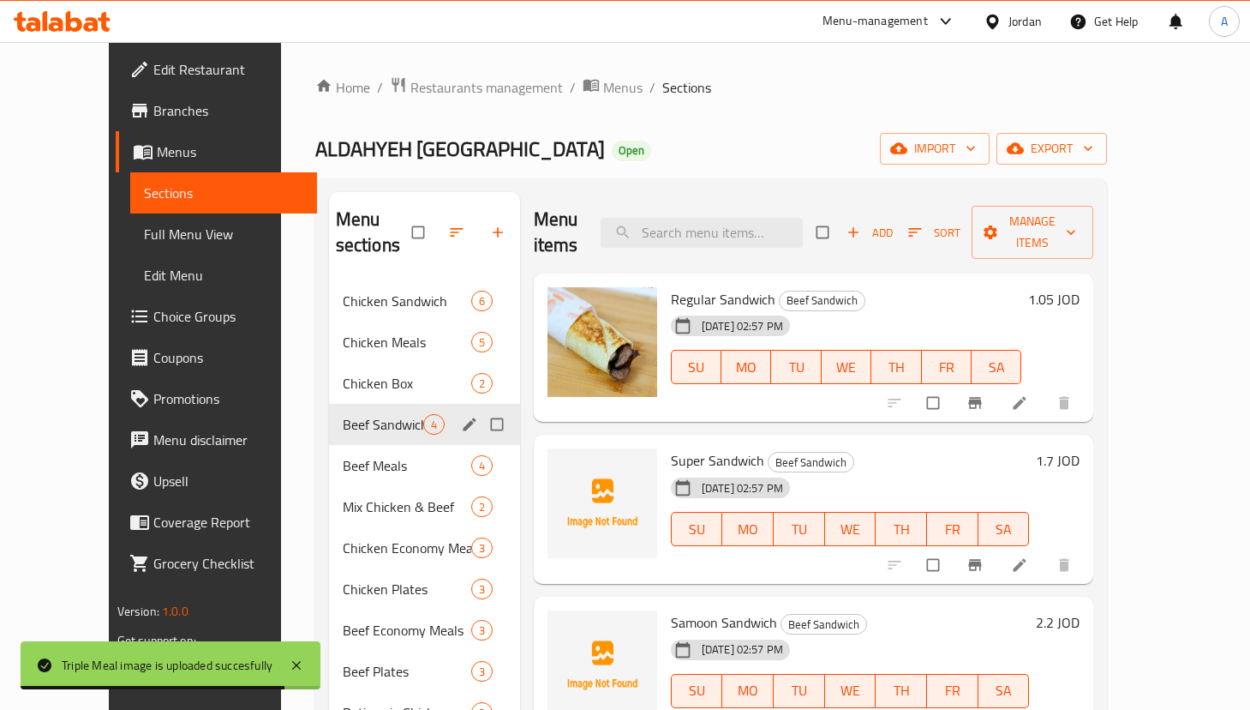
click at [343, 455] on span "Beef Meals" at bounding box center [407, 465] width 129 height 21
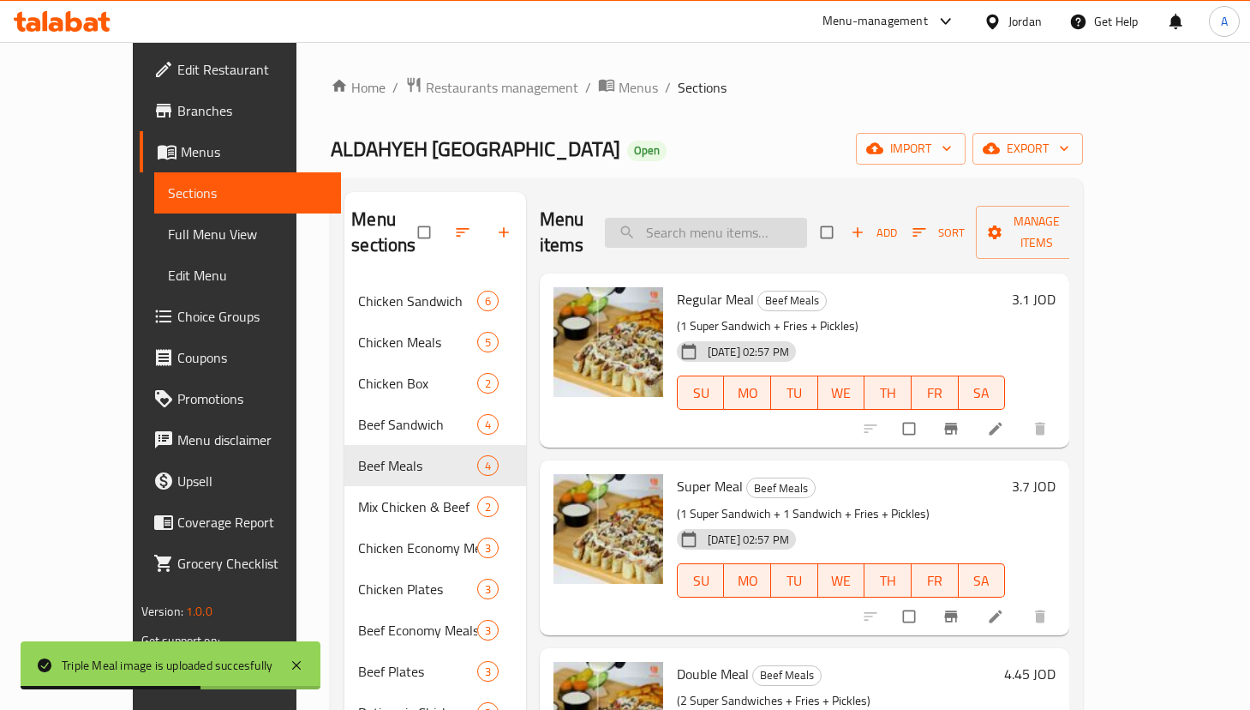
click at [763, 222] on input "search" at bounding box center [706, 233] width 202 height 30
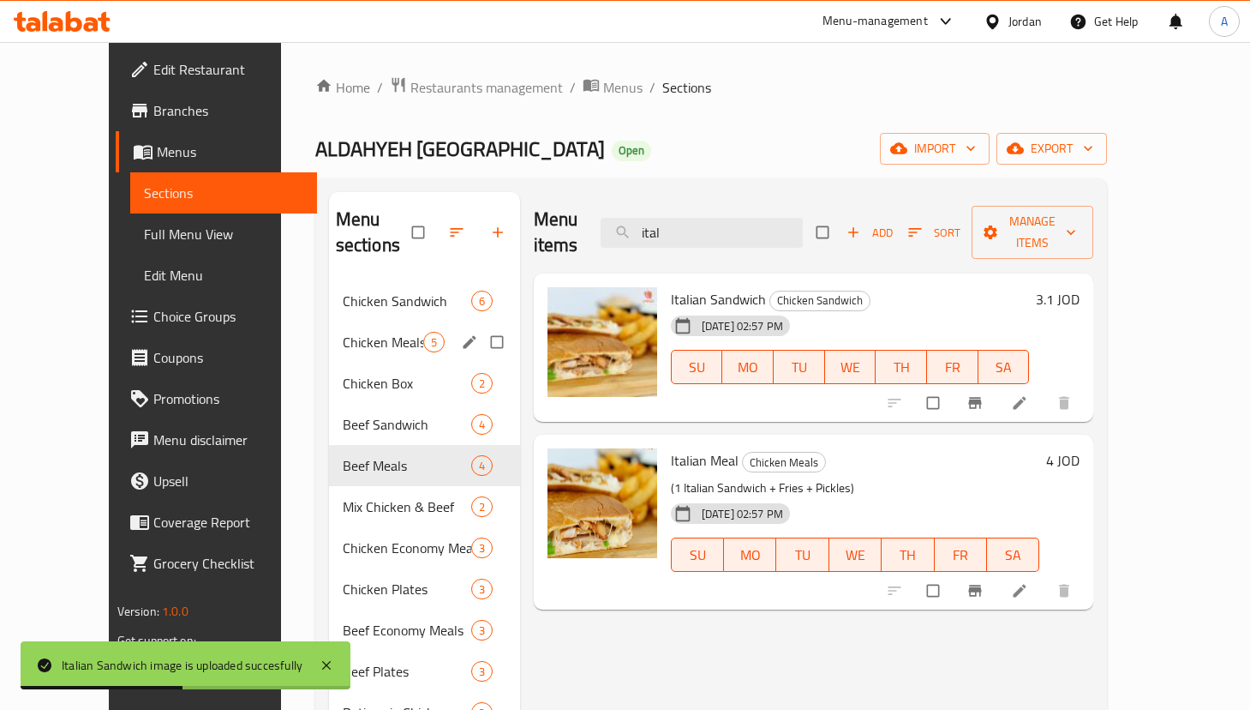
click at [343, 291] on span "Chicken Sandwich" at bounding box center [407, 301] width 129 height 21
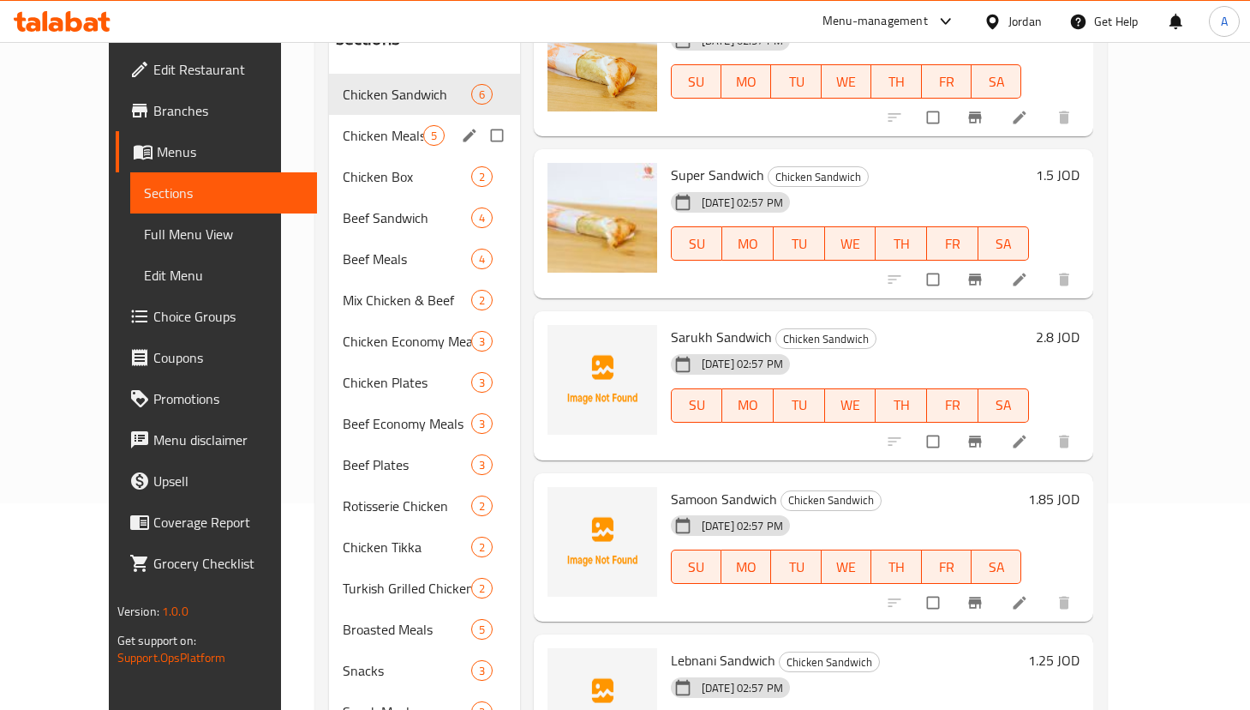
scroll to position [78, 0]
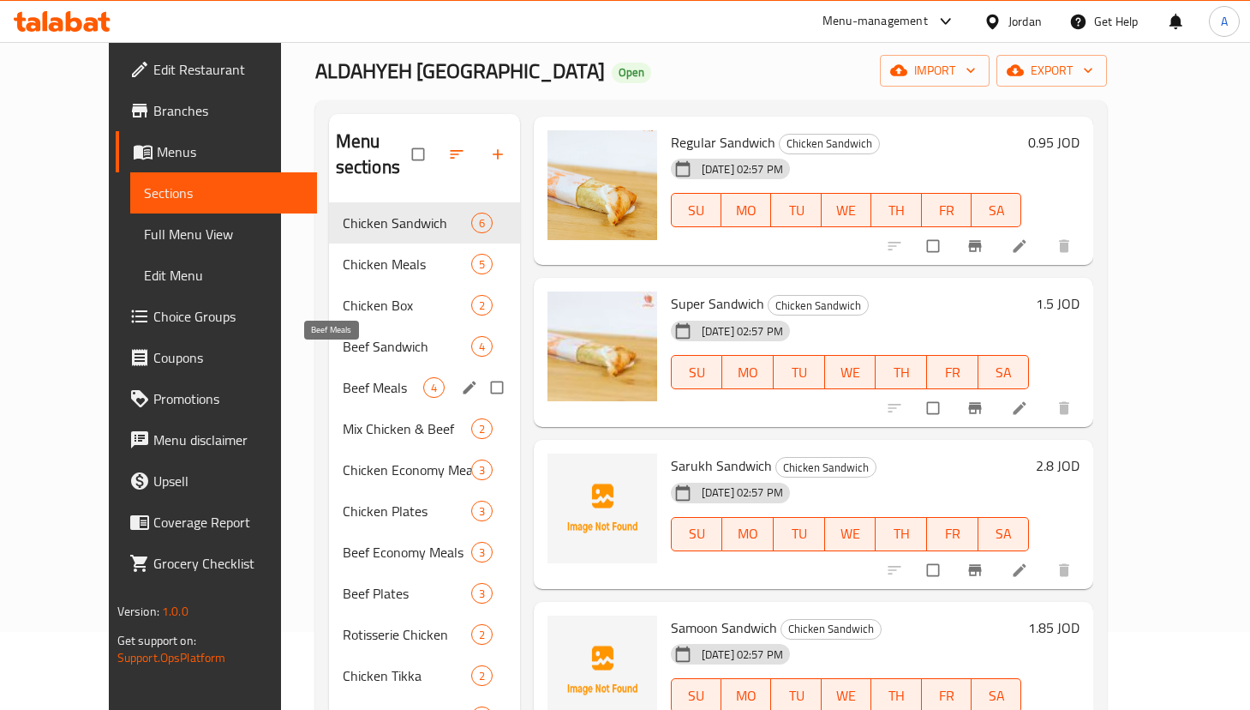
click at [354, 377] on span "Beef Meals" at bounding box center [383, 387] width 81 height 21
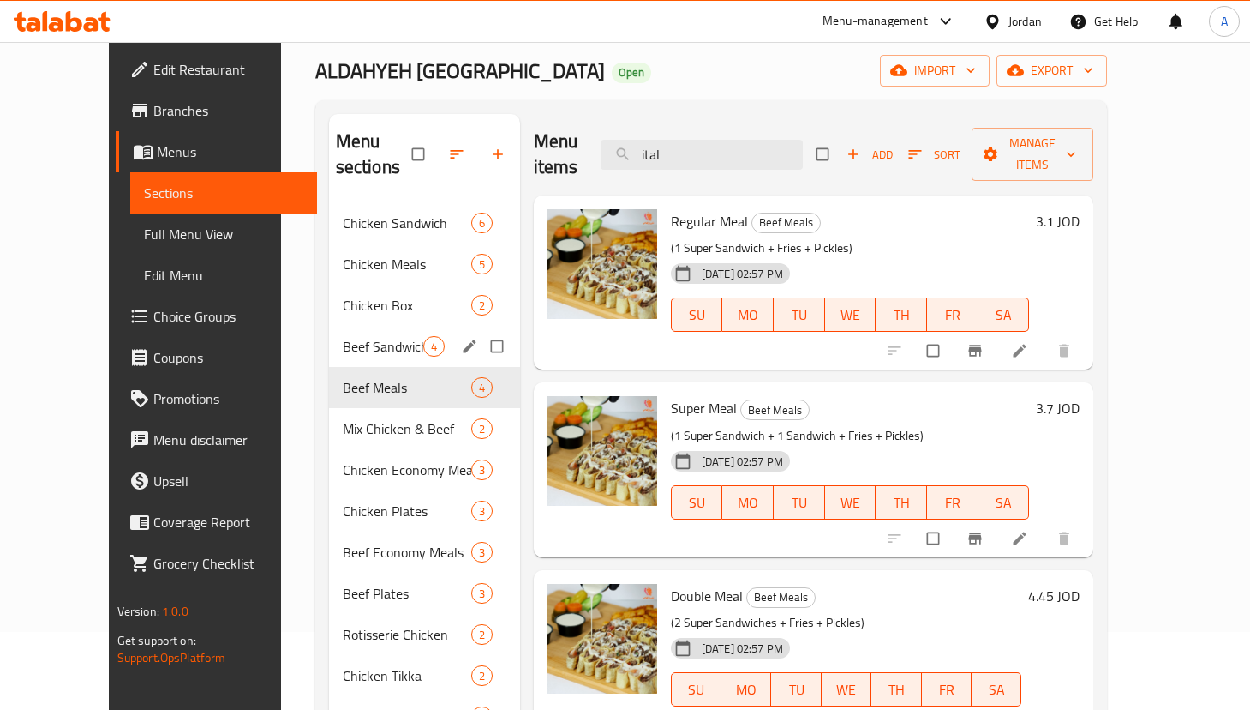
click at [362, 336] on div "Beef Sandwich 4" at bounding box center [424, 346] width 191 height 41
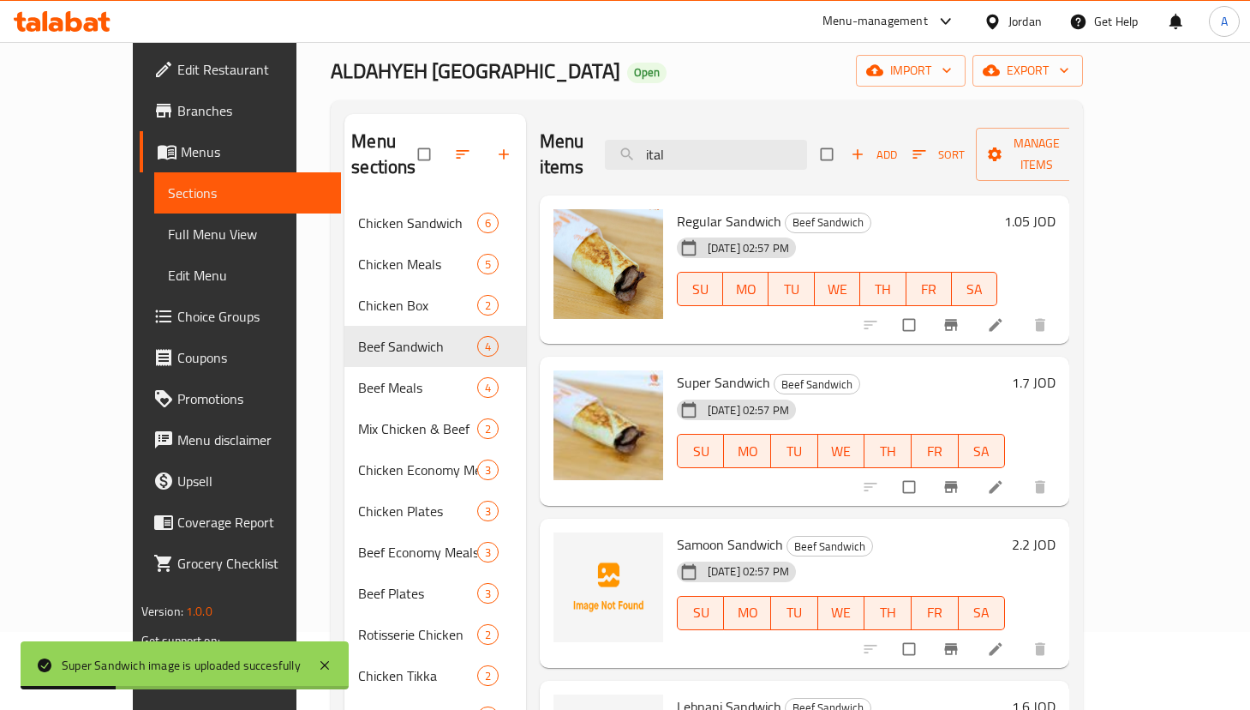
drag, startPoint x: 733, startPoint y: 136, endPoint x: 561, endPoint y: 154, distance: 172.3
click at [562, 154] on div "Menu items ital Add Sort Manage items" at bounding box center [805, 154] width 530 height 81
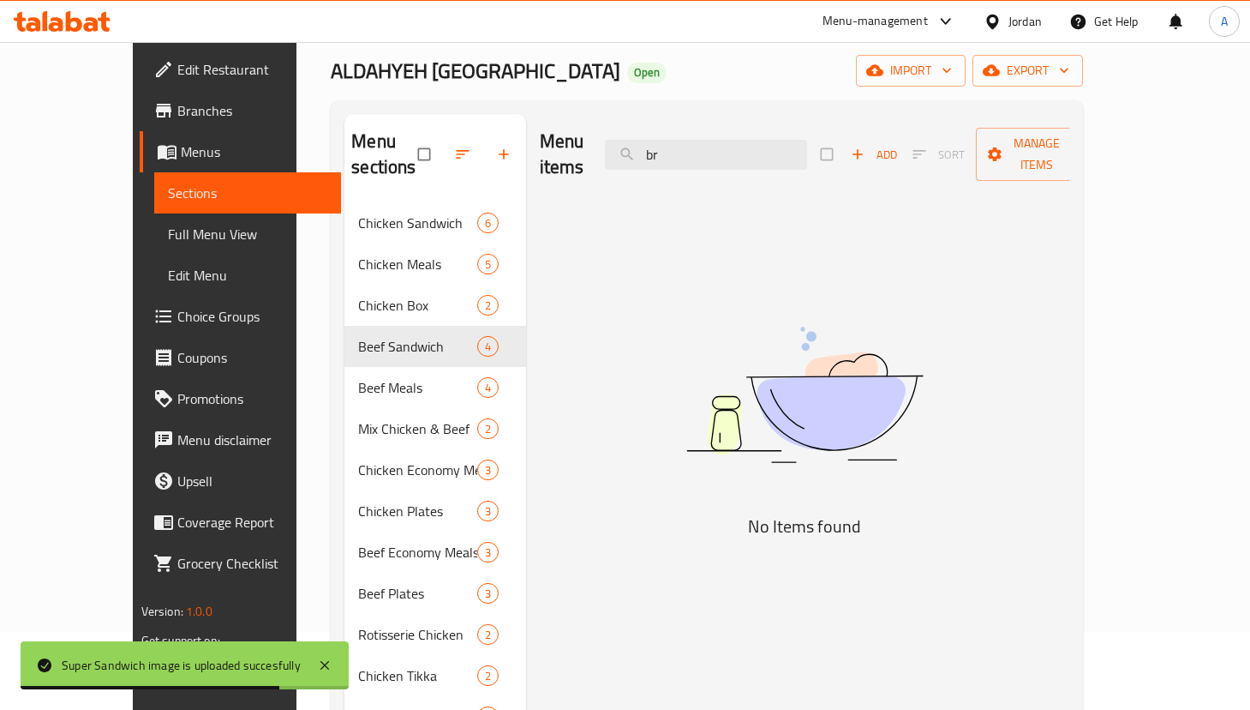
type input "b"
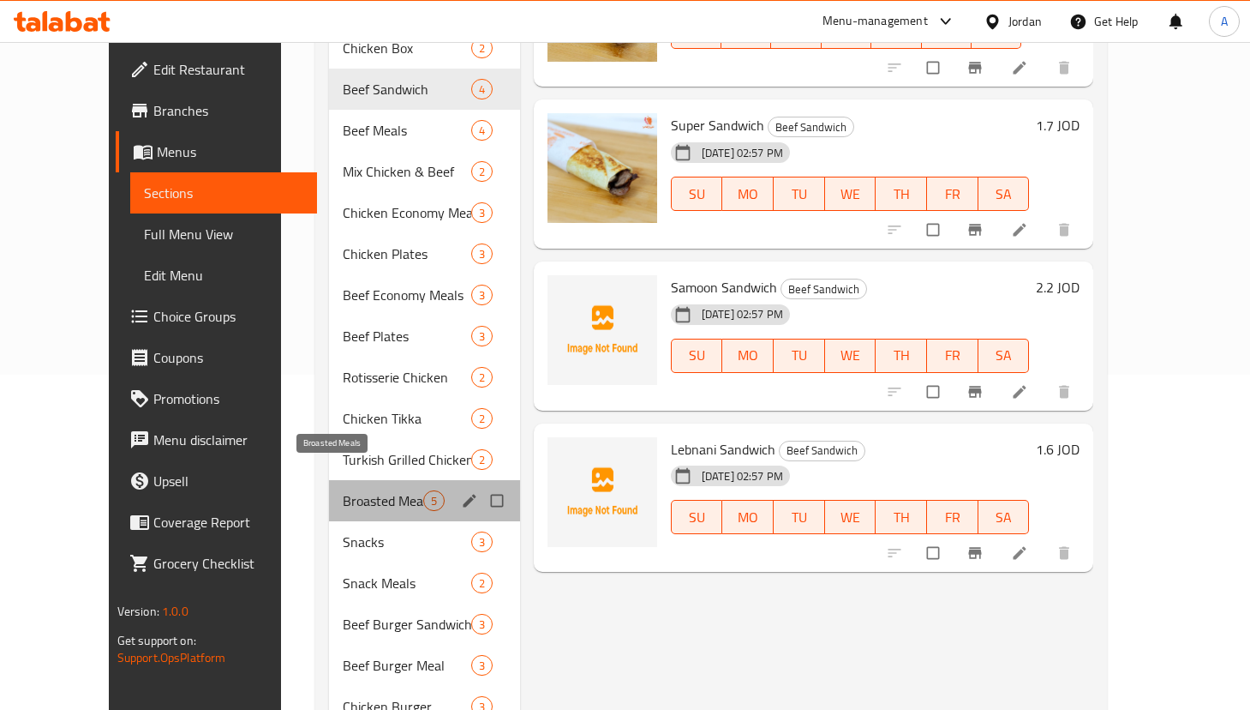
drag, startPoint x: 349, startPoint y: 470, endPoint x: 448, endPoint y: 471, distance: 99.4
click at [351, 490] on span "Broasted Meals" at bounding box center [383, 500] width 81 height 21
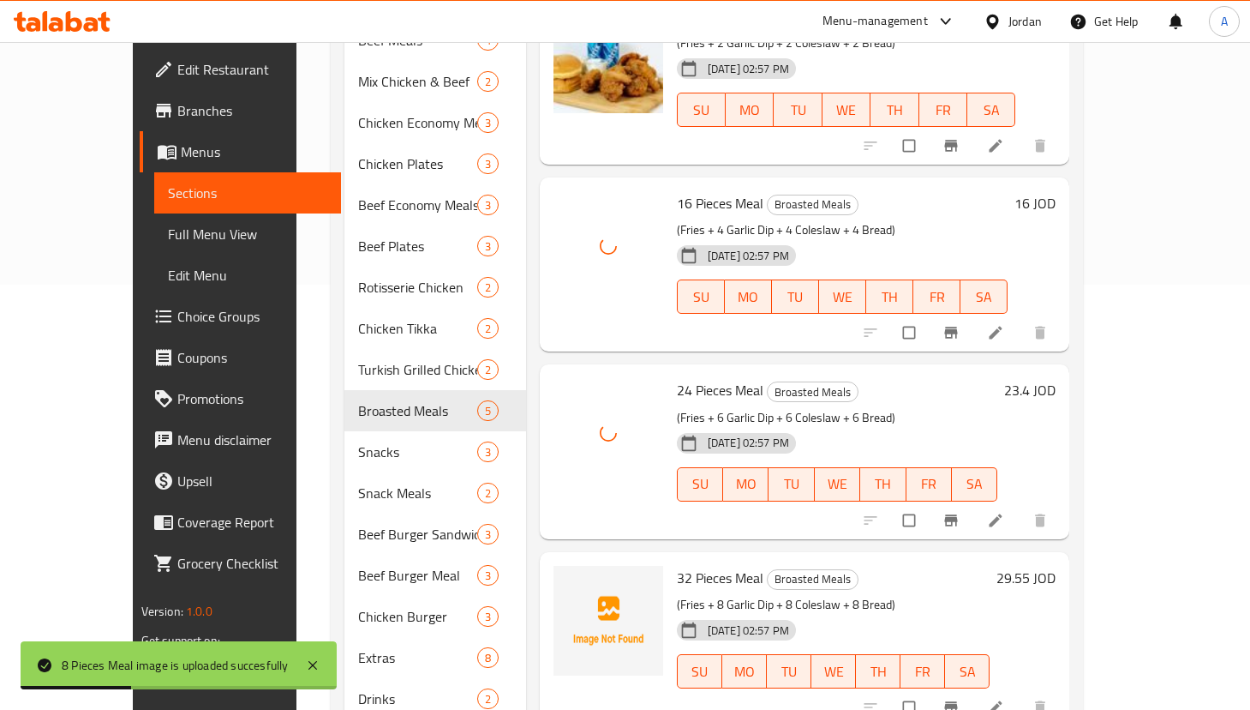
scroll to position [464, 0]
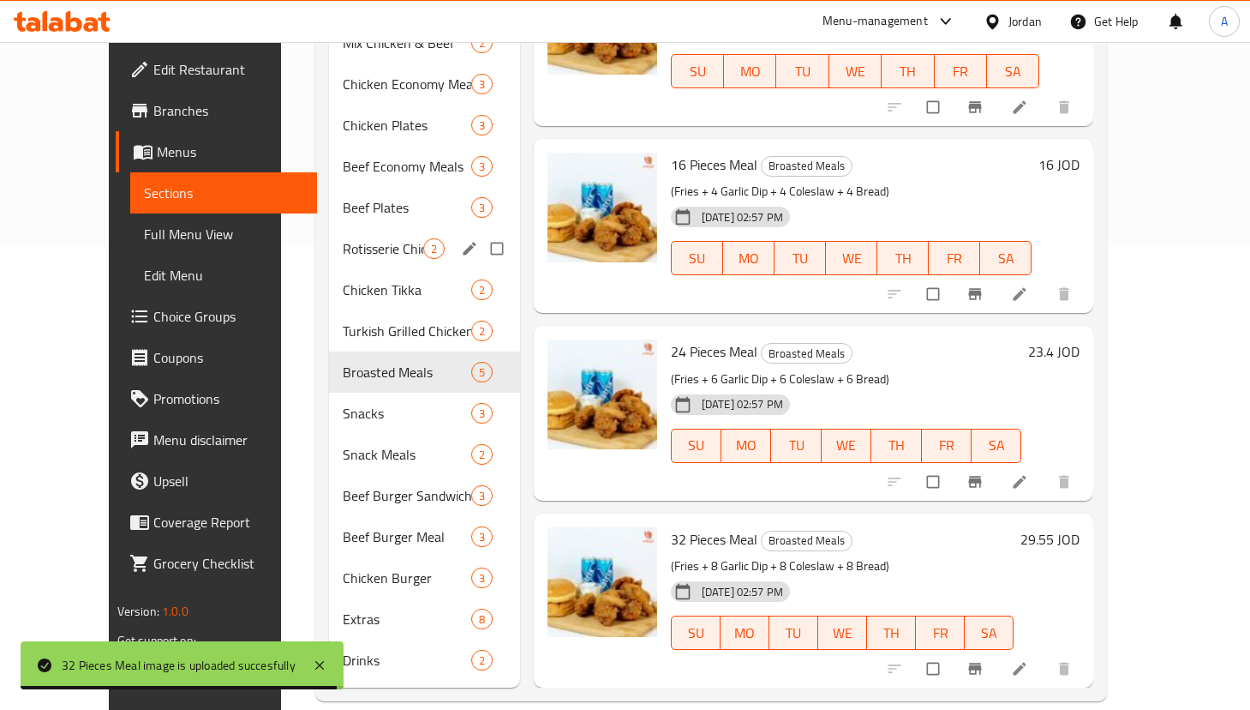
click at [339, 235] on div "Rotisserie Chicken 2" at bounding box center [424, 248] width 191 height 41
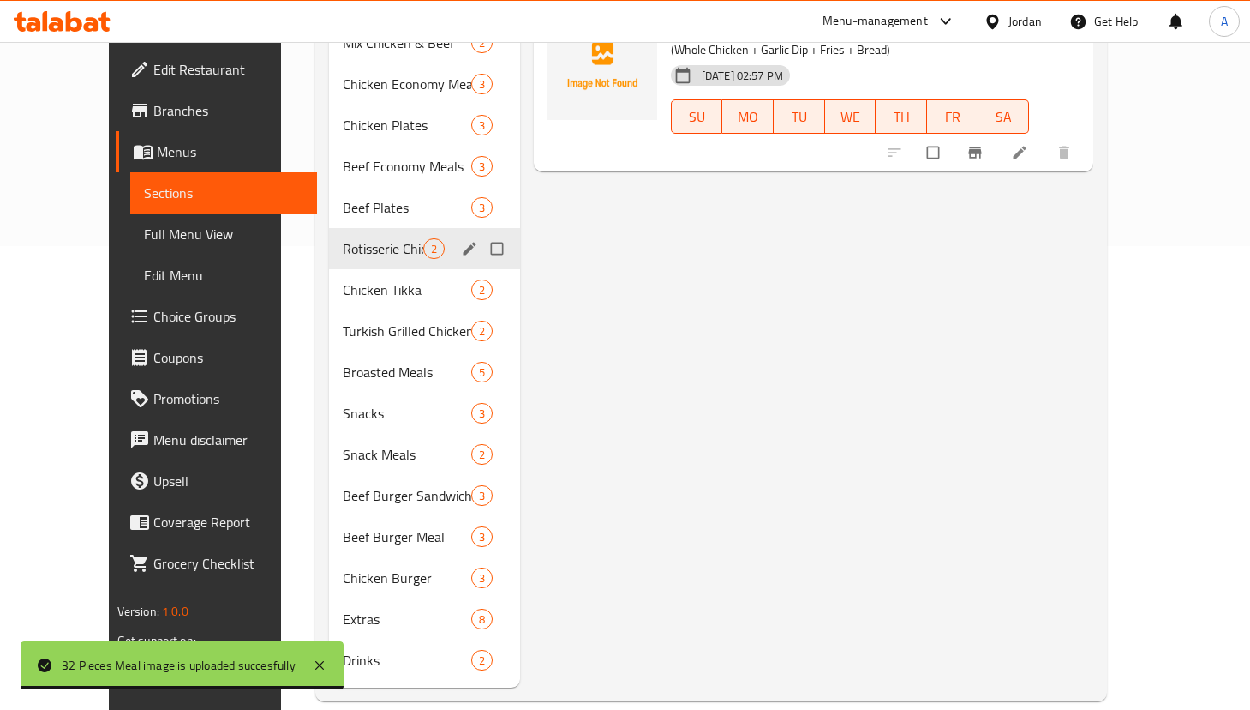
click at [343, 279] on span "Chicken Tikka" at bounding box center [407, 289] width 129 height 21
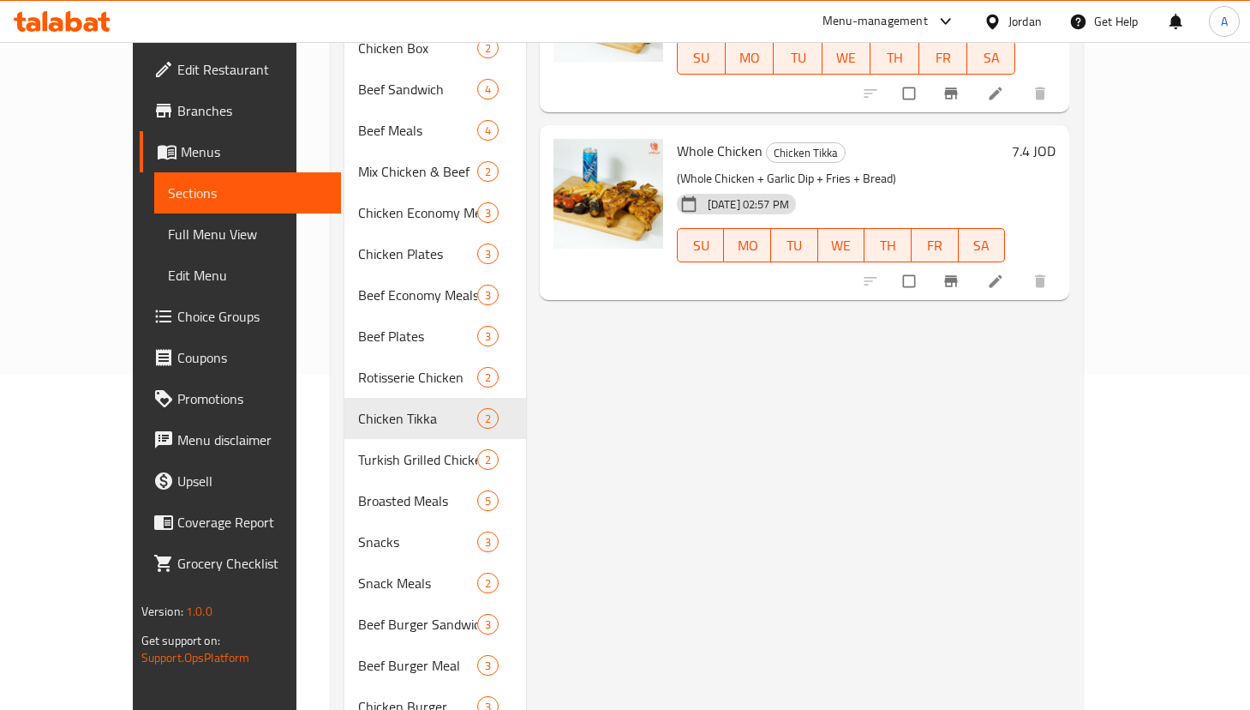
scroll to position [207, 0]
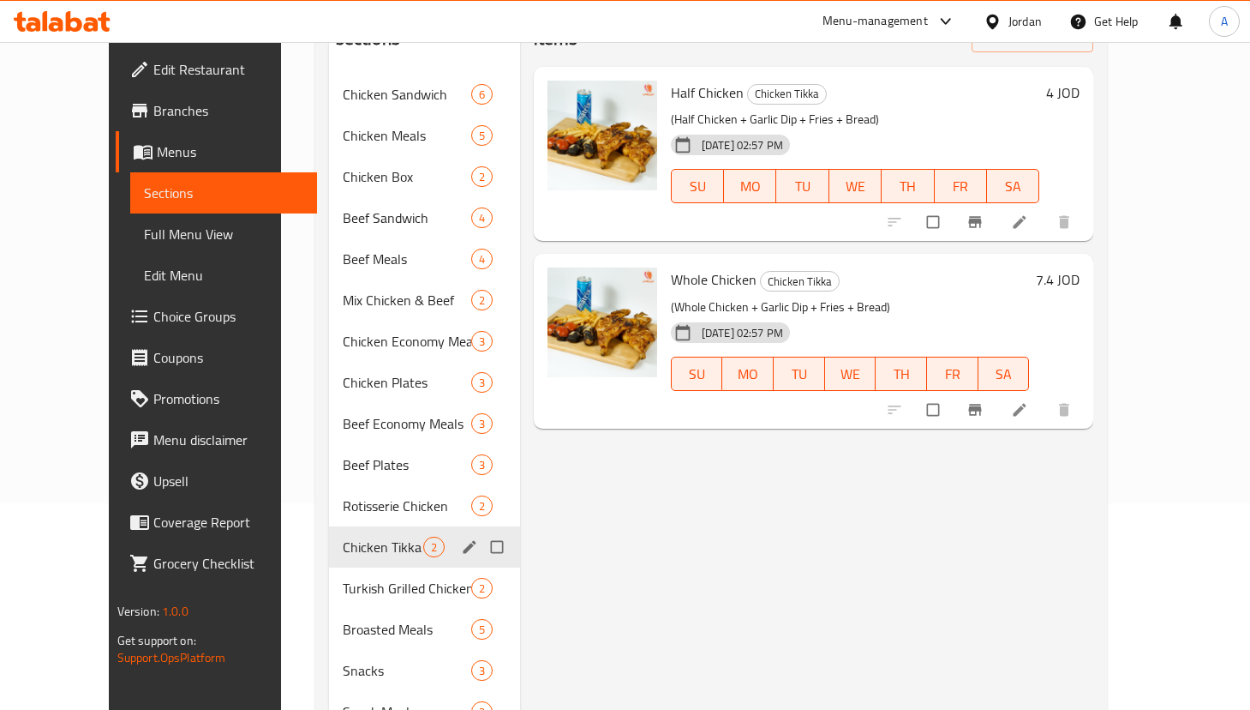
click at [343, 495] on span "Rotisserie Chicken" at bounding box center [407, 505] width 129 height 21
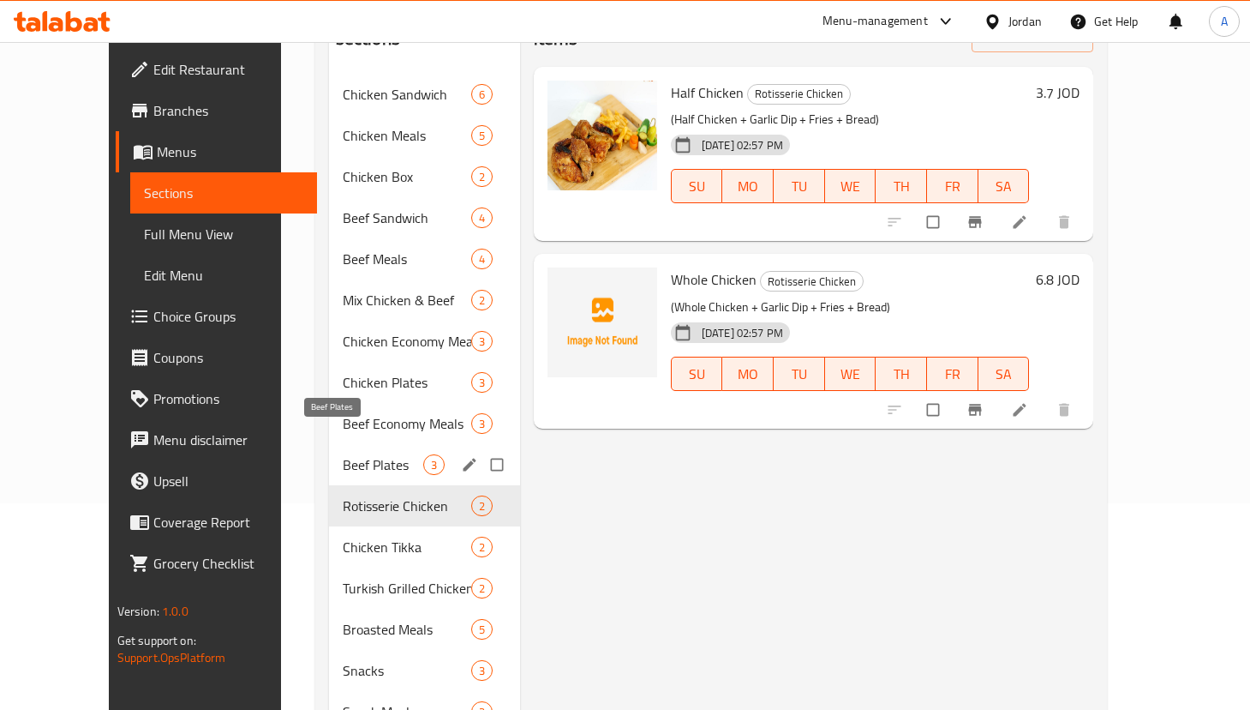
click at [343, 454] on span "Beef Plates" at bounding box center [383, 464] width 81 height 21
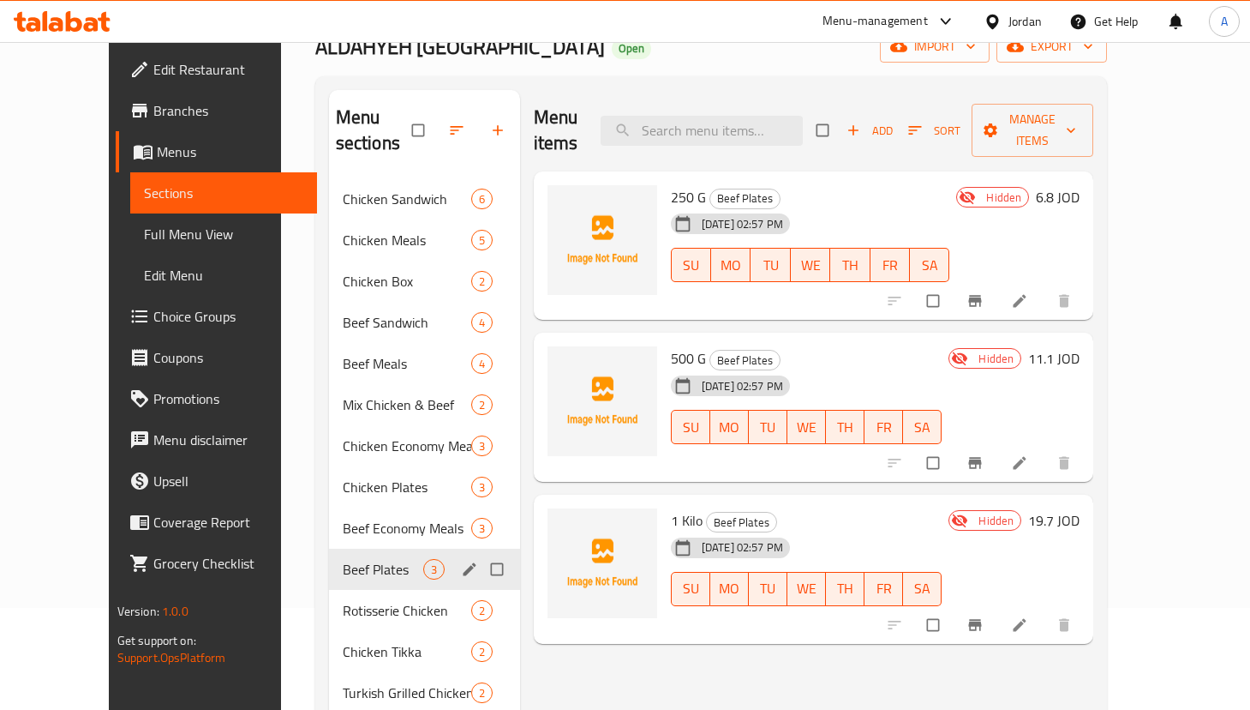
scroll to position [78, 0]
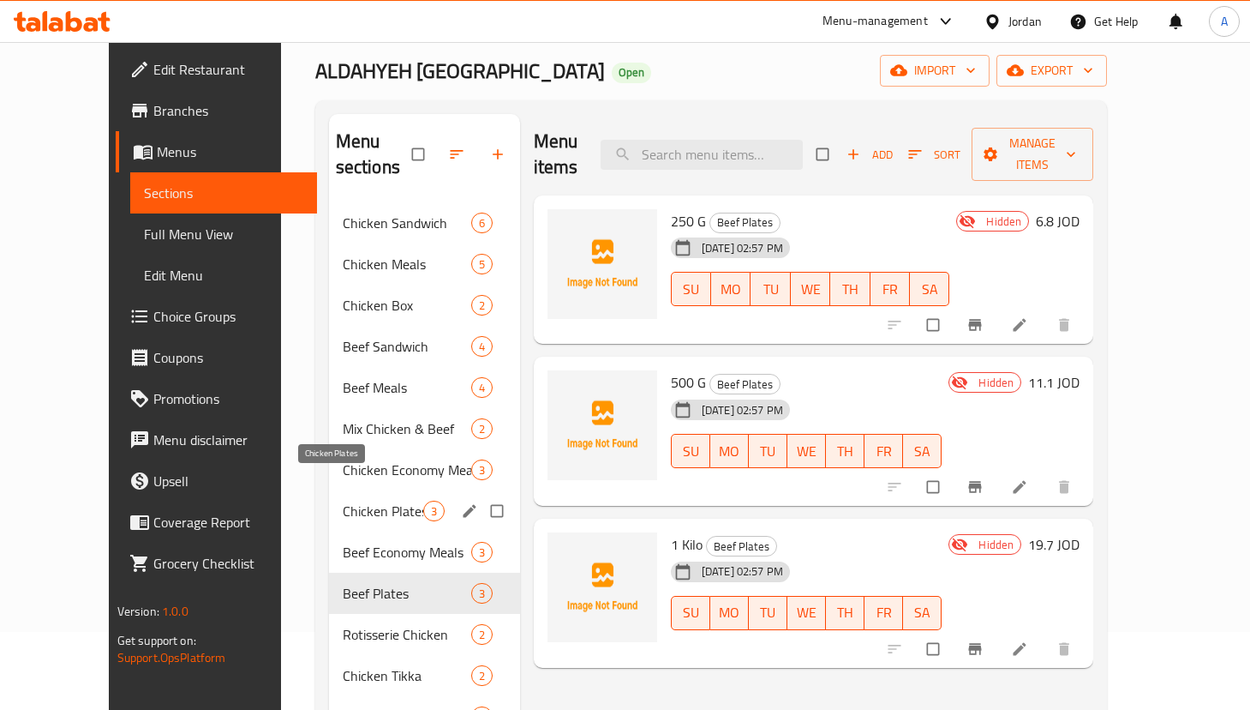
drag, startPoint x: 336, startPoint y: 479, endPoint x: 345, endPoint y: 500, distance: 22.3
click at [343, 500] on span "Chicken Plates" at bounding box center [383, 510] width 81 height 21
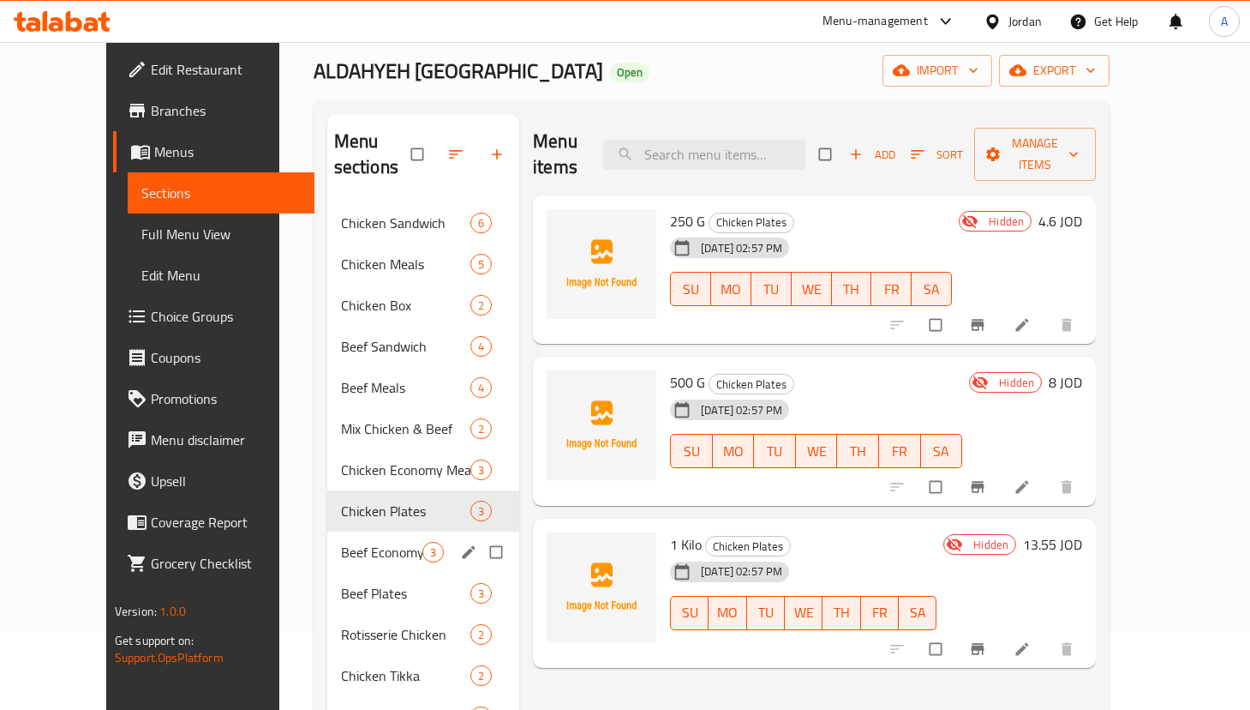
click at [341, 542] on span "Beef Economy Meals" at bounding box center [381, 552] width 81 height 21
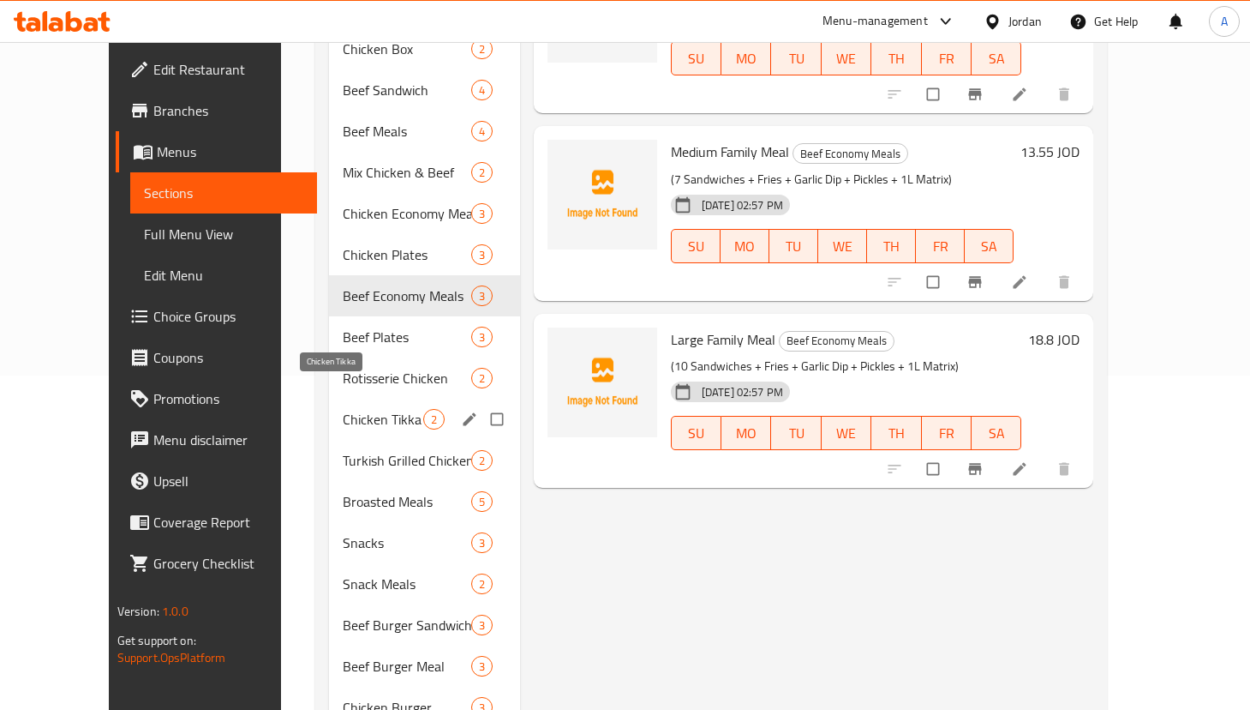
scroll to position [335, 0]
click at [355, 447] on div "Turkish Grilled Chicken 2" at bounding box center [424, 459] width 191 height 41
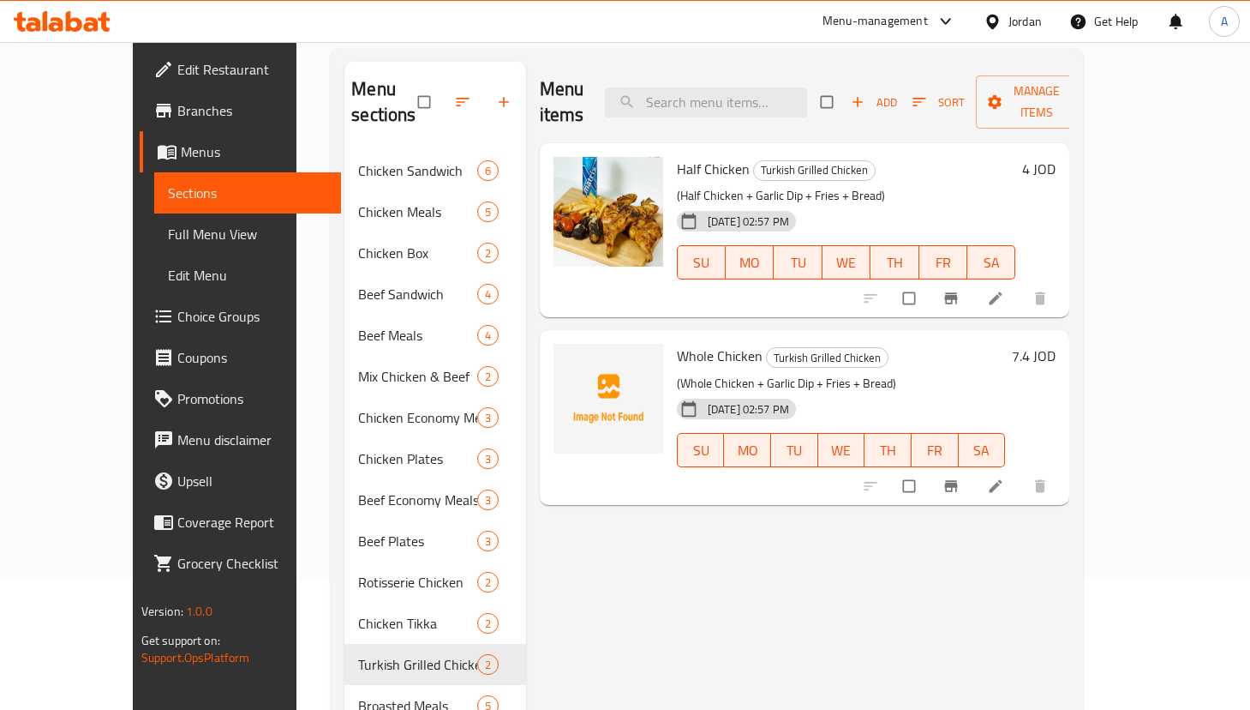
scroll to position [78, 0]
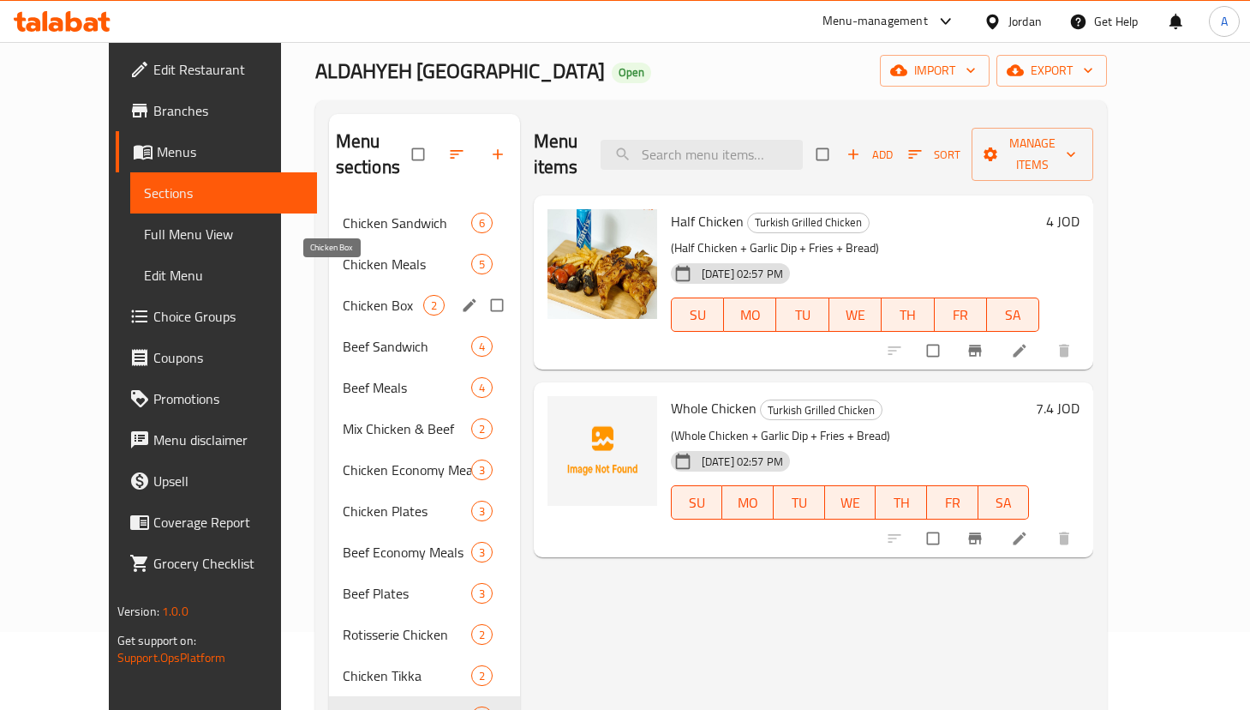
click at [367, 295] on span "Chicken Box" at bounding box center [383, 305] width 81 height 21
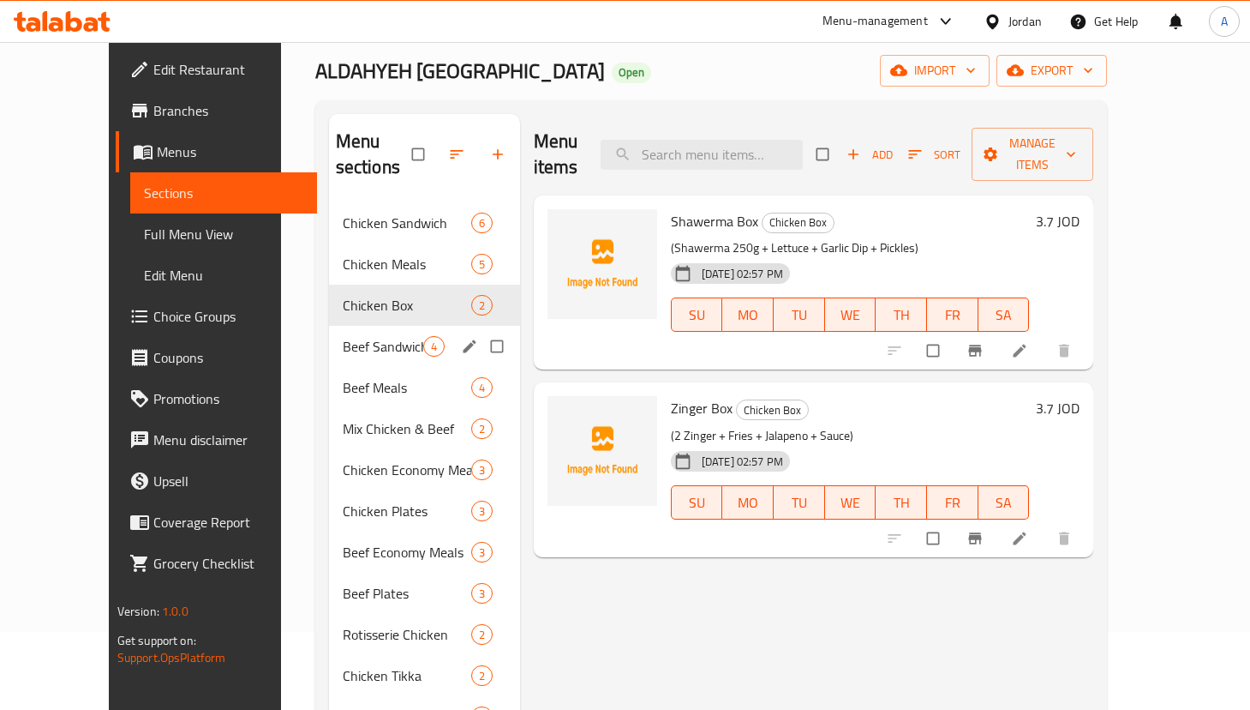
click at [353, 336] on span "Beef Sandwich" at bounding box center [383, 346] width 81 height 21
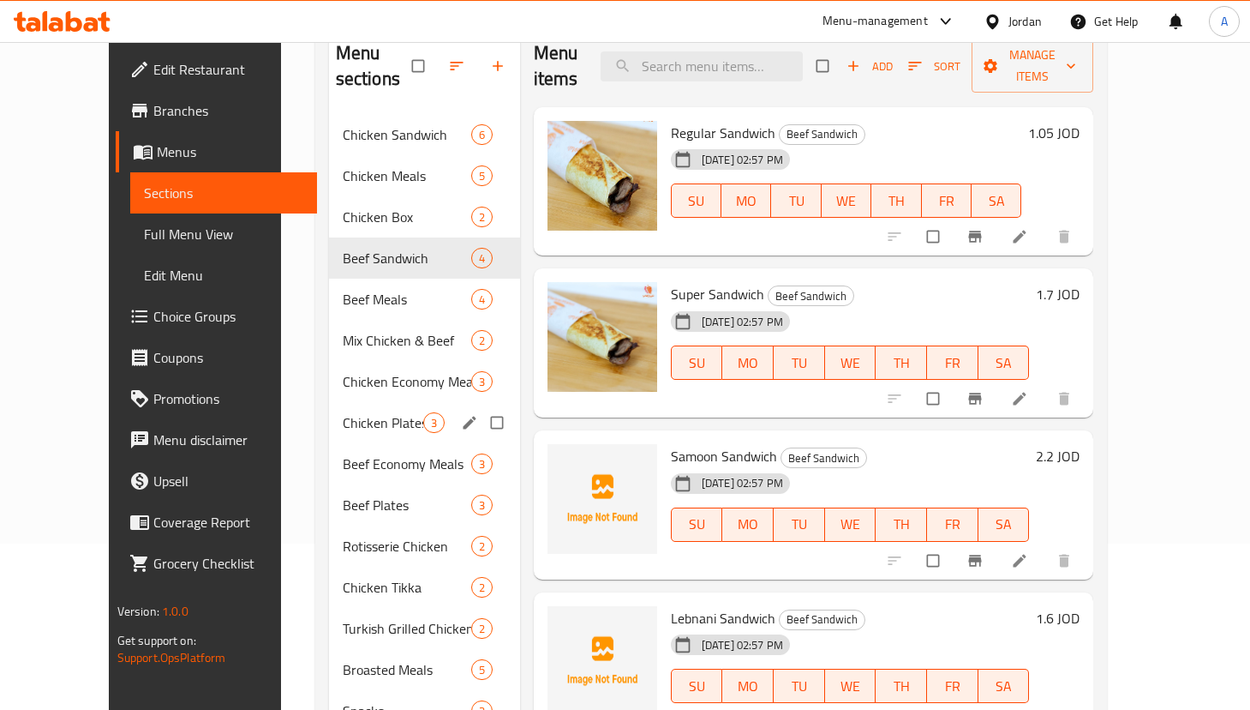
scroll to position [207, 0]
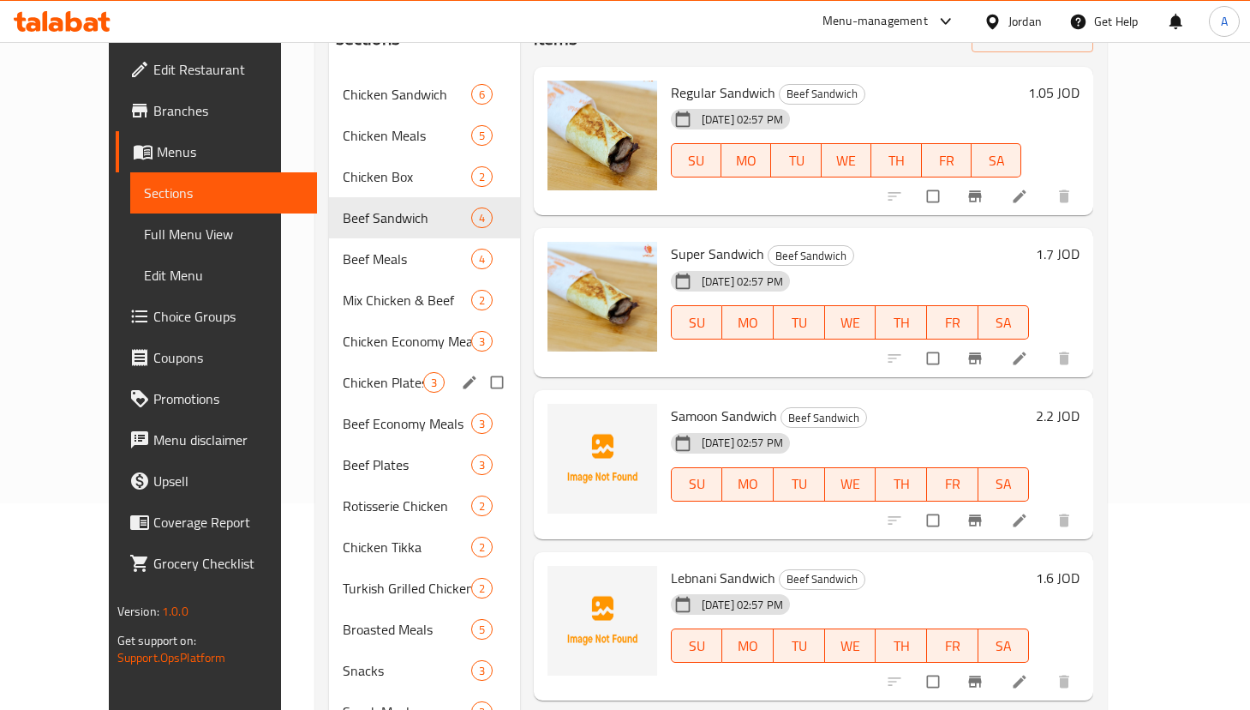
click at [354, 331] on span "Chicken Economy Meals" at bounding box center [407, 341] width 129 height 21
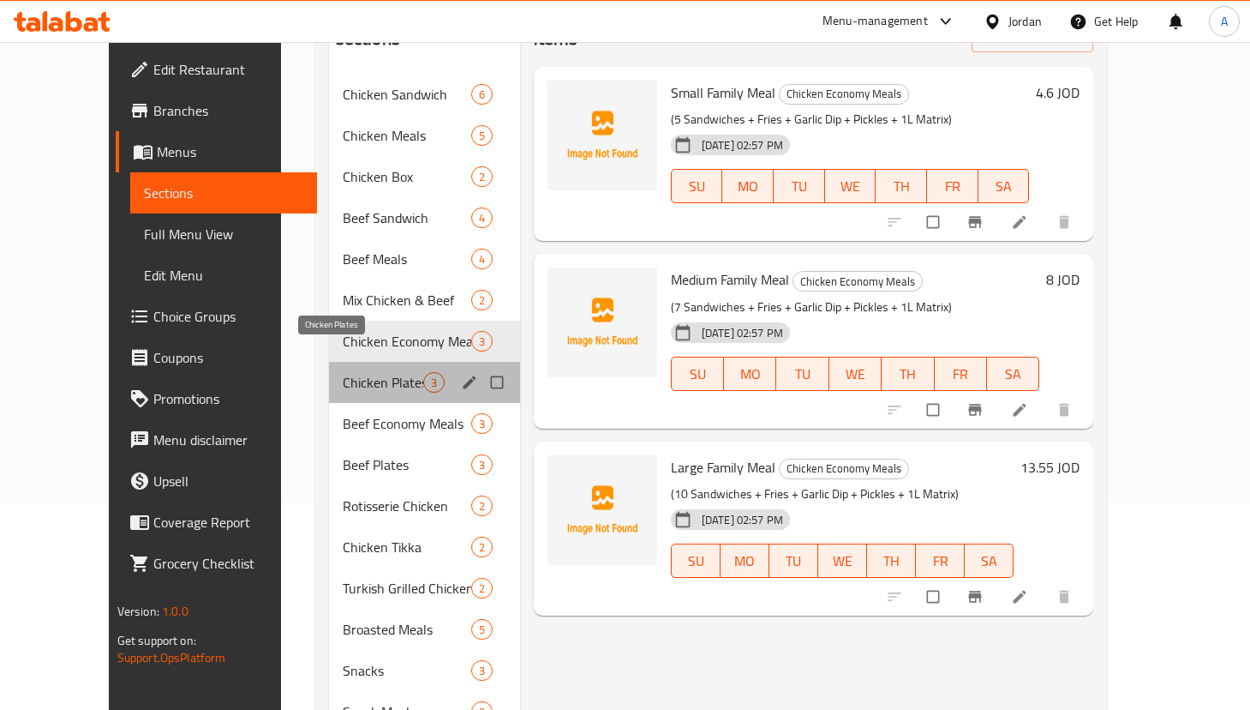
click at [343, 372] on span "Chicken Plates" at bounding box center [383, 382] width 81 height 21
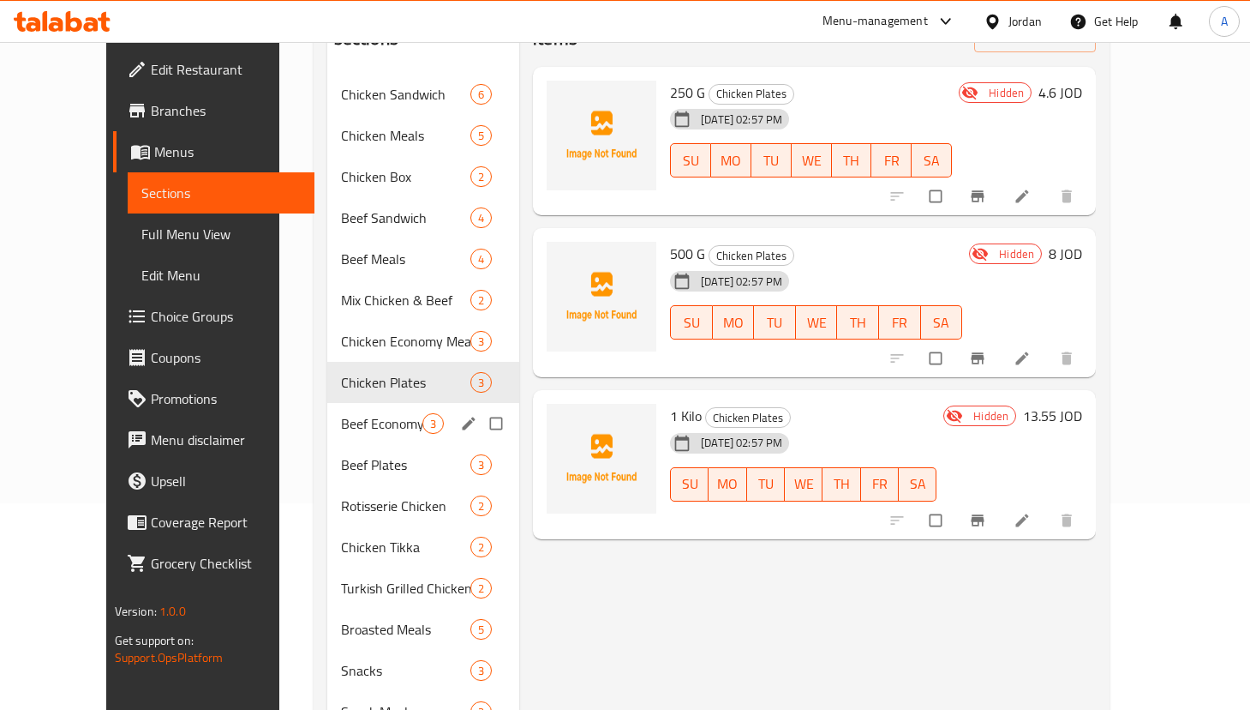
click at [341, 413] on span "Beef Economy Meals" at bounding box center [381, 423] width 81 height 21
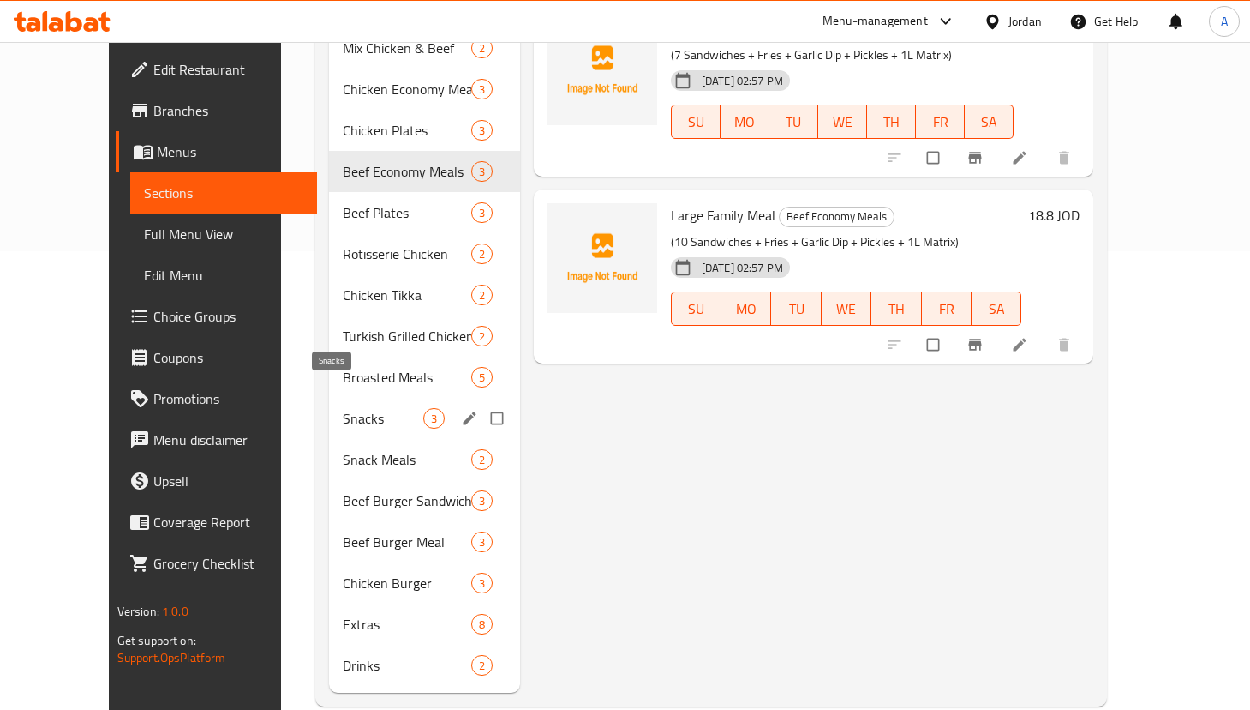
scroll to position [464, 0]
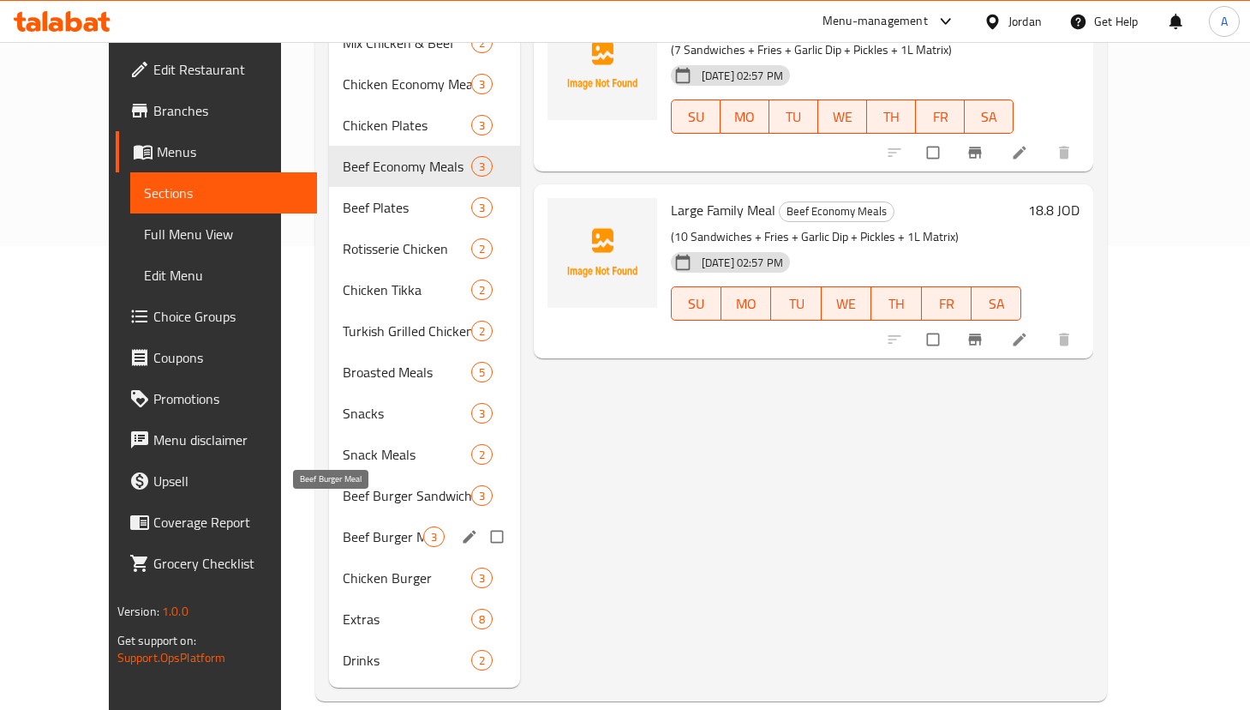
drag, startPoint x: 332, startPoint y: 515, endPoint x: 326, endPoint y: 525, distance: 11.9
click at [343, 526] on span "Beef Burger Meal" at bounding box center [383, 536] width 81 height 21
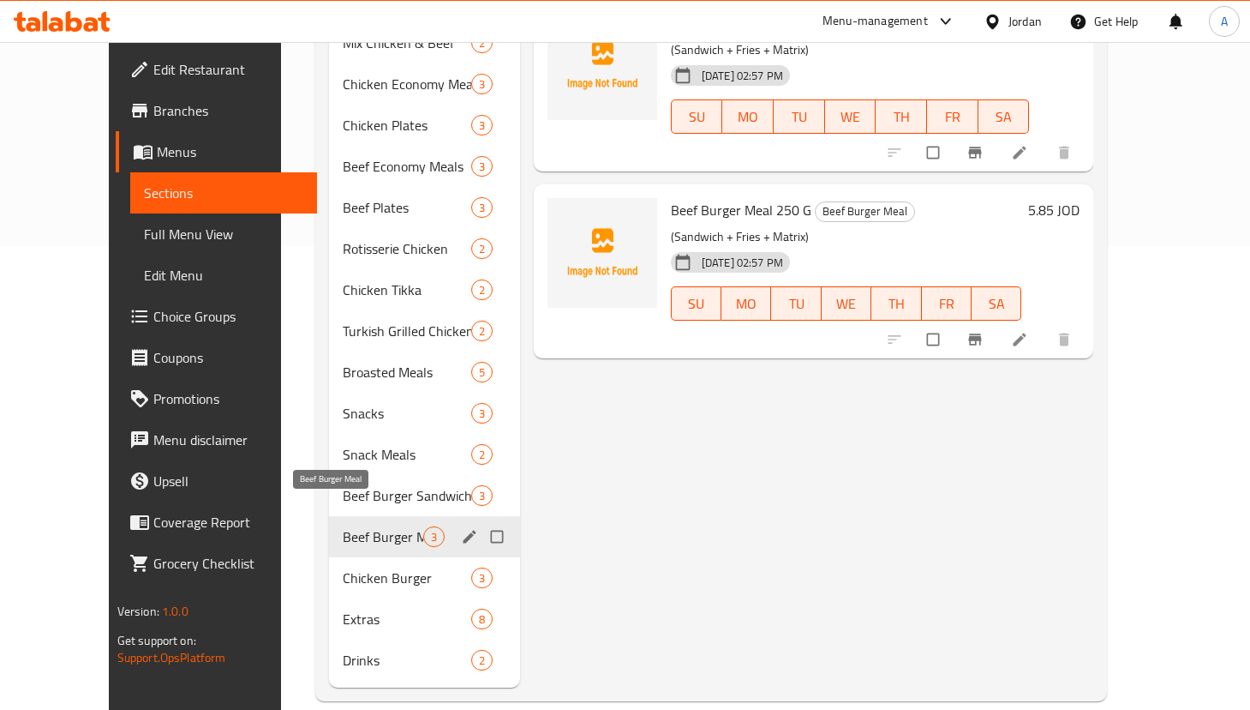
click at [343, 567] on span "Chicken Burger" at bounding box center [407, 577] width 129 height 21
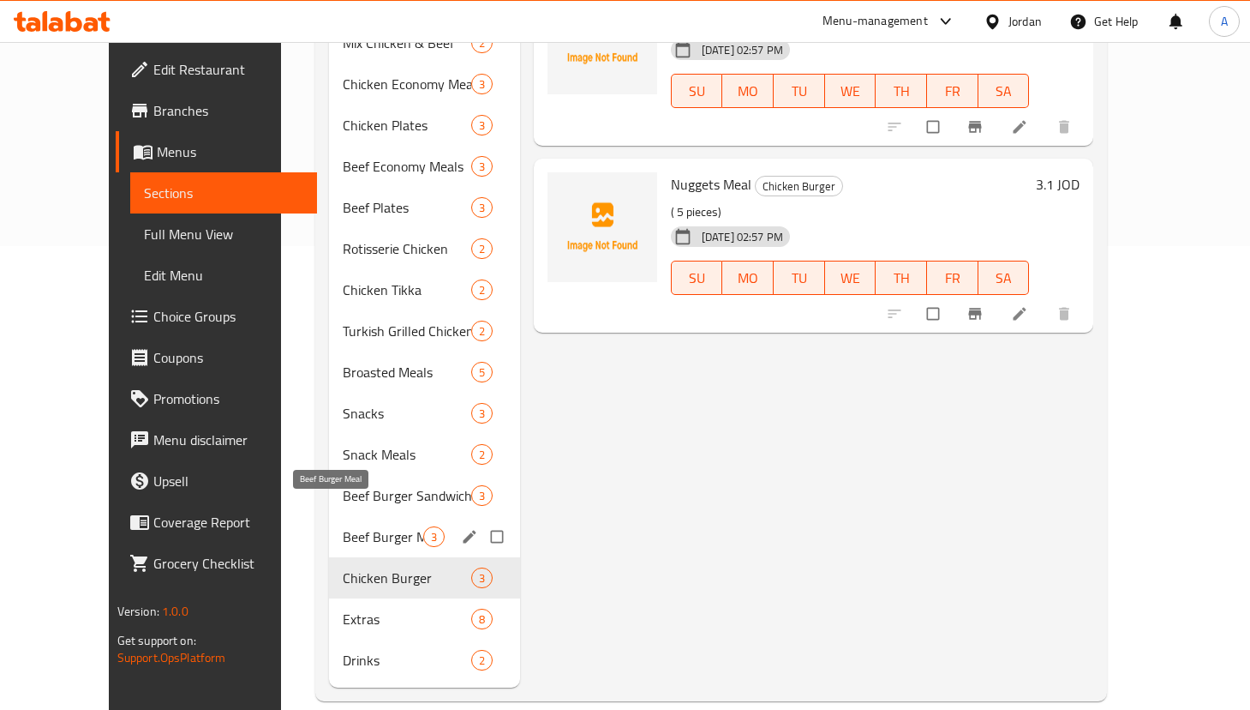
click at [345, 526] on span "Beef Burger Meal" at bounding box center [383, 536] width 81 height 21
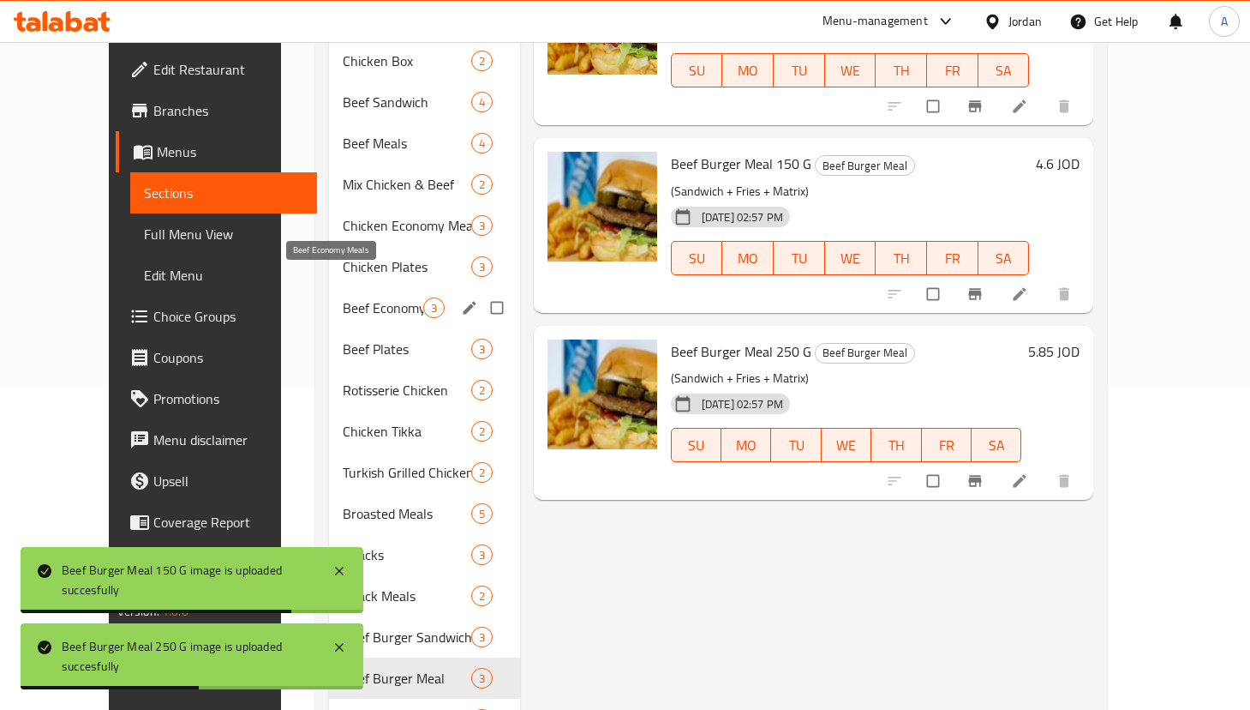
scroll to position [464, 0]
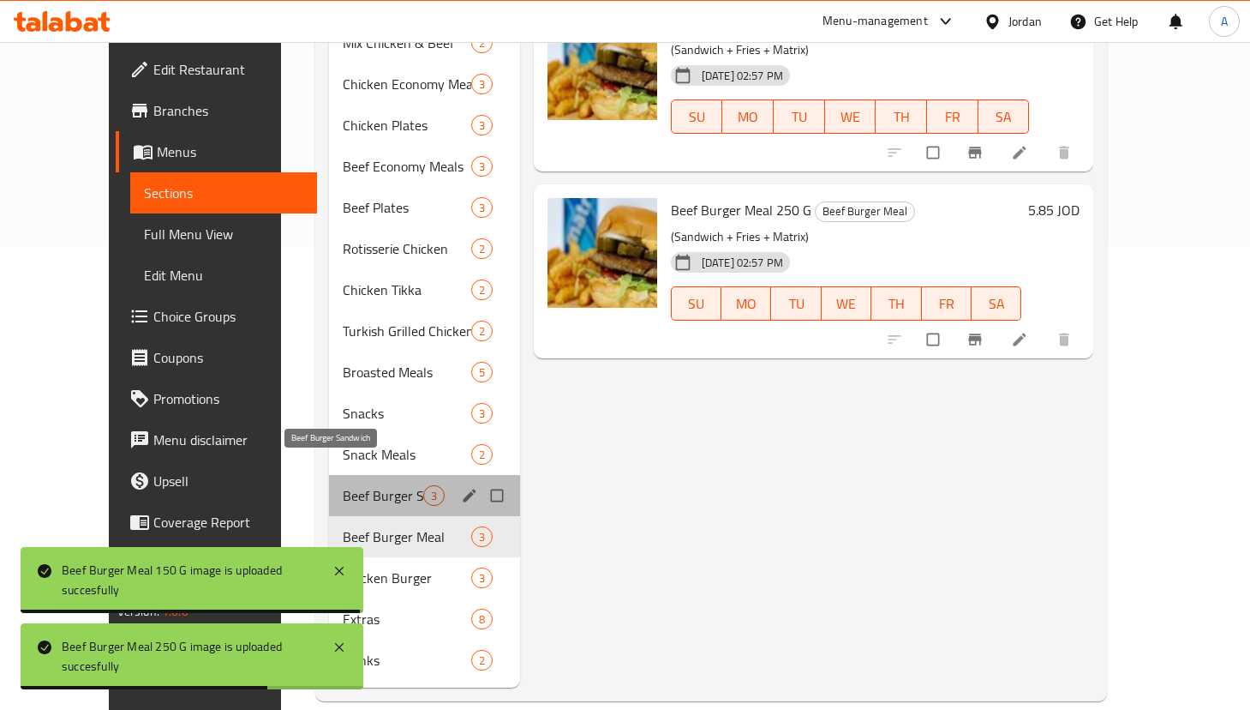
click at [368, 485] on span "Beef Burger Sandwich" at bounding box center [383, 495] width 81 height 21
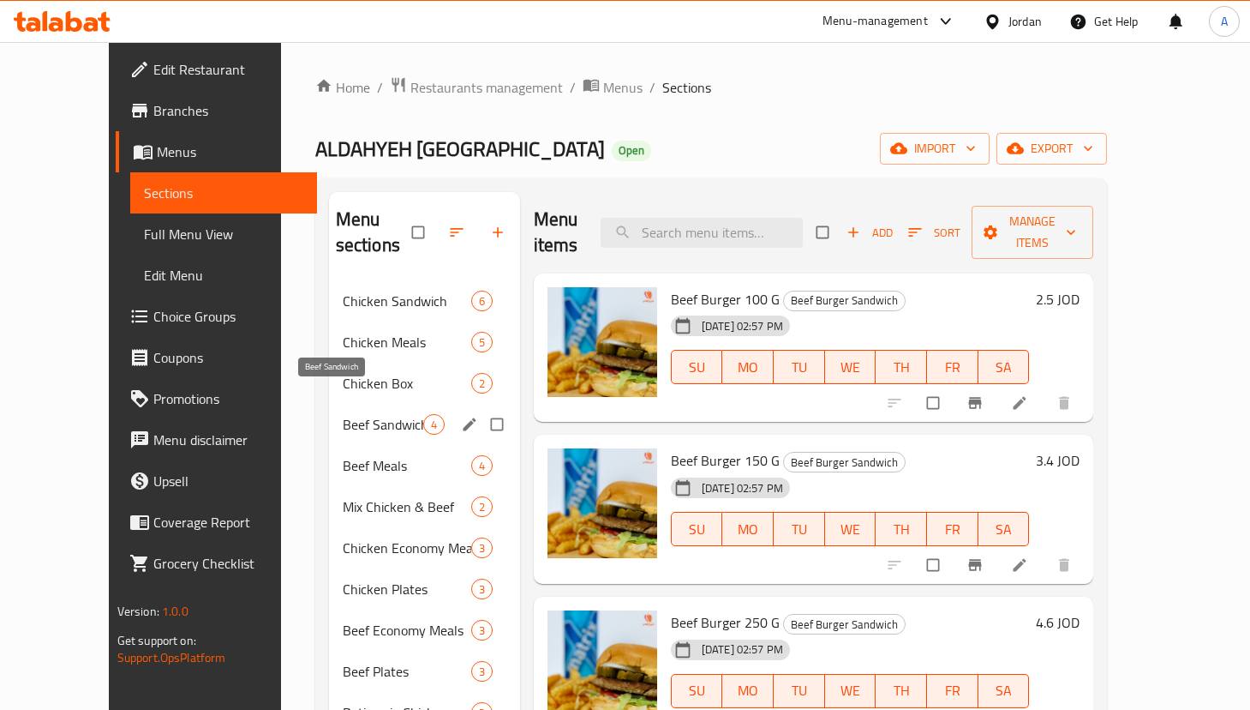
click at [343, 414] on span "Beef Sandwich" at bounding box center [383, 424] width 81 height 21
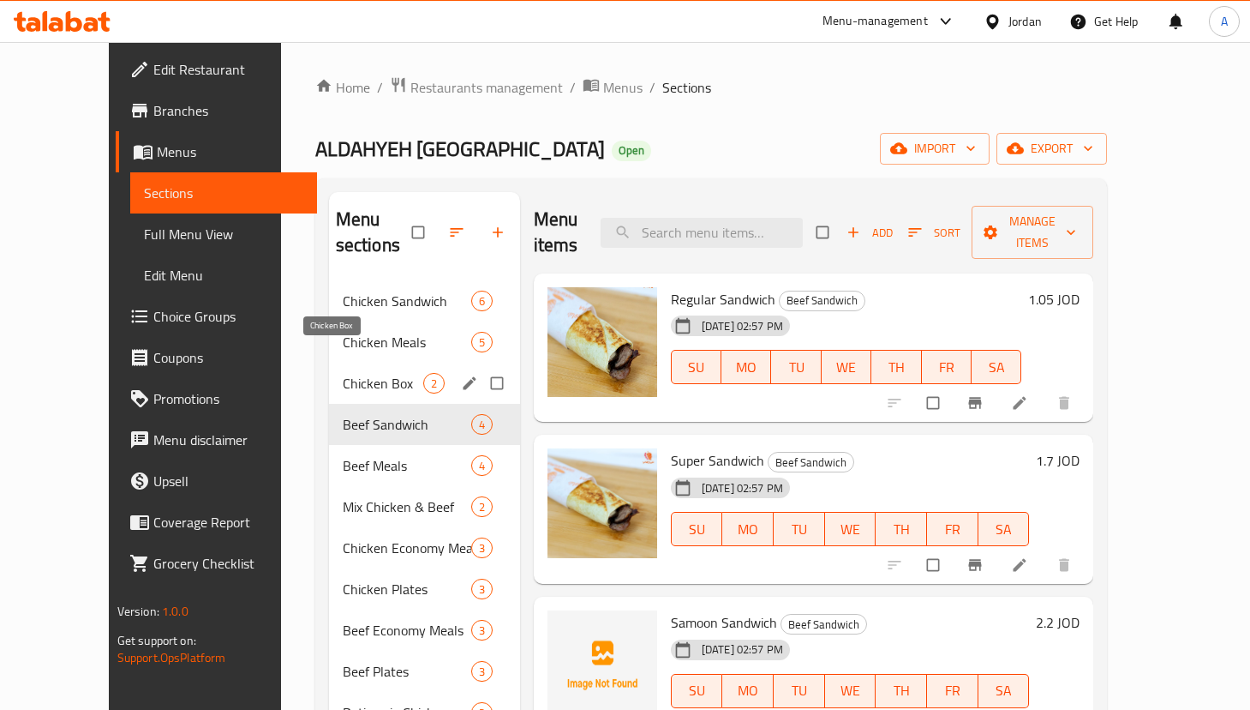
click at [343, 373] on span "Chicken Box" at bounding box center [383, 383] width 81 height 21
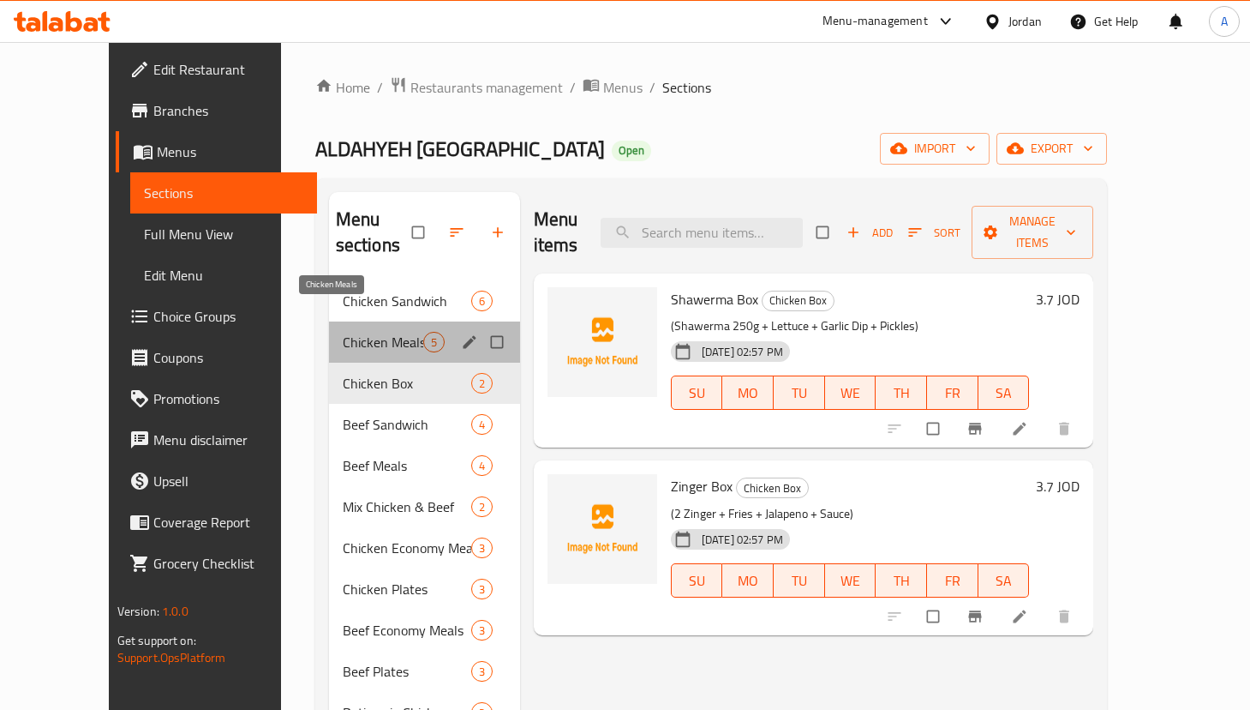
click at [343, 332] on span "Chicken Meals" at bounding box center [383, 342] width 81 height 21
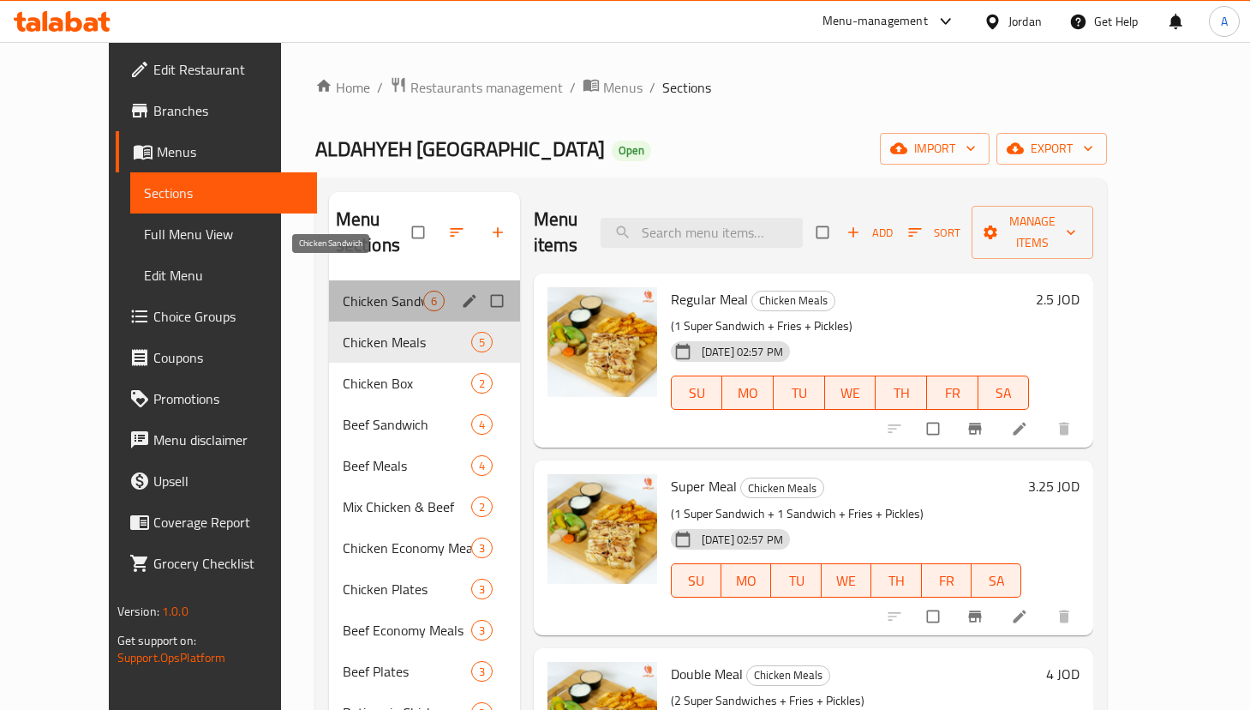
click at [363, 291] on span "Chicken Sandwich" at bounding box center [383, 301] width 81 height 21
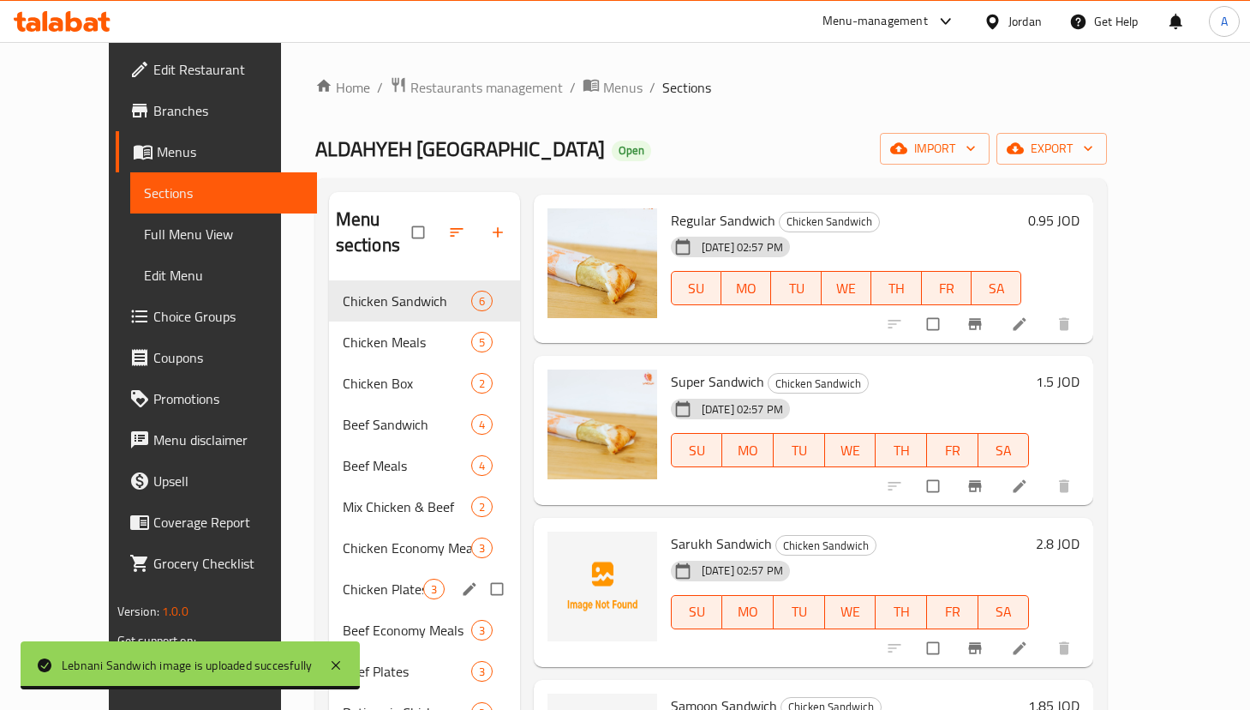
scroll to position [129, 0]
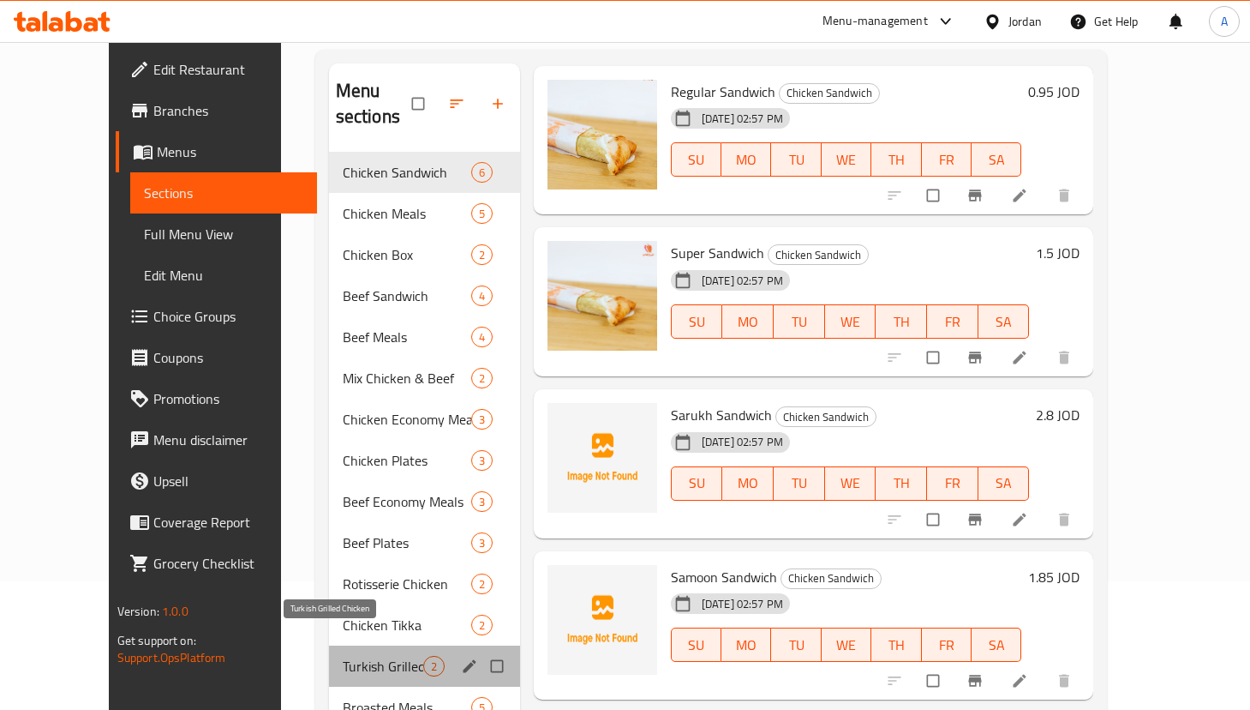
drag, startPoint x: 333, startPoint y: 633, endPoint x: 327, endPoint y: 677, distance: 44.2
click at [343, 656] on span "Turkish Grilled Chicken" at bounding box center [383, 666] width 81 height 21
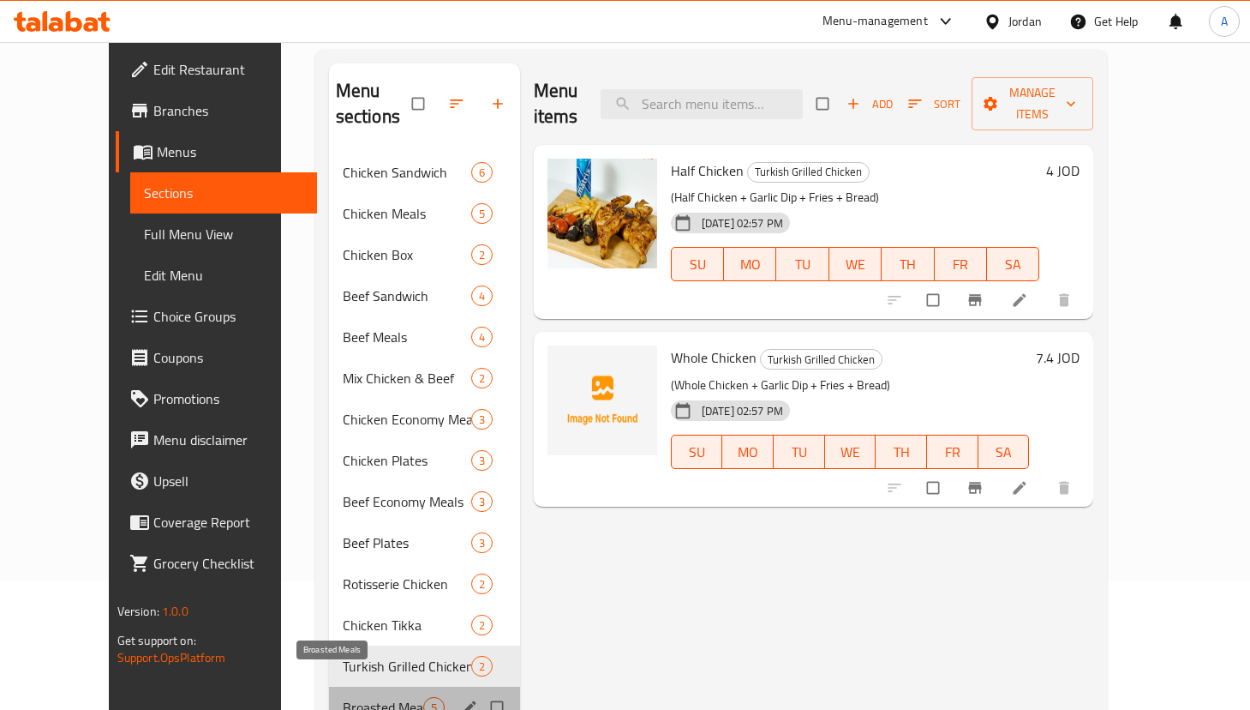
drag, startPoint x: 327, startPoint y: 677, endPoint x: 331, endPoint y: 669, distance: 8.8
click at [343, 697] on span "Broasted Meals" at bounding box center [383, 707] width 81 height 21
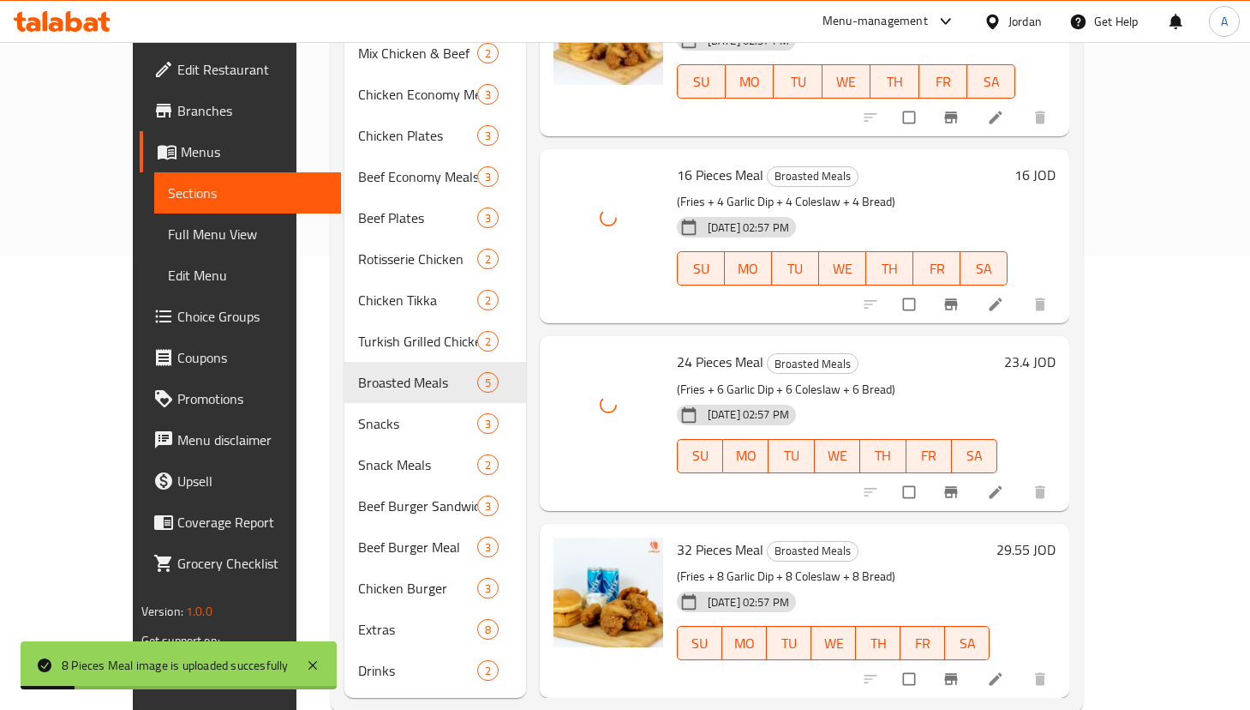
scroll to position [464, 0]
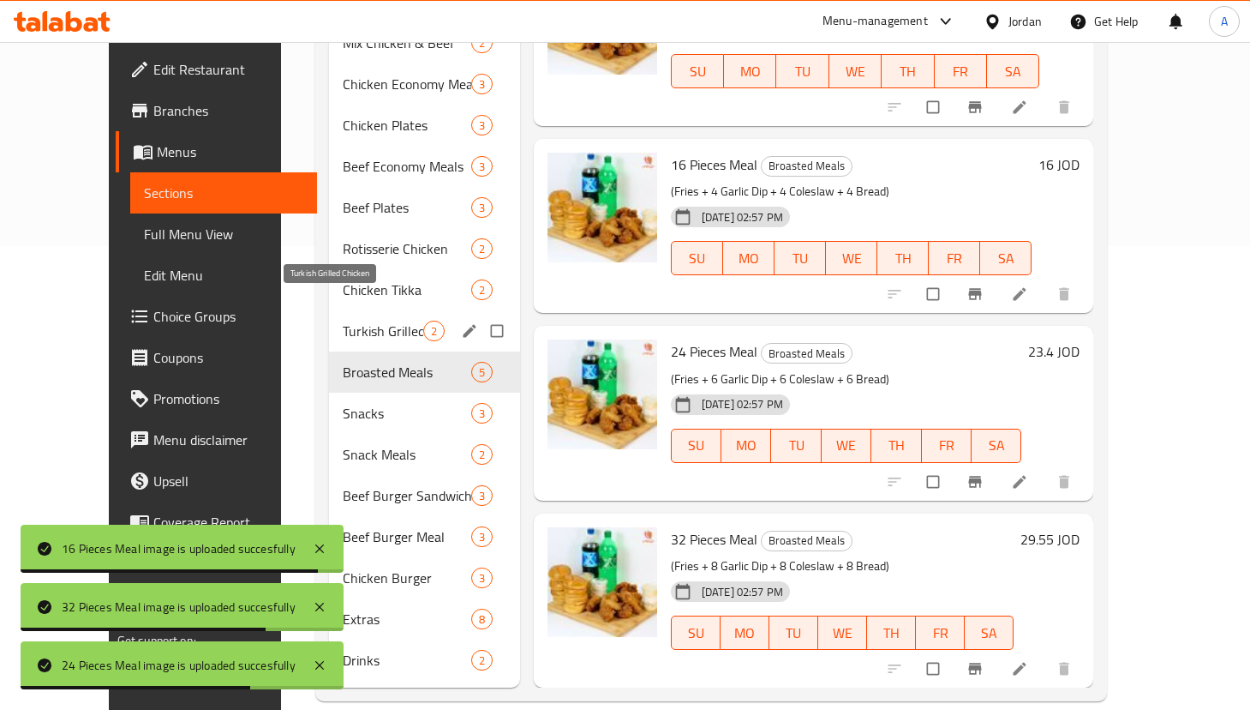
drag, startPoint x: 344, startPoint y: 300, endPoint x: 357, endPoint y: 299, distance: 12.9
click at [345, 321] on span "Turkish Grilled Chicken" at bounding box center [383, 331] width 81 height 21
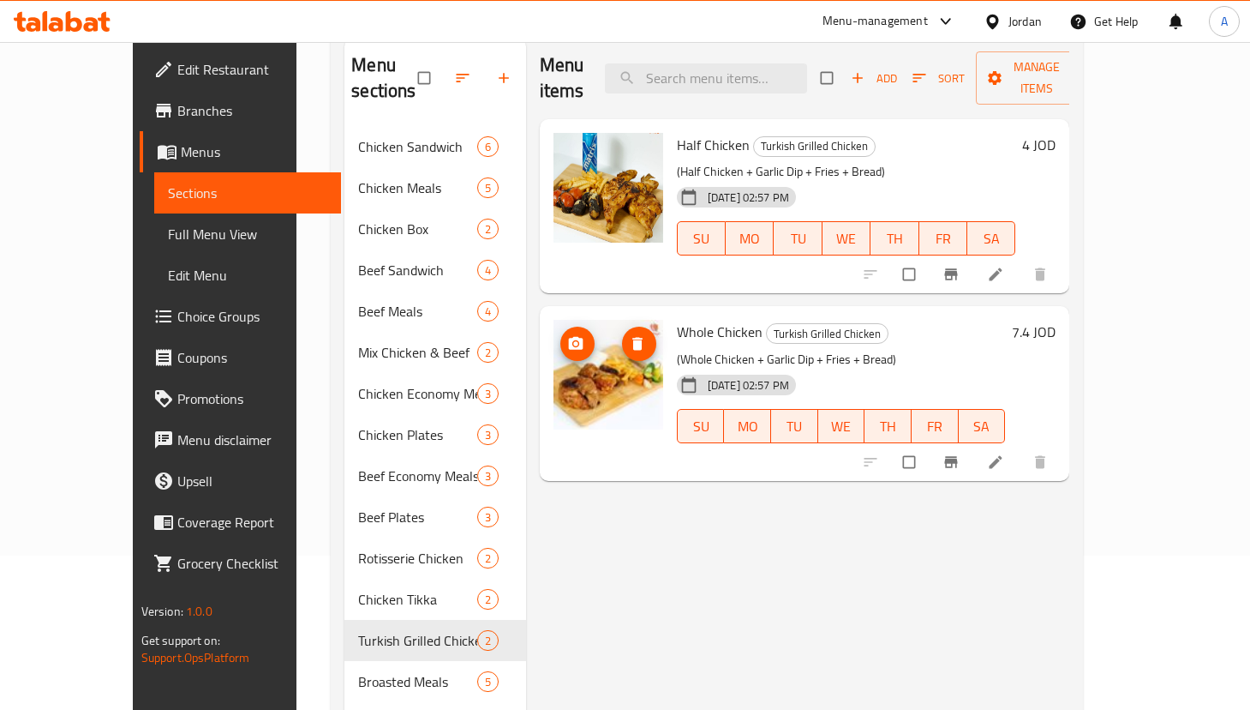
scroll to position [207, 0]
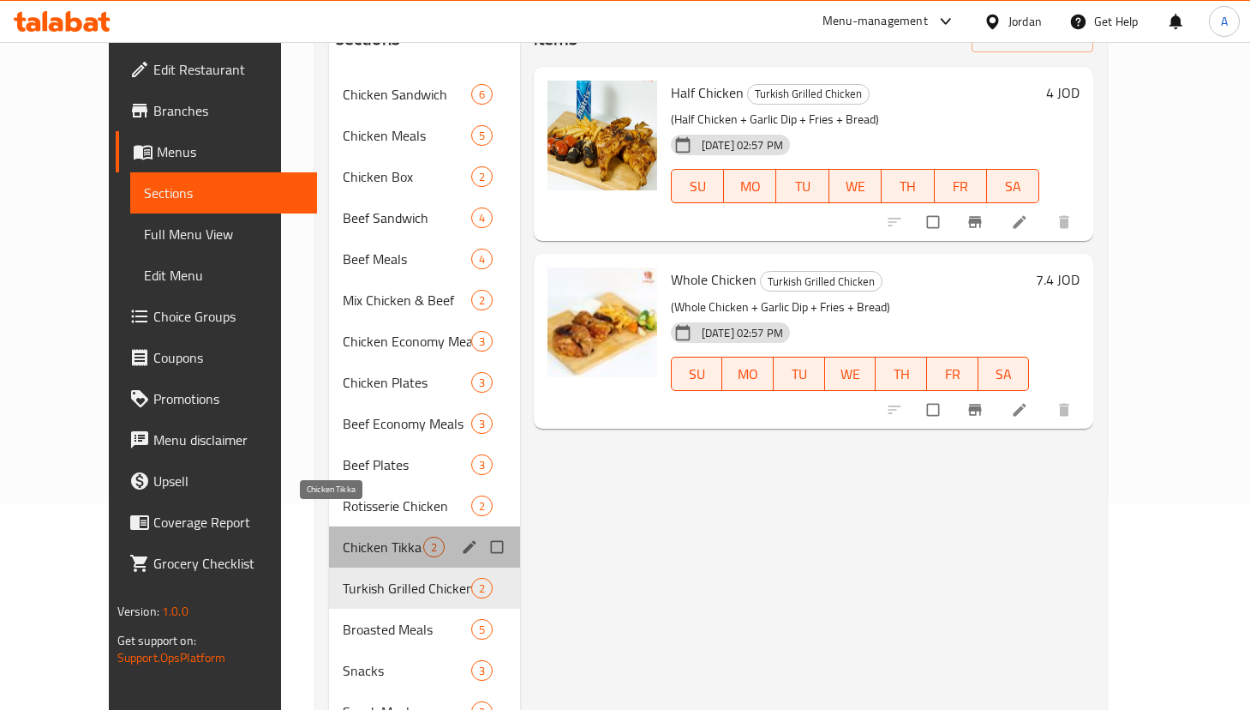
click at [364, 536] on span "Chicken Tikka" at bounding box center [383, 546] width 81 height 21
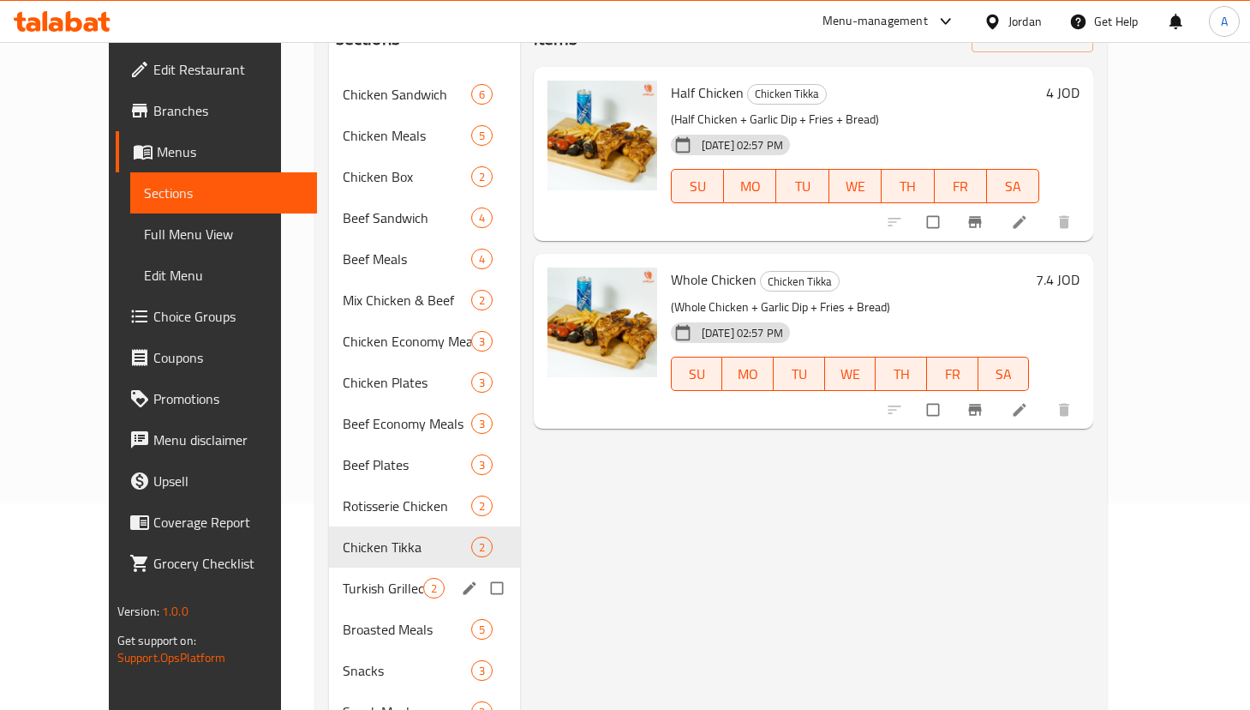
click at [357, 578] on span "Turkish Grilled Chicken" at bounding box center [383, 588] width 81 height 21
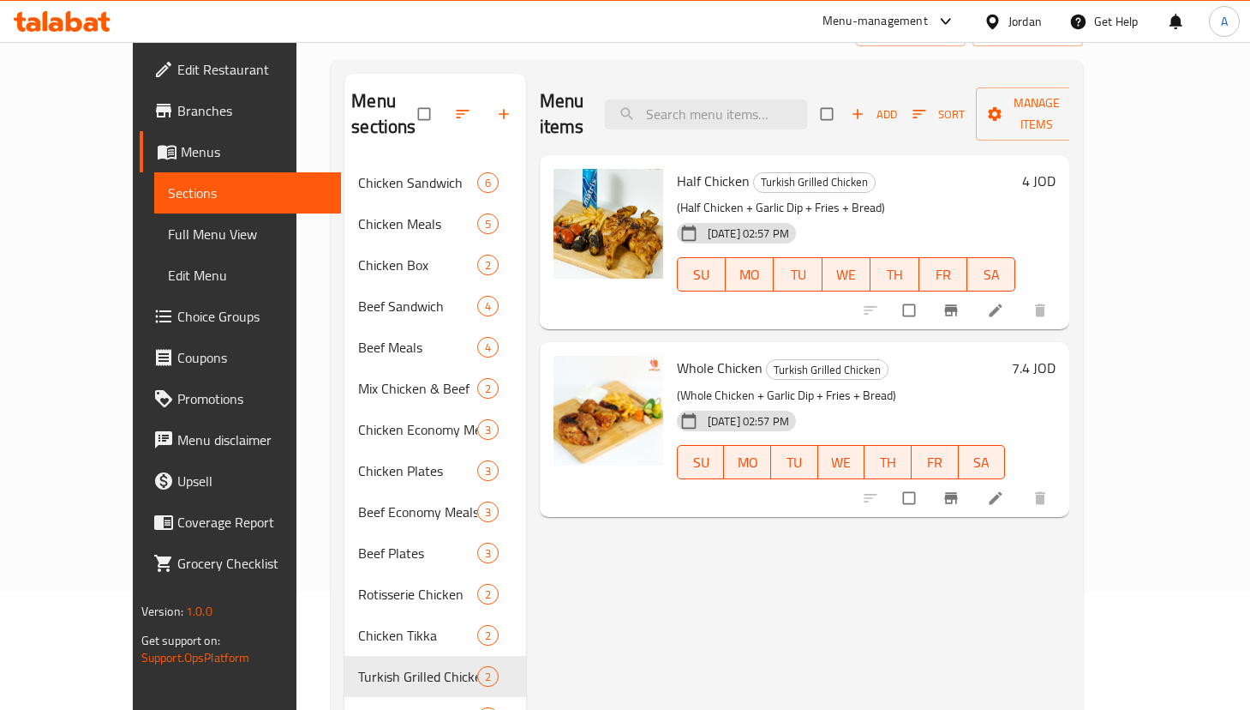
scroll to position [78, 0]
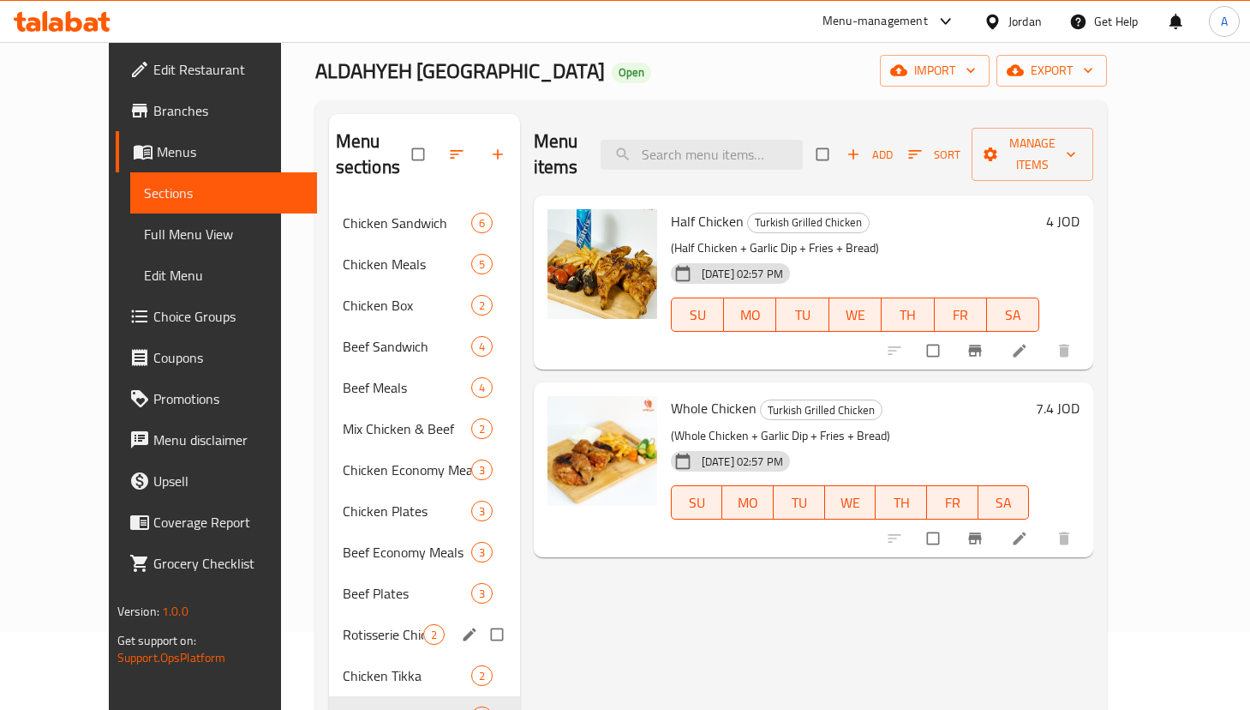
click at [343, 624] on span "Rotisserie Chicken" at bounding box center [383, 634] width 81 height 21
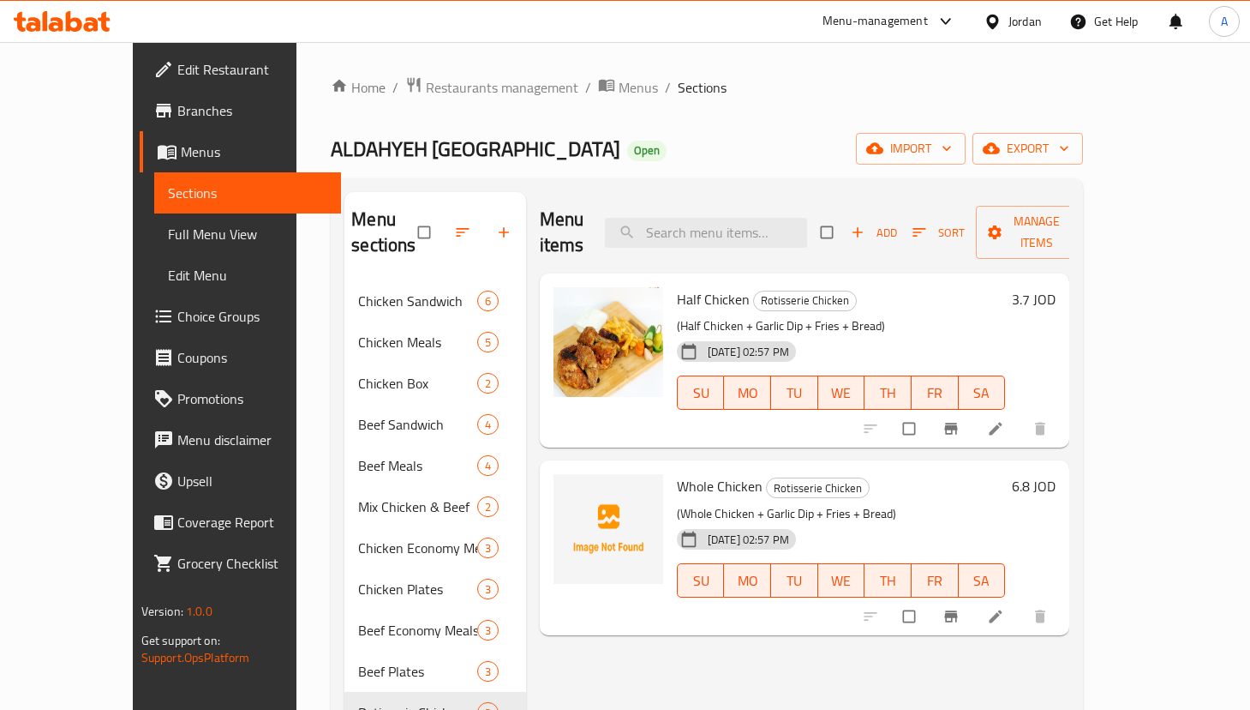
click at [726, 273] on div "Half Chicken Rotisserie Chicken (Half Chicken + Garlic Dip + Fries + Bread) [DA…" at bounding box center [805, 360] width 530 height 174
click at [731, 224] on input "search" at bounding box center [706, 233] width 202 height 30
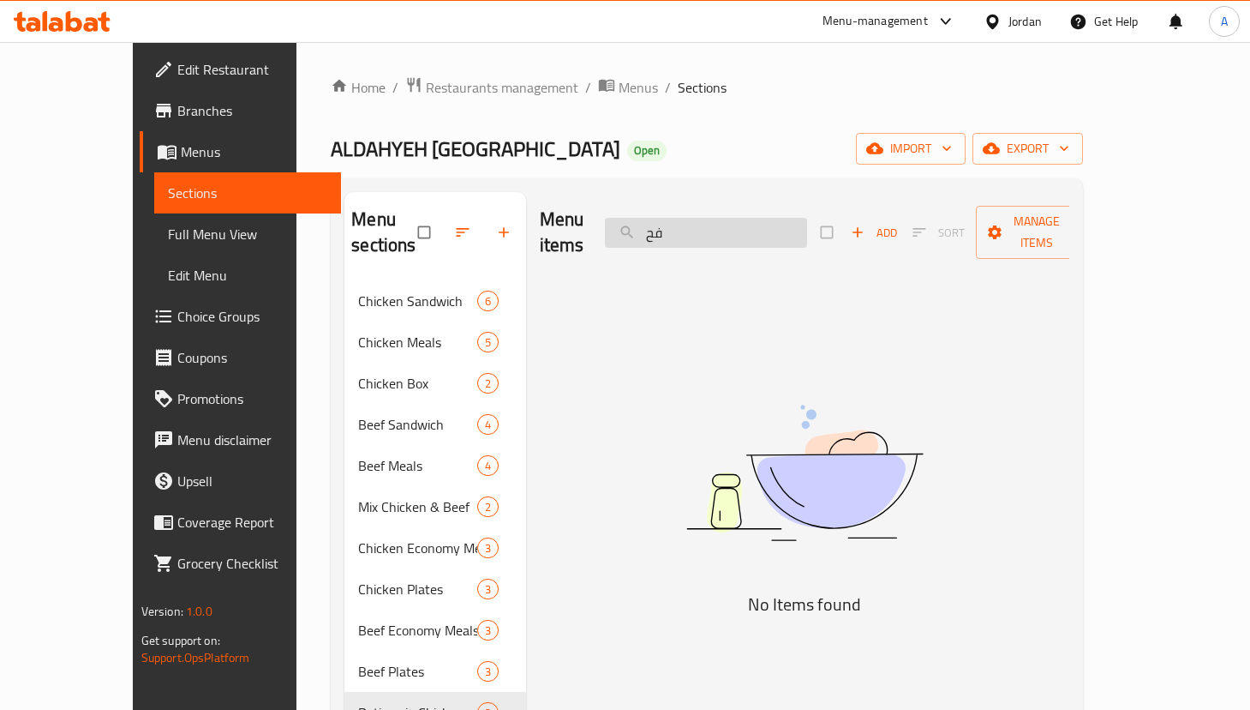
type input "ف"
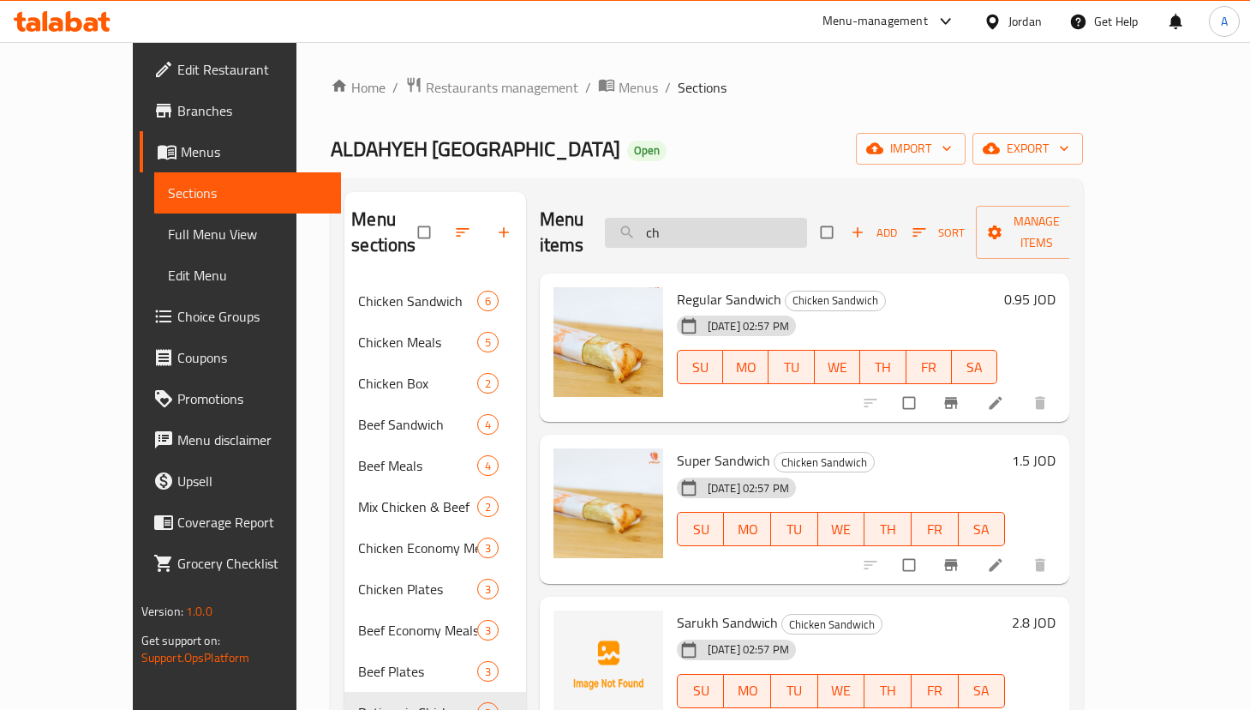
type input "c"
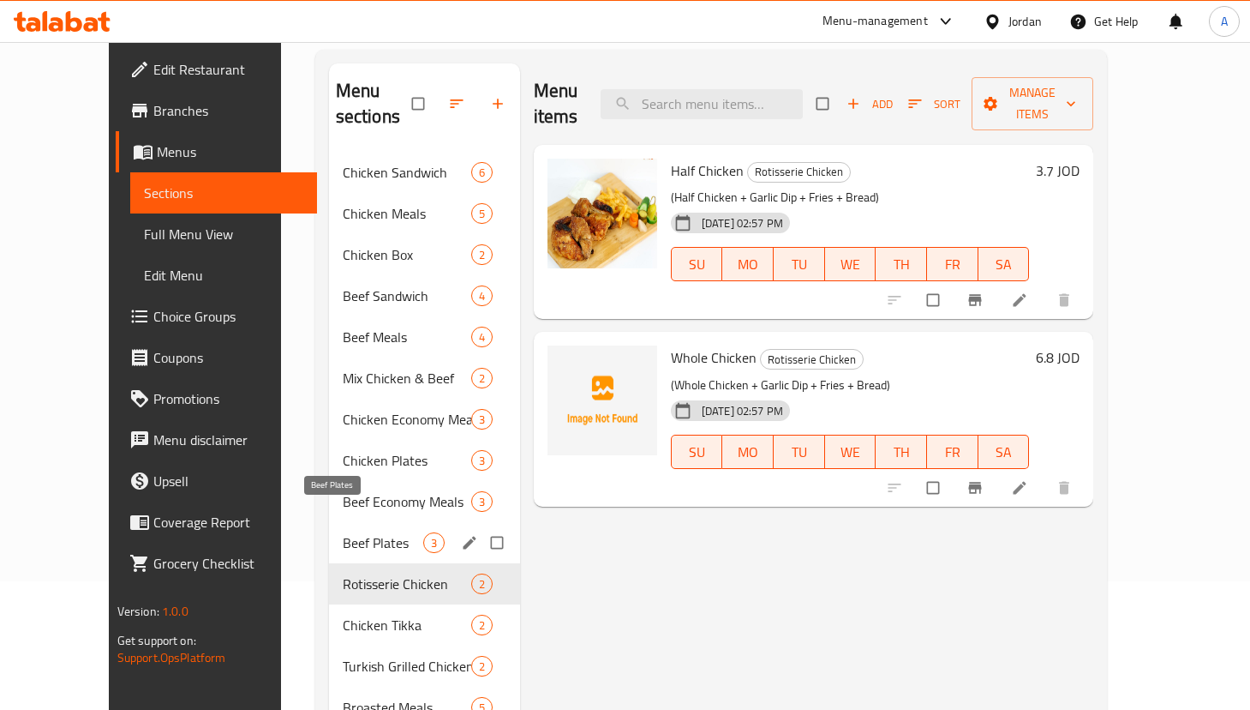
scroll to position [257, 0]
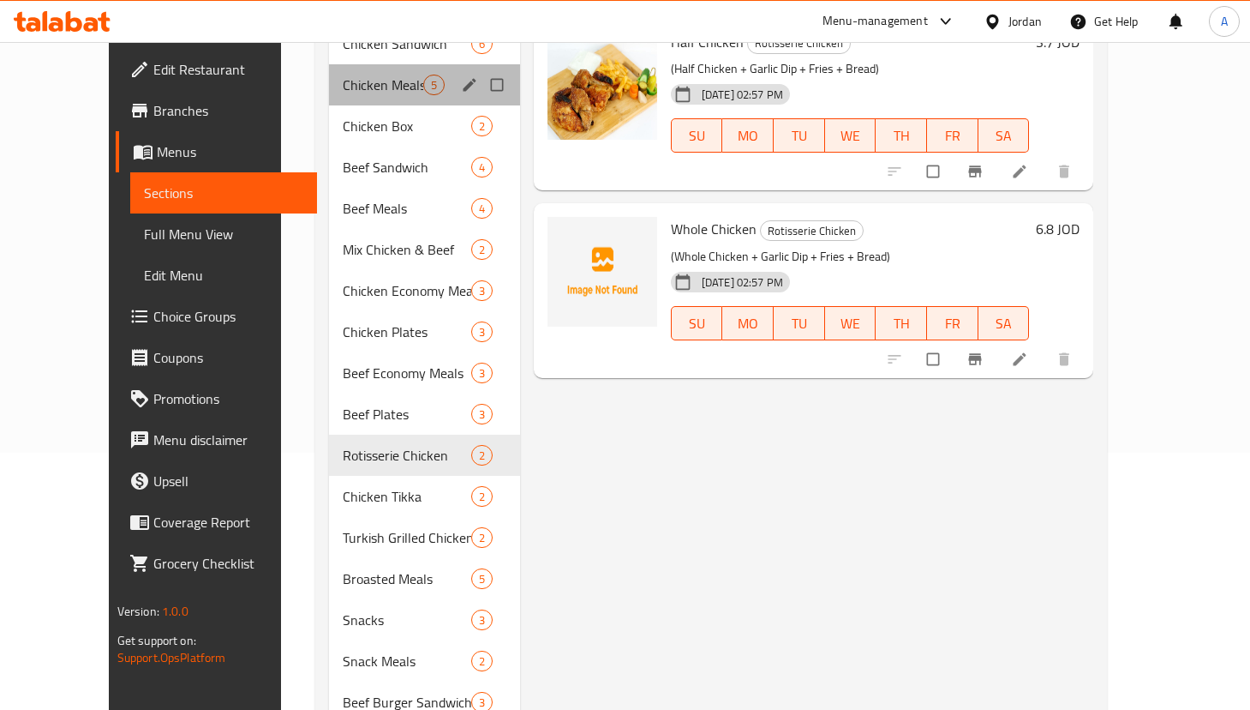
click at [369, 75] on div "Chicken Meals 5" at bounding box center [424, 84] width 191 height 41
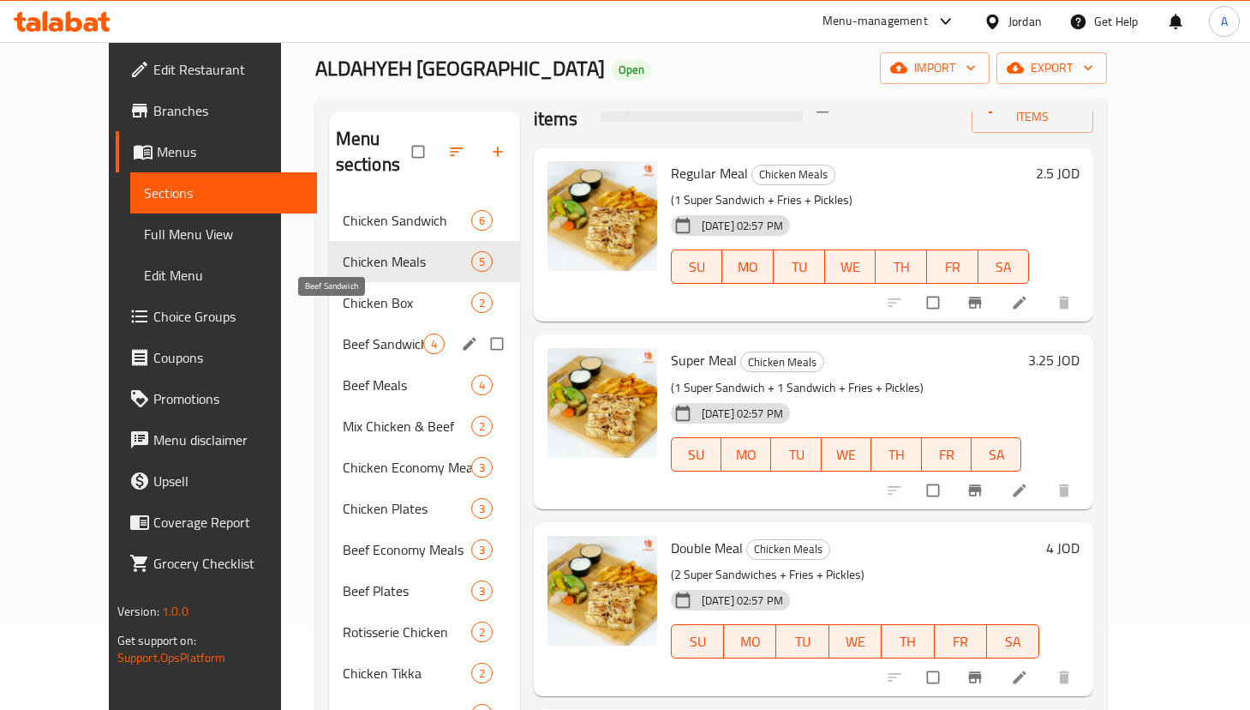
scroll to position [78, 0]
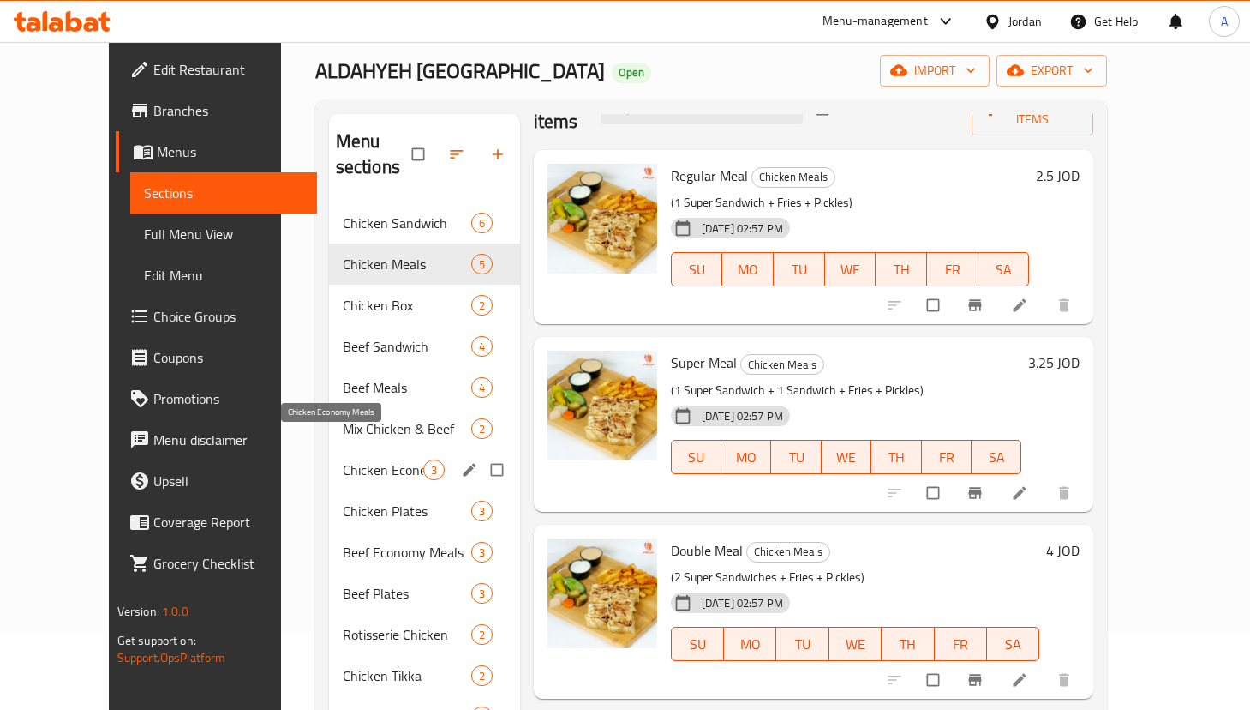
click at [343, 459] on span "Chicken Economy Meals" at bounding box center [383, 469] width 81 height 21
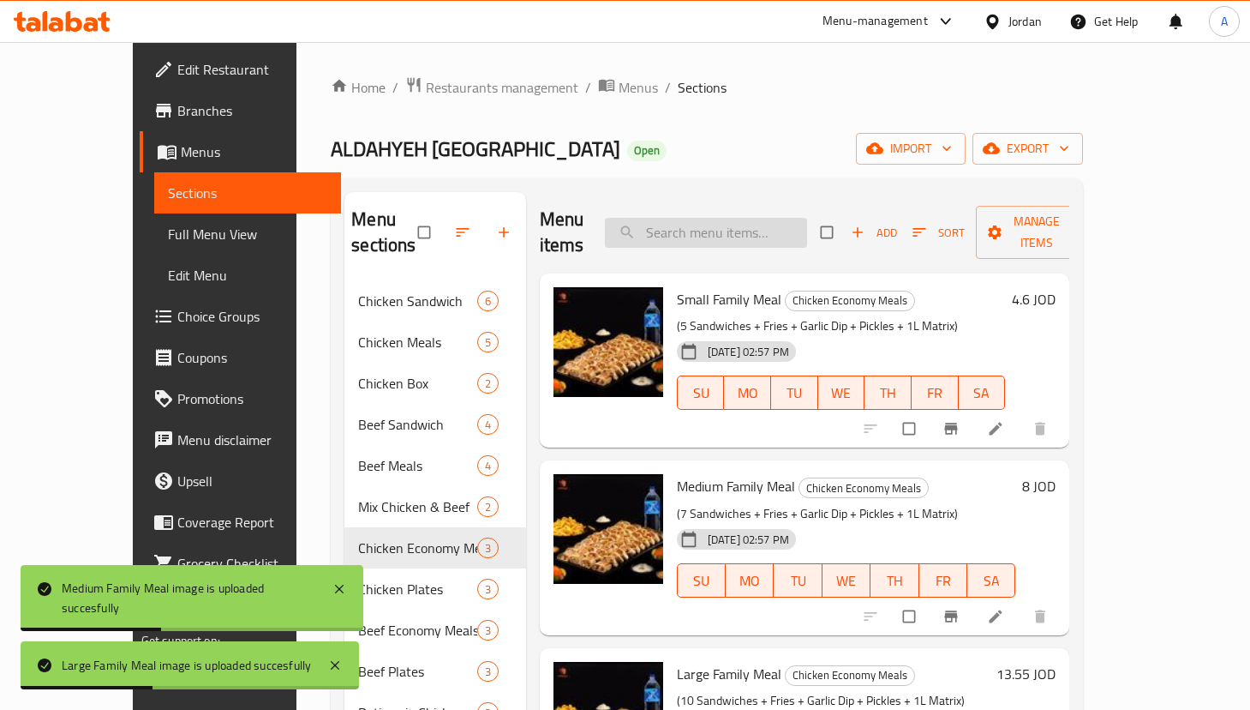
click at [796, 204] on div "Menu items Add Sort Manage items" at bounding box center [805, 232] width 530 height 81
click at [792, 218] on input "search" at bounding box center [706, 233] width 202 height 30
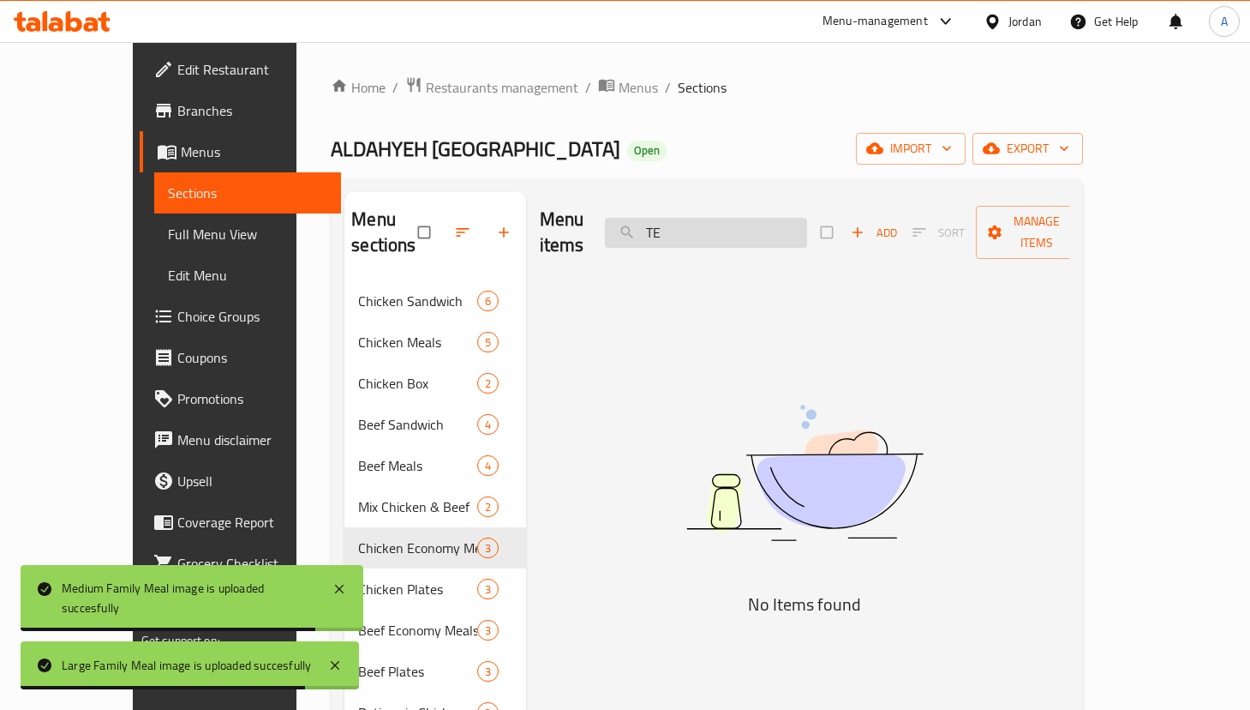
type input "T"
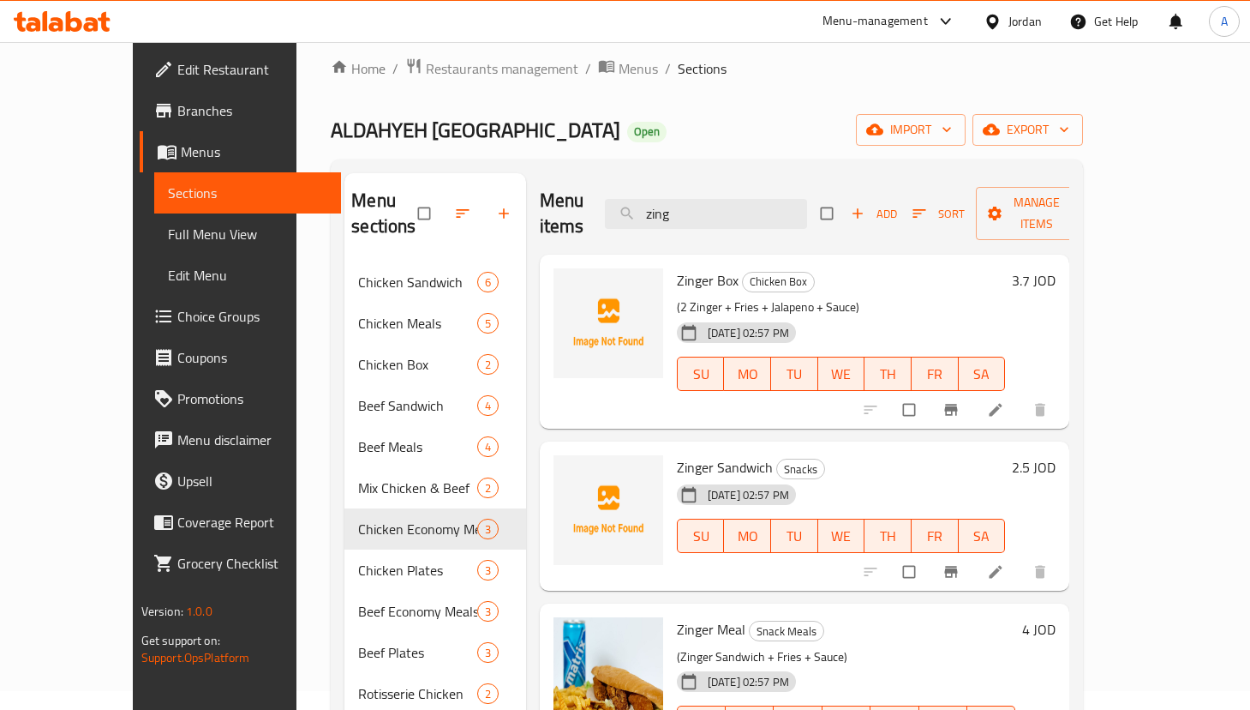
scroll to position [129, 0]
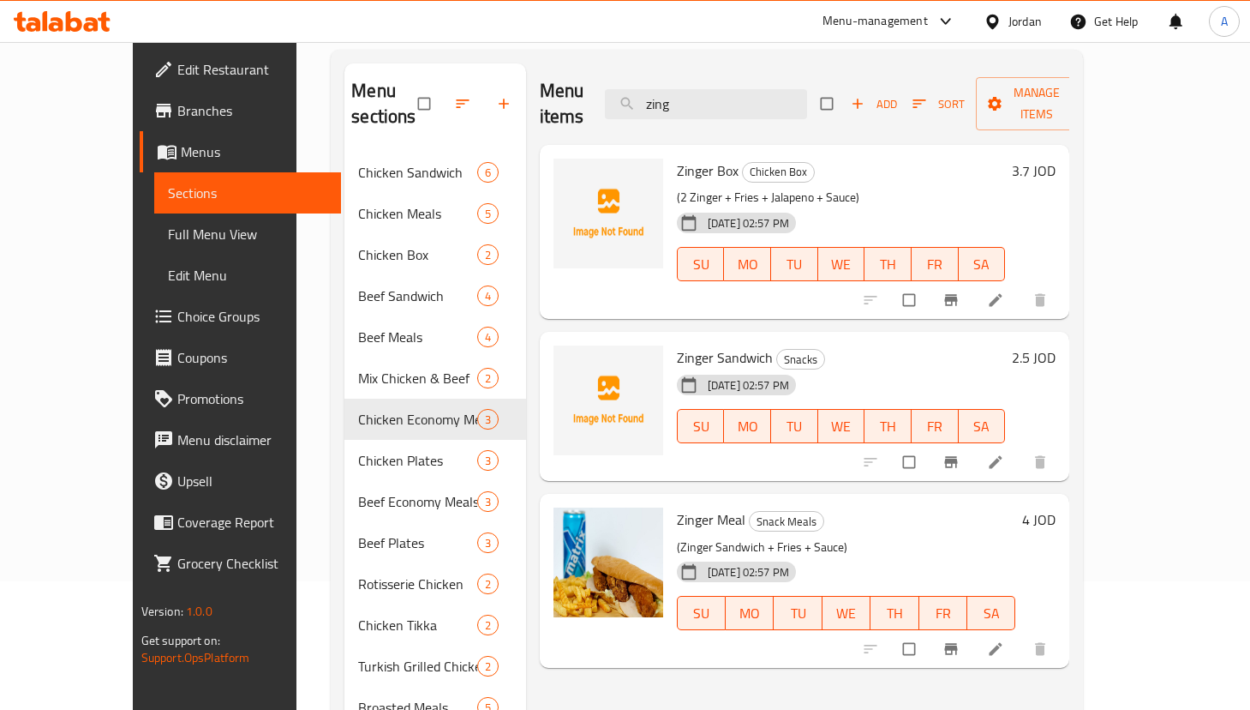
type input "zing"
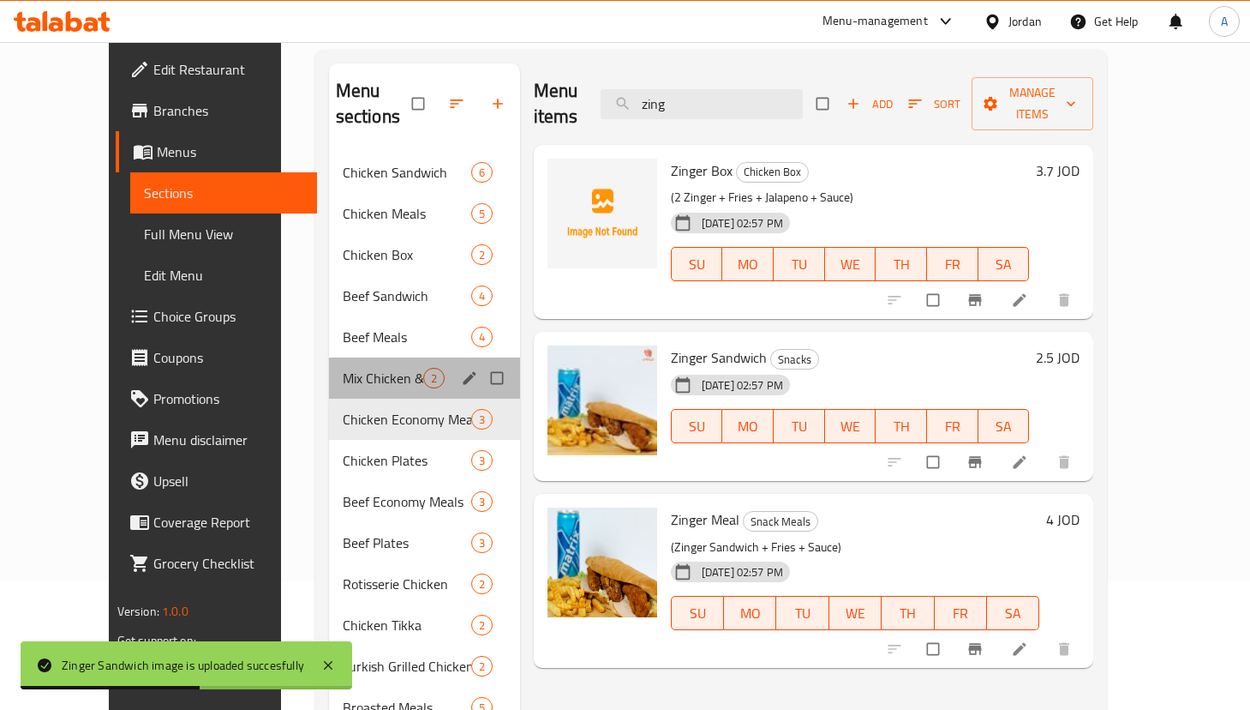
click at [362, 357] on div "Mix Chicken & Beef 2" at bounding box center [424, 377] width 191 height 41
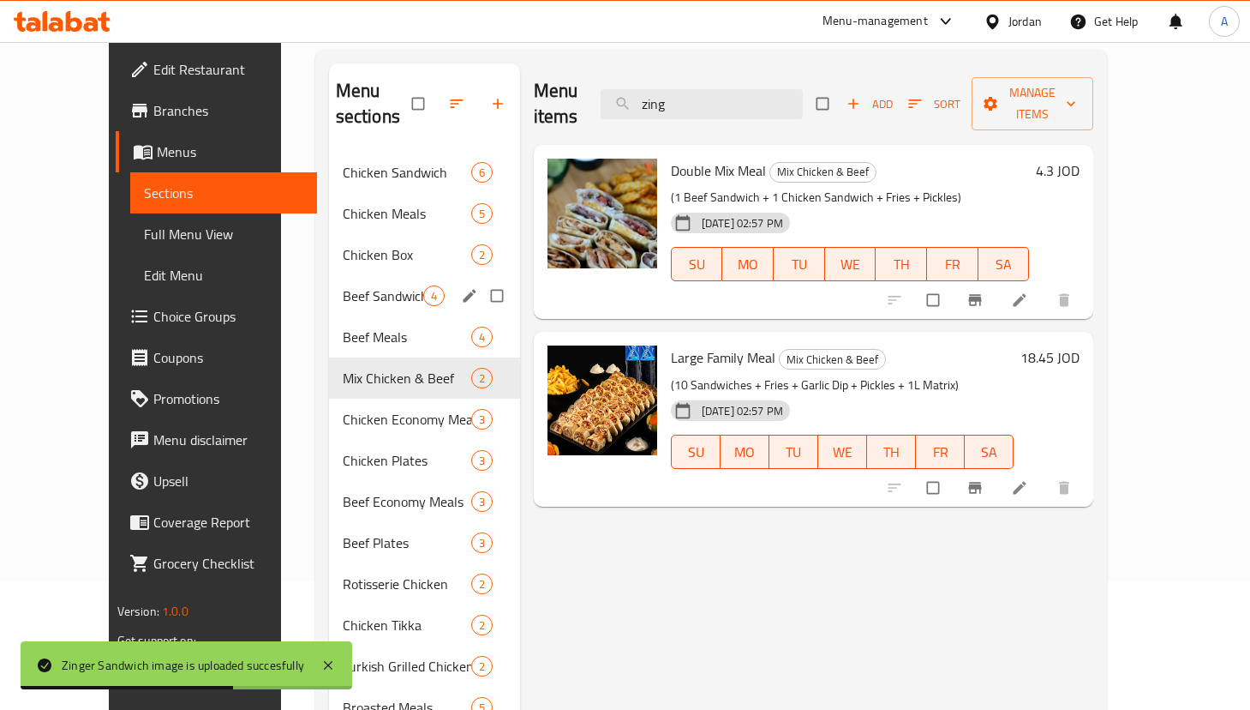
click at [356, 285] on span "Beef Sandwich" at bounding box center [383, 295] width 81 height 21
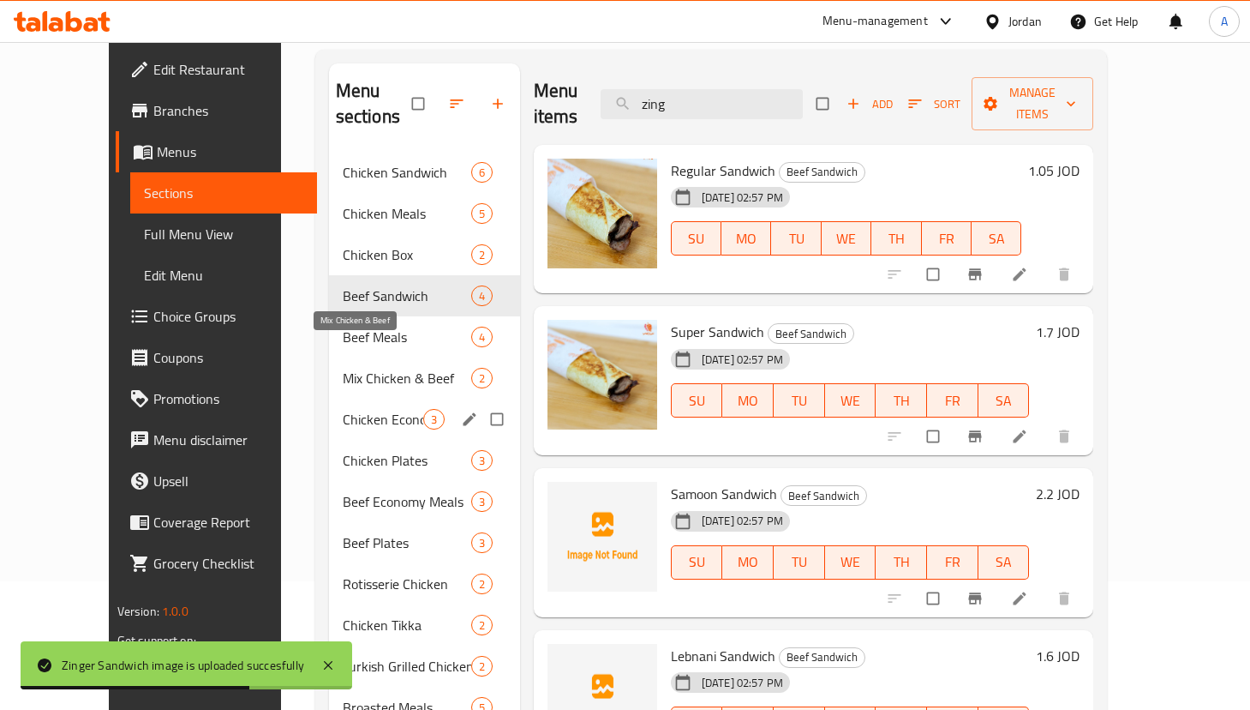
click at [350, 409] on span "Chicken Economy Meals" at bounding box center [383, 419] width 81 height 21
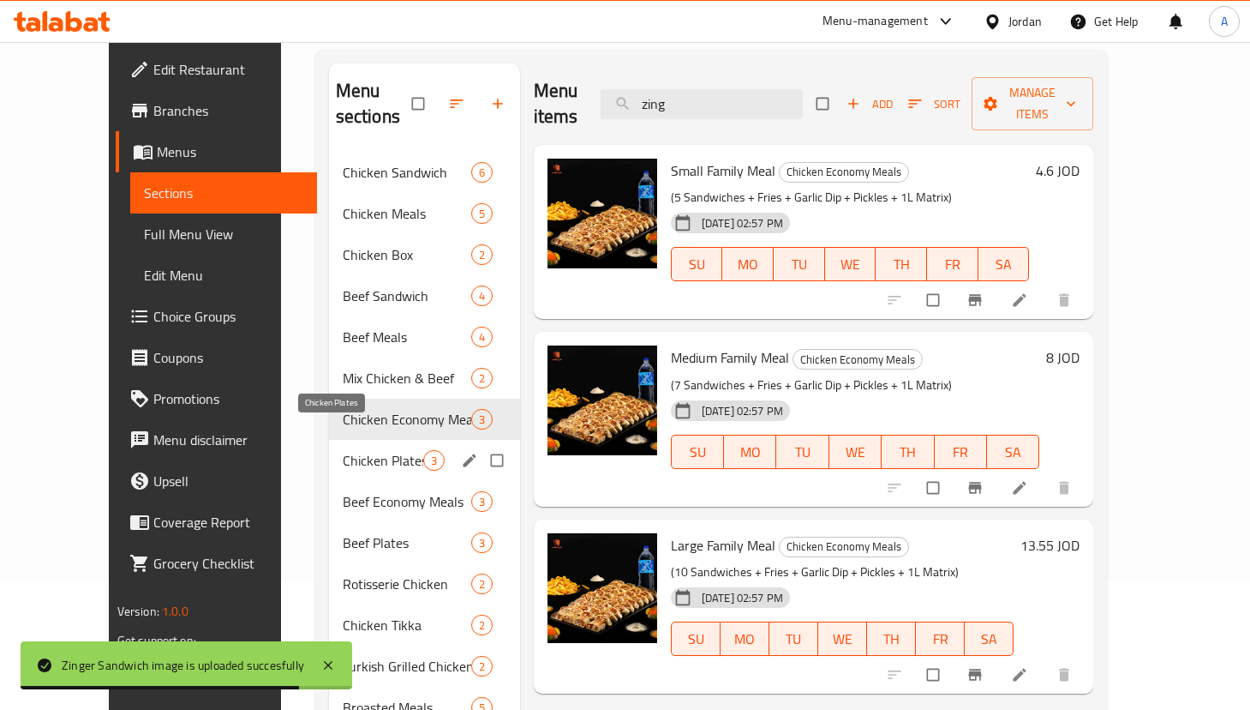
click at [358, 450] on span "Chicken Plates" at bounding box center [383, 460] width 81 height 21
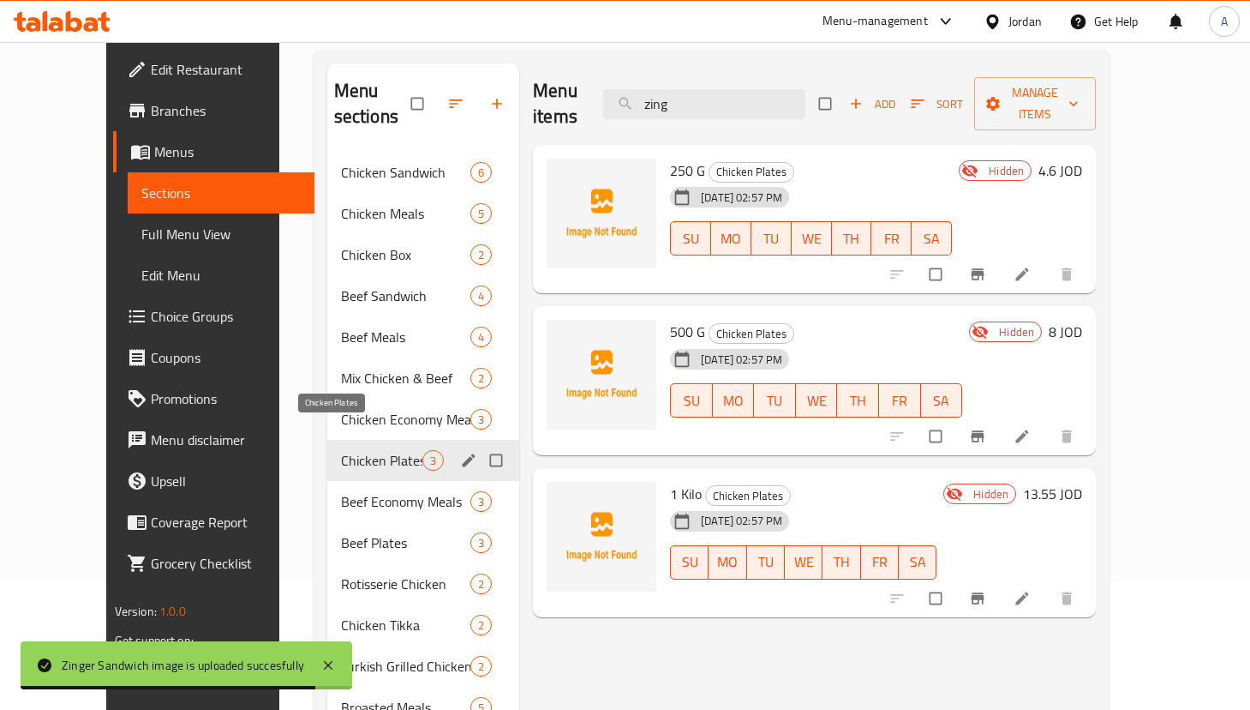
click at [358, 369] on div "Mix Chicken & Beef 2" at bounding box center [423, 377] width 192 height 41
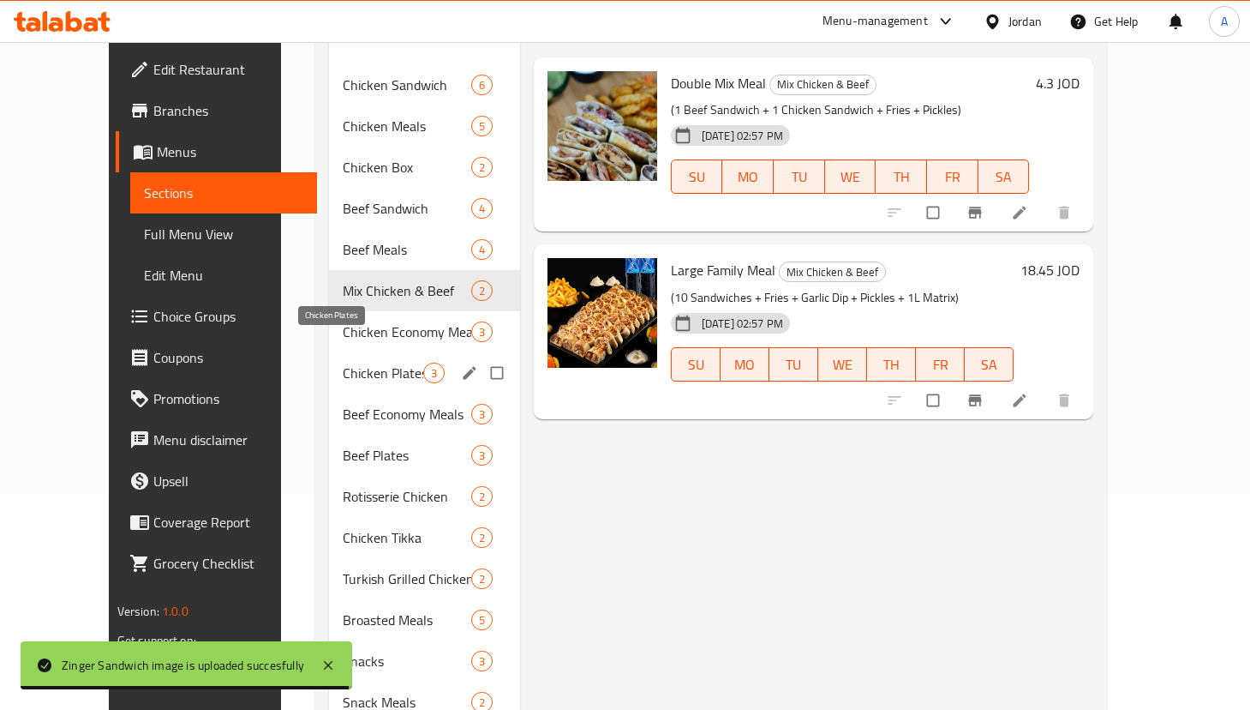
scroll to position [257, 0]
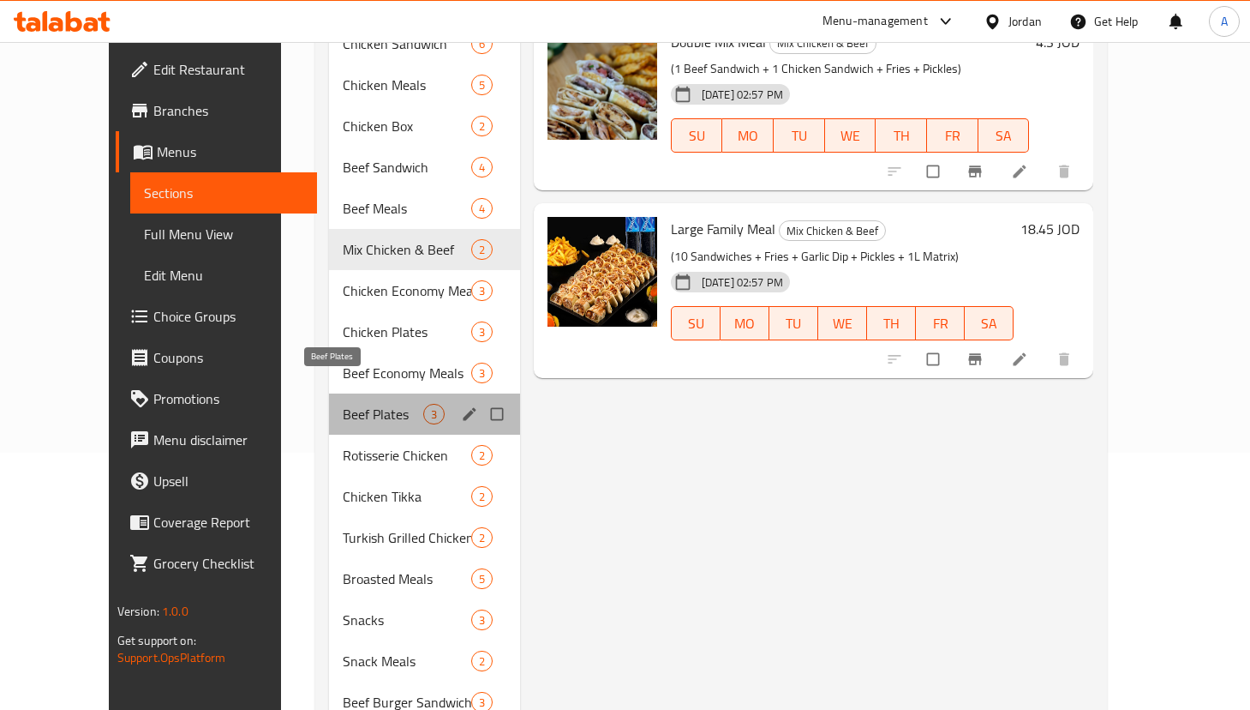
click at [352, 404] on span "Beef Plates" at bounding box center [383, 414] width 81 height 21
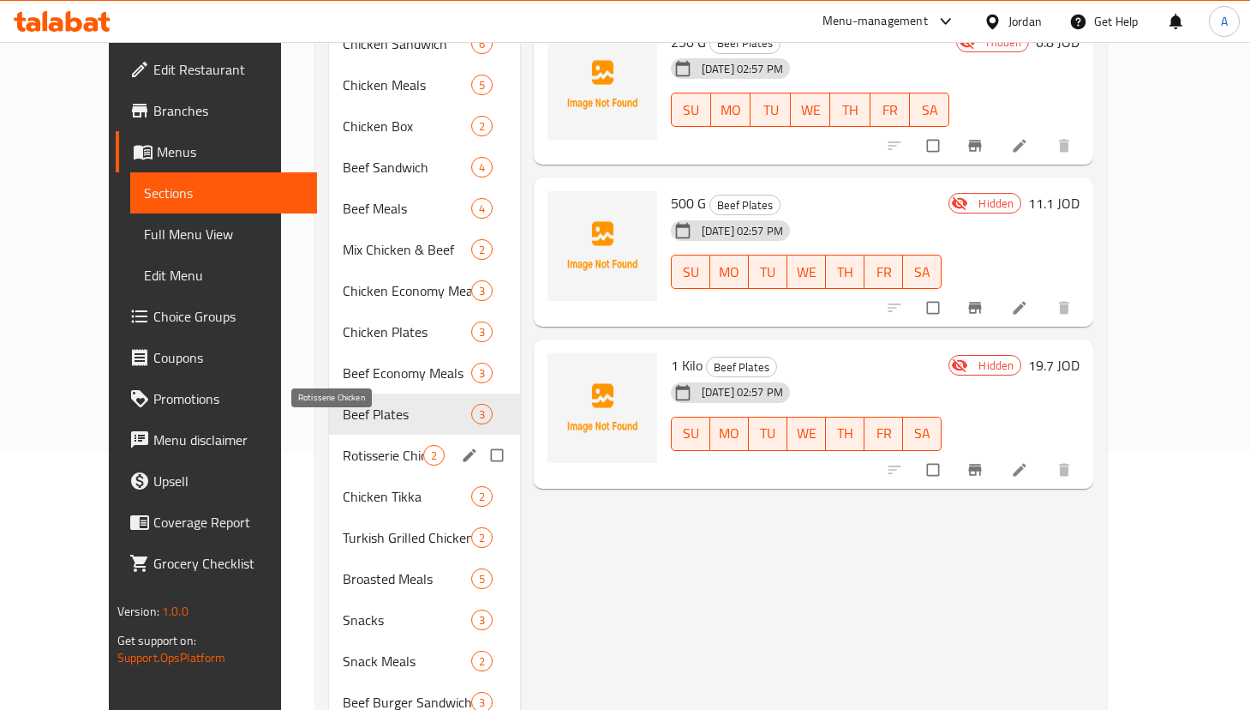
click at [350, 445] on span "Rotisserie Chicken" at bounding box center [383, 455] width 81 height 21
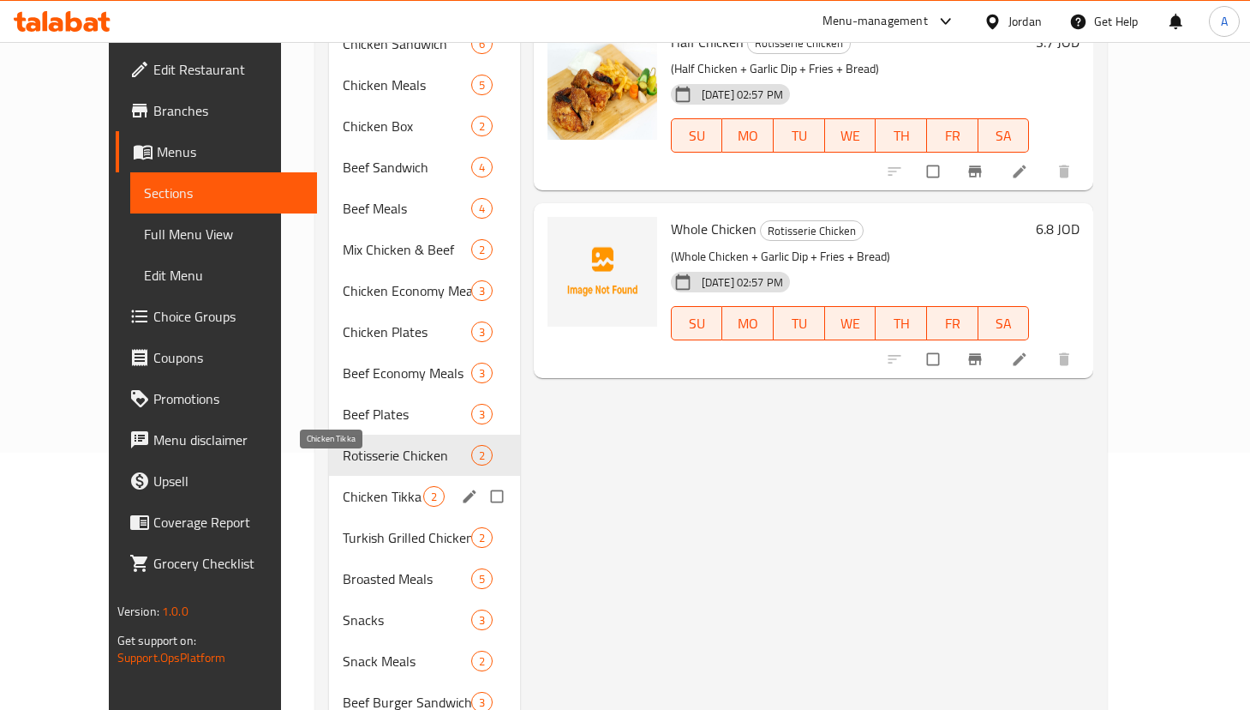
click at [349, 484] on div "Chicken Tikka 2" at bounding box center [424, 496] width 191 height 41
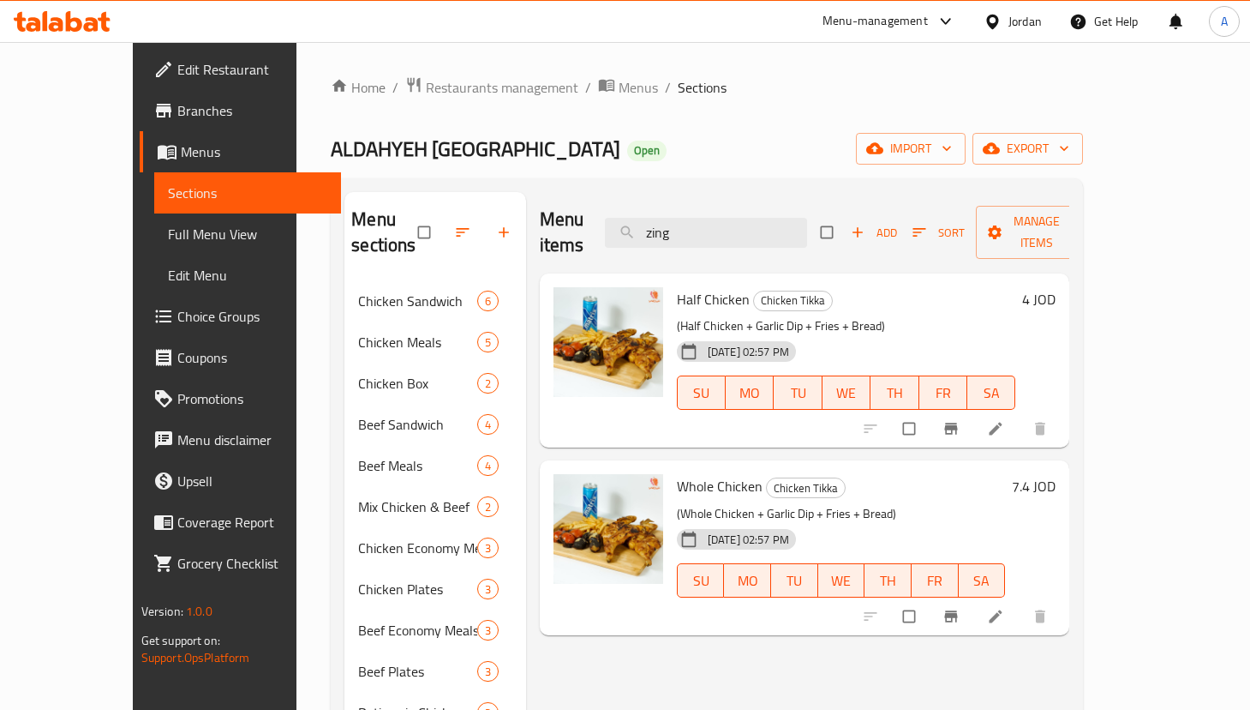
click at [76, 22] on icon at bounding box center [62, 21] width 97 height 21
